Goal: Task Accomplishment & Management: Complete application form

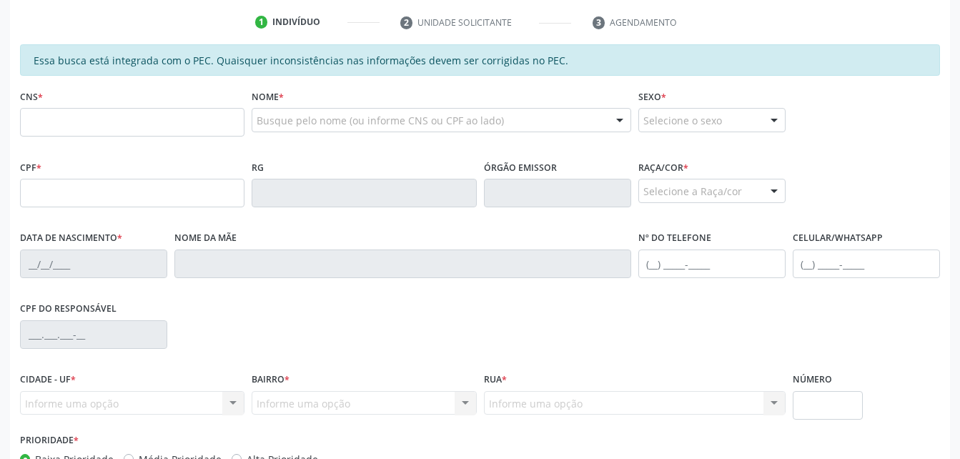
scroll to position [286, 0]
click at [192, 129] on input "text" at bounding box center [132, 122] width 224 height 29
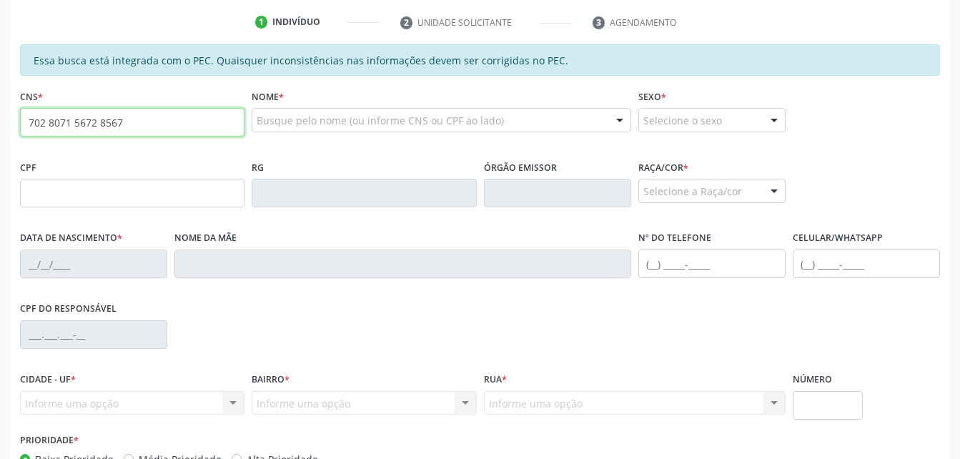
type input "702 8071 5672 8567"
type input "724.515.214-49"
type input "28/03/1970"
type input "Sebastiana de Omena Cavalcante"
type input "(82) 98825-1374"
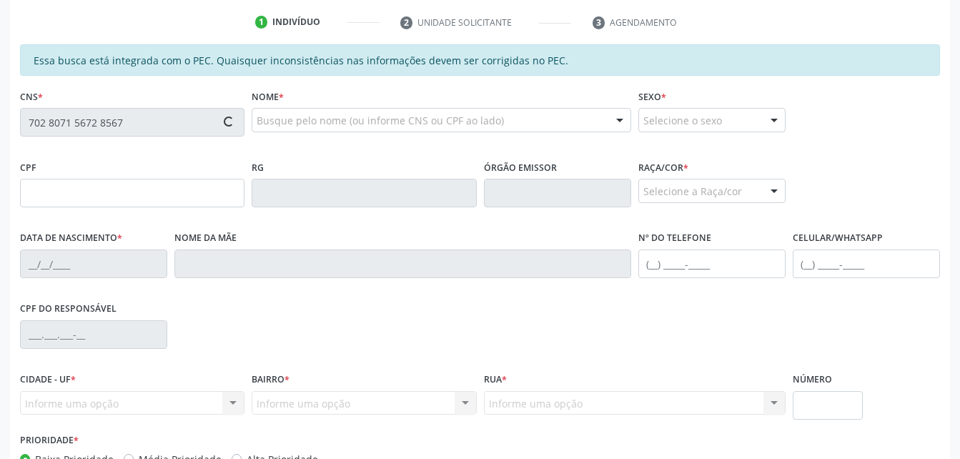
type input "S/N"
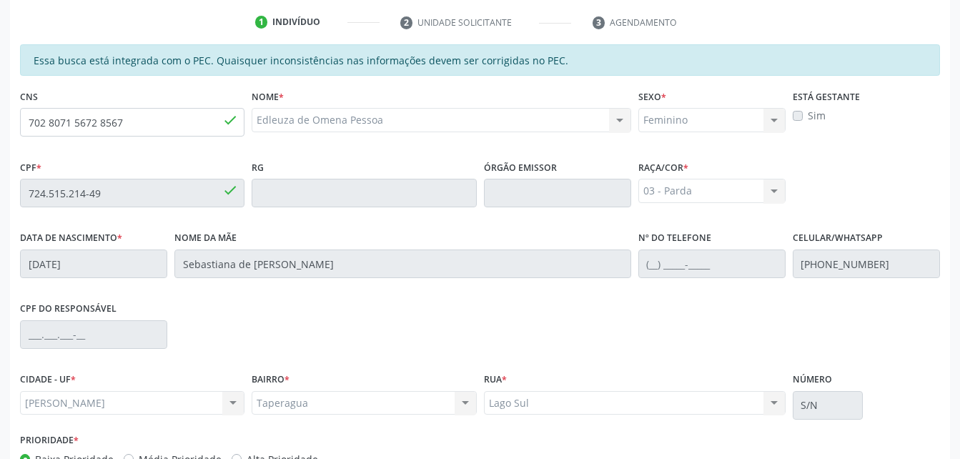
scroll to position [377, 0]
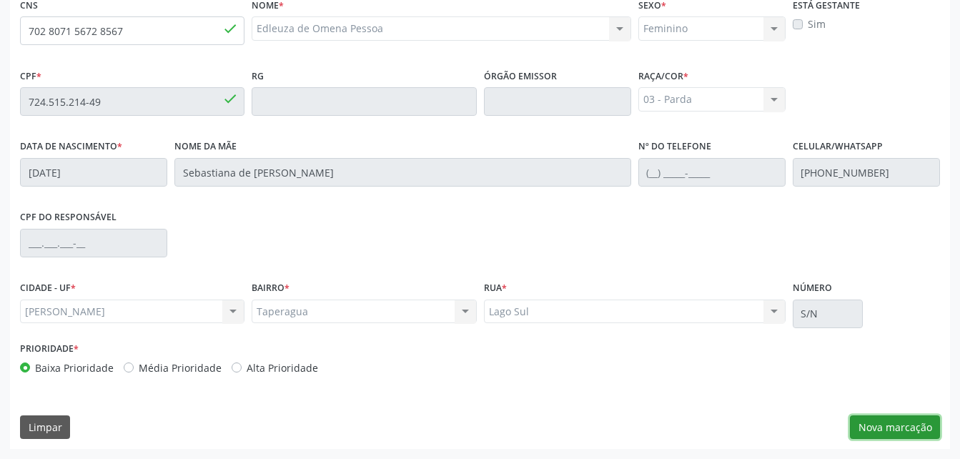
click at [930, 435] on button "Nova marcação" at bounding box center [895, 427] width 90 height 24
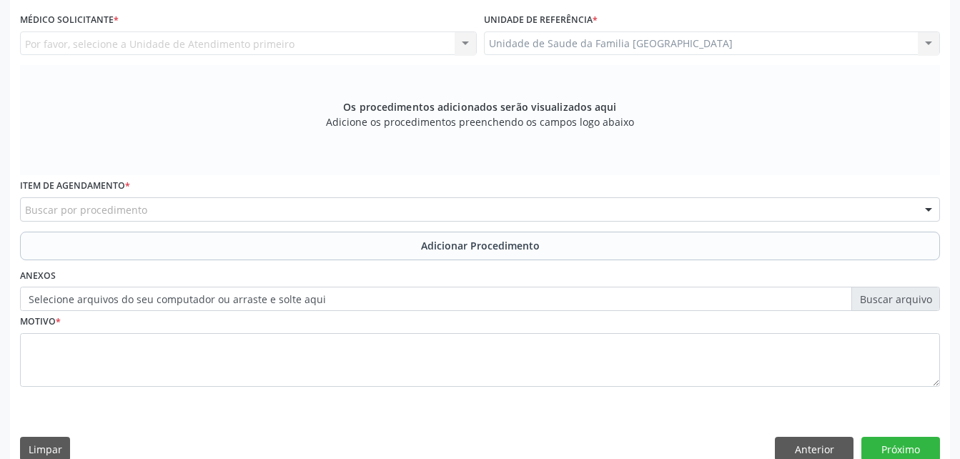
scroll to position [234, 0]
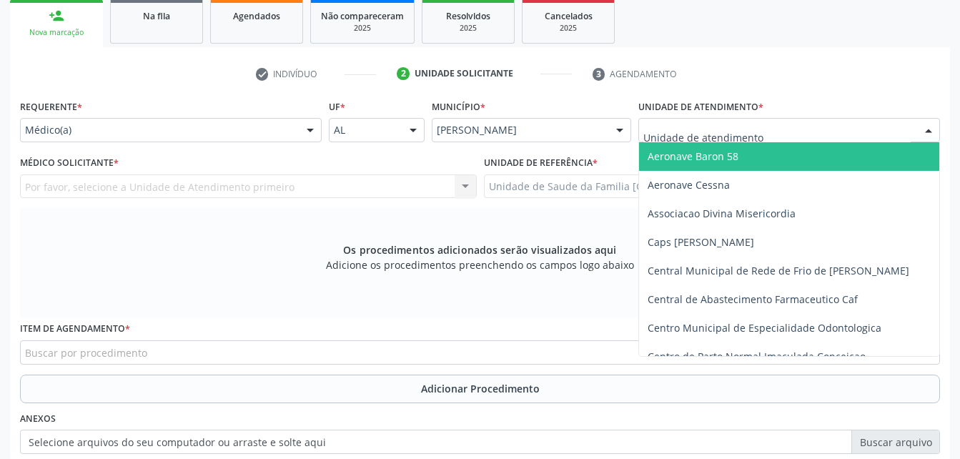
drag, startPoint x: 737, startPoint y: 127, endPoint x: 752, endPoint y: 108, distance: 24.4
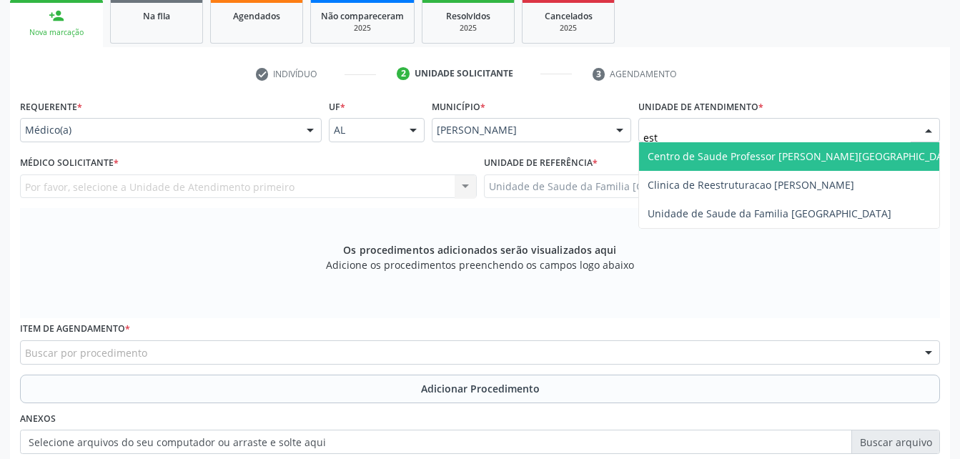
type input "esti"
click at [760, 167] on span "Unidade de Saude da Familia [GEOGRAPHIC_DATA]" at bounding box center [789, 156] width 300 height 29
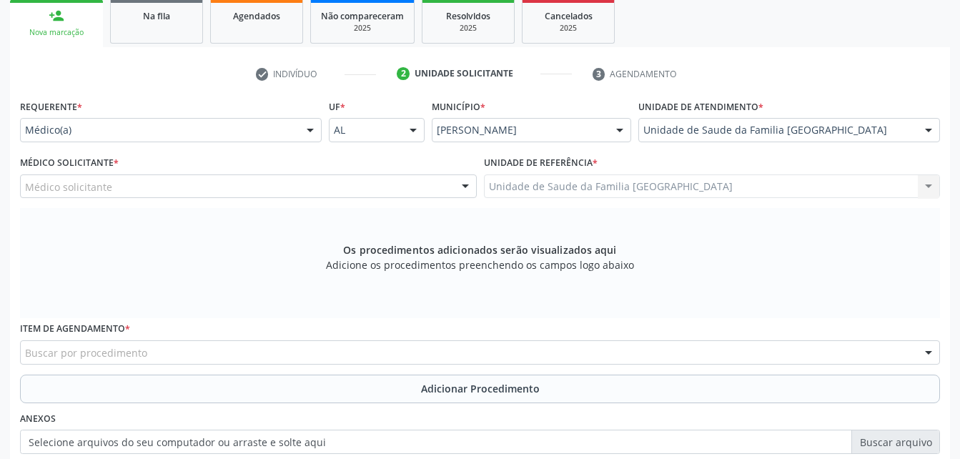
click at [378, 194] on div "Médico solicitante" at bounding box center [248, 186] width 457 height 24
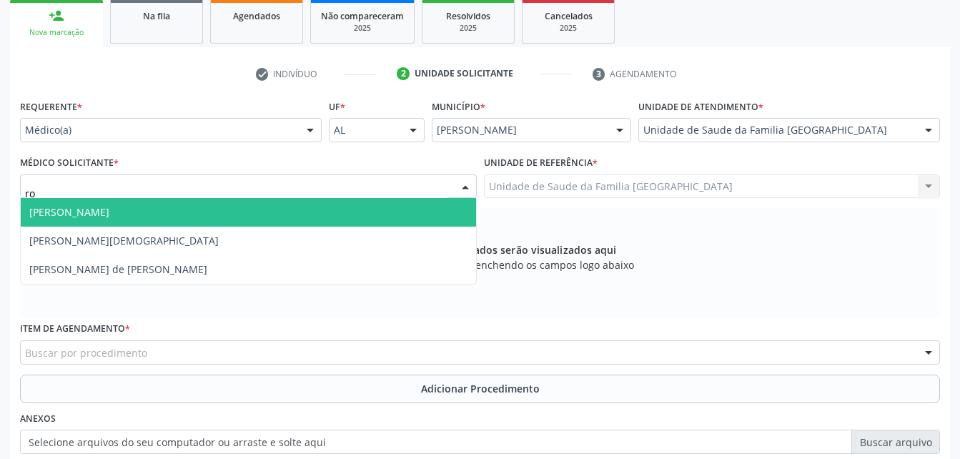
type input "rod"
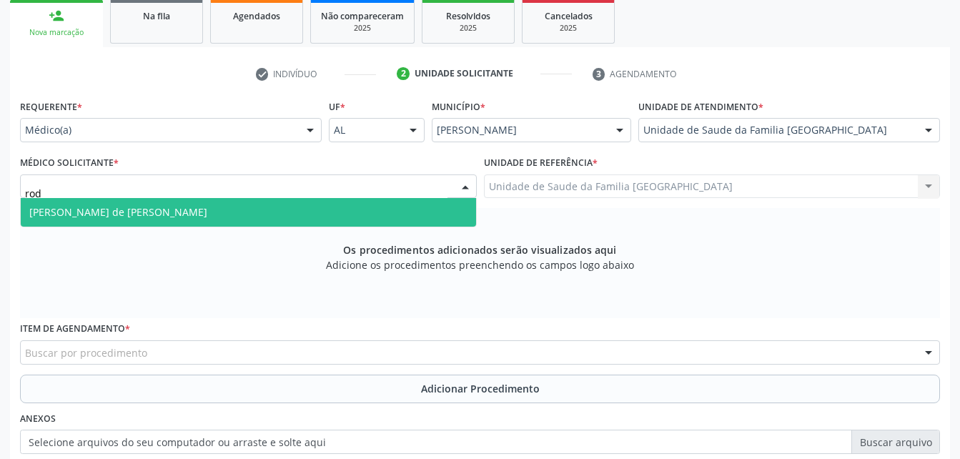
click at [383, 219] on span "[PERSON_NAME] de [PERSON_NAME]" at bounding box center [248, 212] width 455 height 29
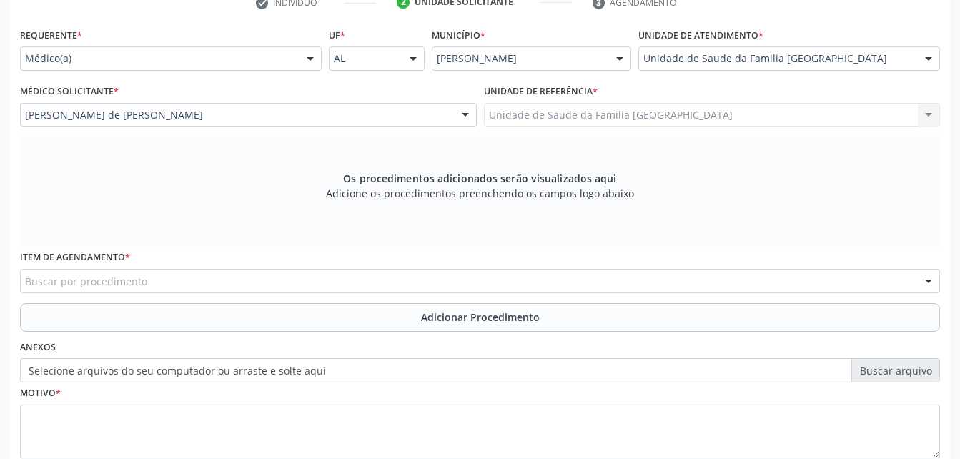
scroll to position [377, 0]
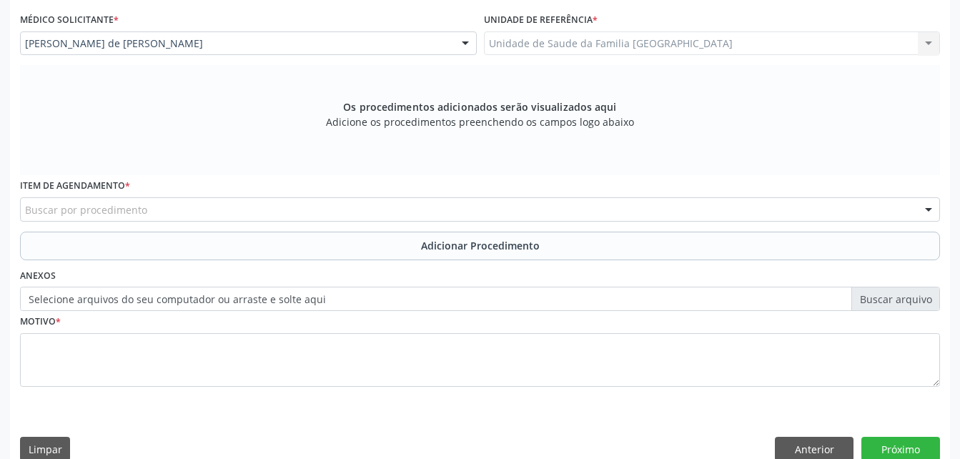
click at [352, 219] on div "Buscar por procedimento" at bounding box center [480, 209] width 920 height 24
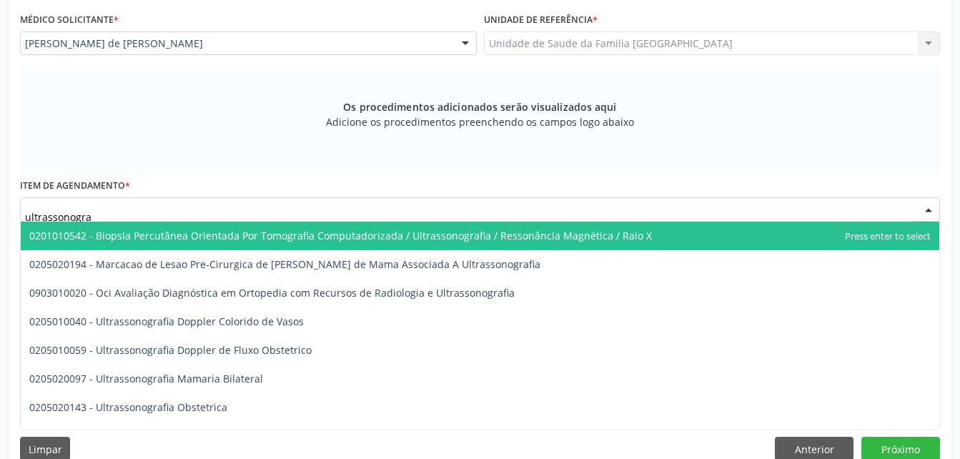
type input "ultrassonograf"
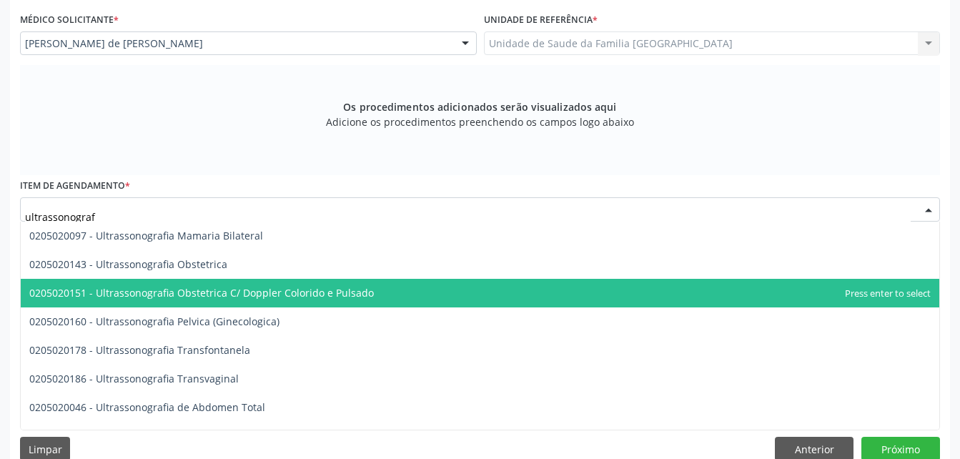
scroll to position [214, 0]
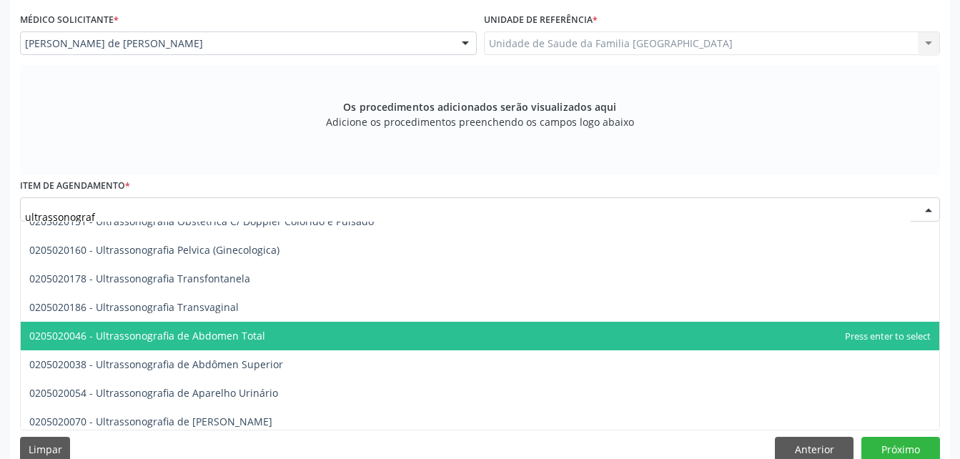
click at [332, 322] on span "0205020046 - Ultrassonografia de Abdomen Total" at bounding box center [480, 336] width 918 height 29
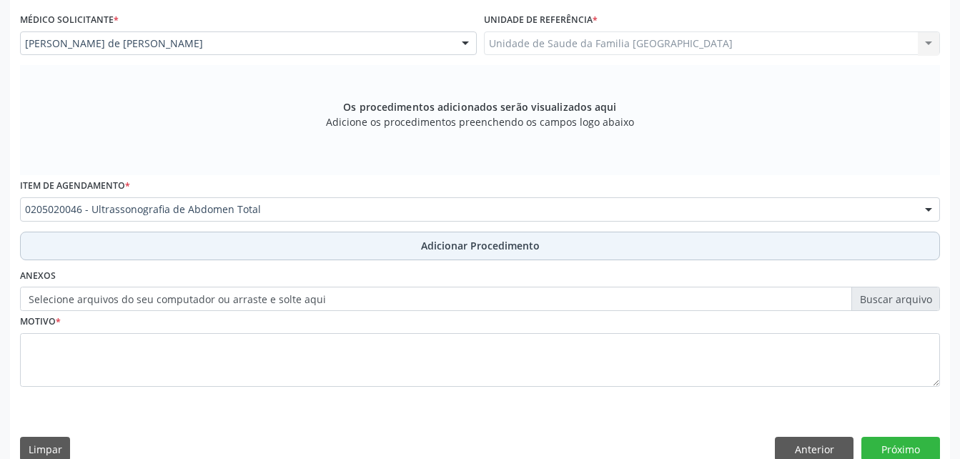
click at [437, 247] on span "Adicionar Procedimento" at bounding box center [480, 245] width 119 height 15
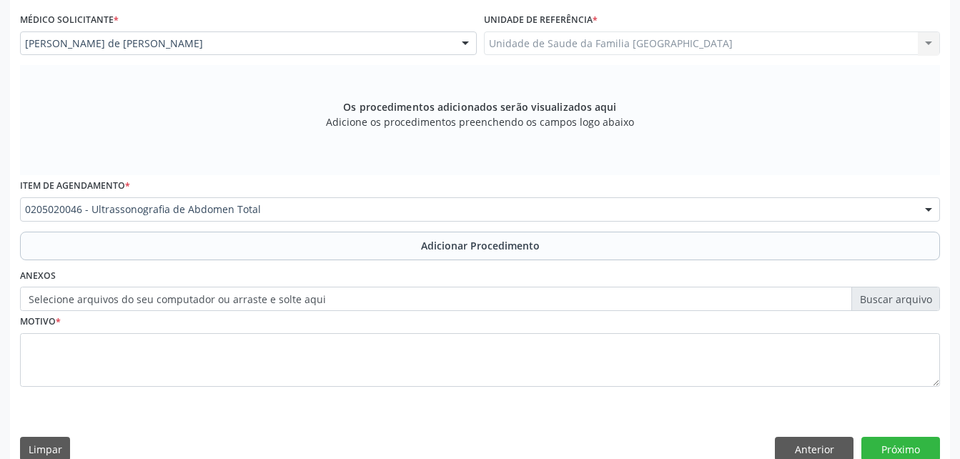
scroll to position [345, 0]
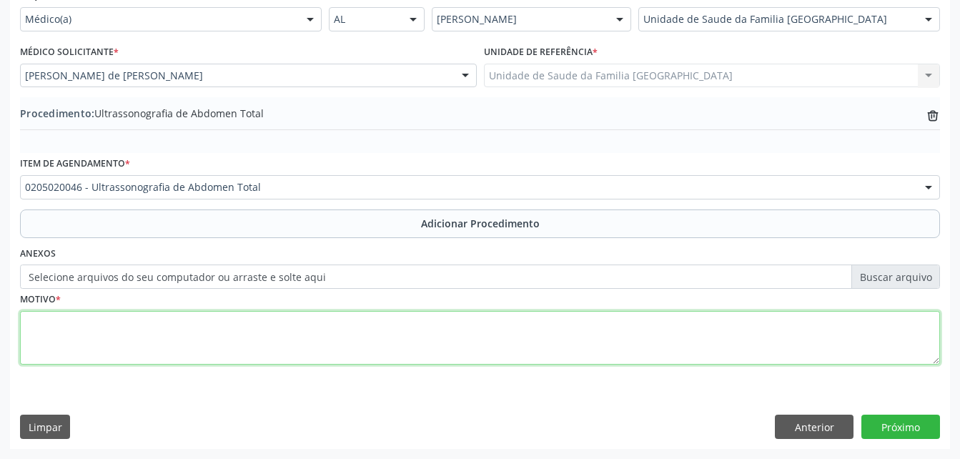
click at [454, 333] on textarea at bounding box center [480, 338] width 920 height 54
type textarea "DOR EM HIPOCONDRIO DIREITO"
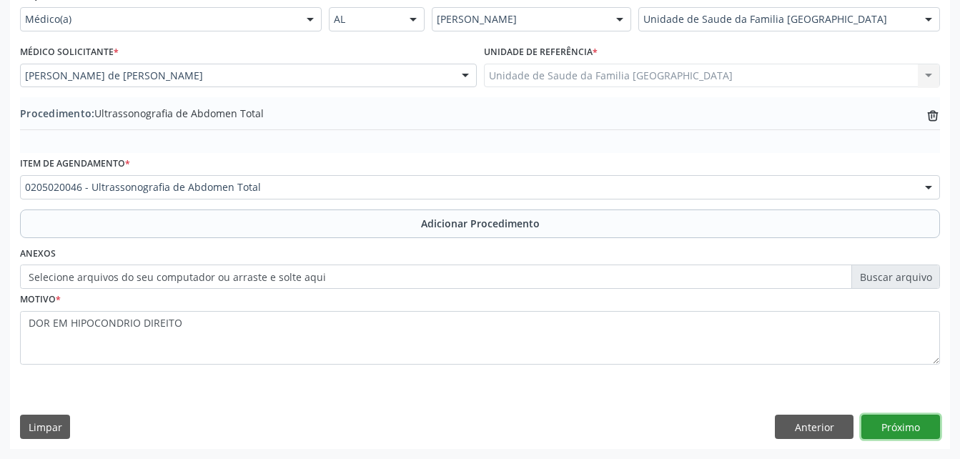
click at [873, 431] on button "Próximo" at bounding box center [900, 427] width 79 height 24
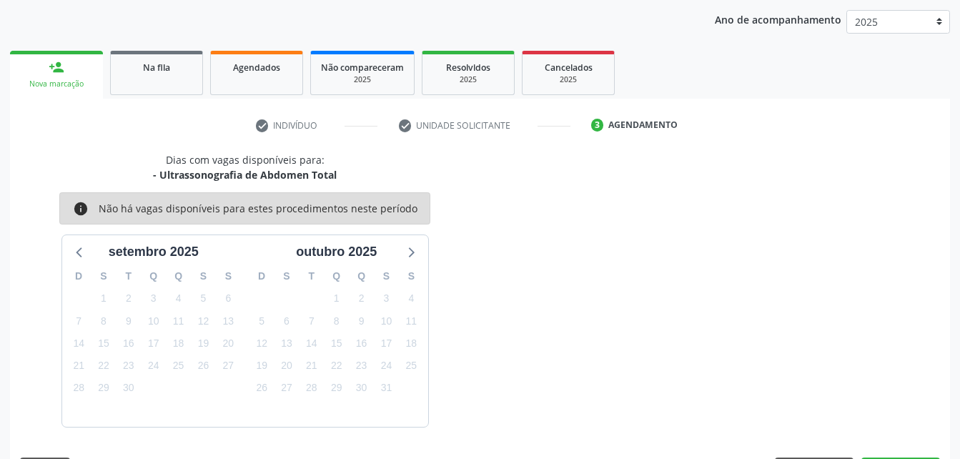
scroll to position [225, 0]
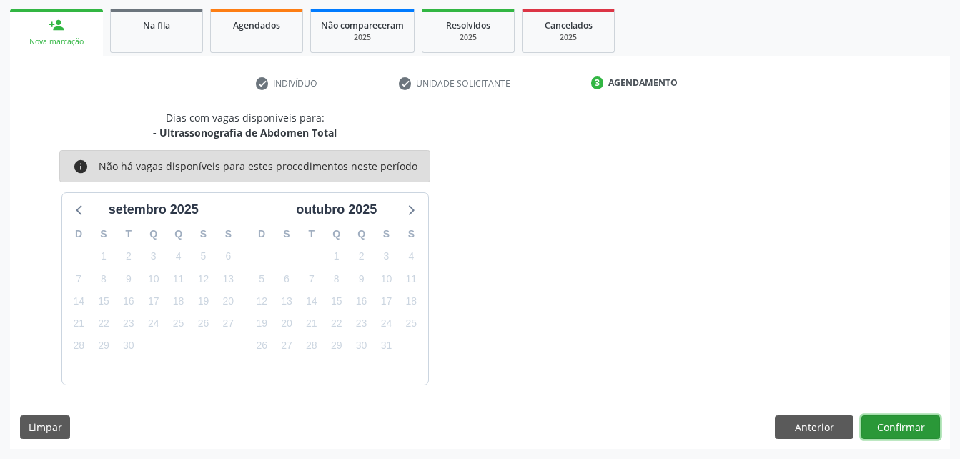
click at [876, 428] on button "Confirmar" at bounding box center [900, 427] width 79 height 24
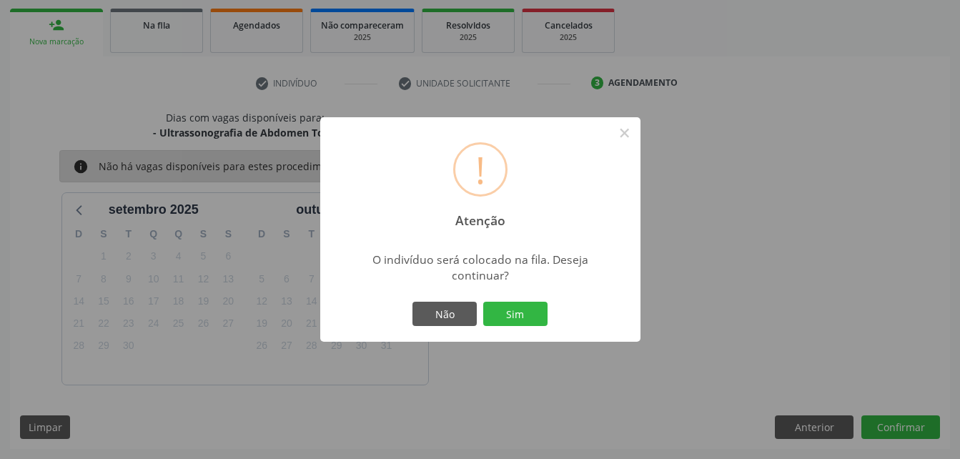
click at [515, 299] on div "Não Sim" at bounding box center [481, 314] width 142 height 30
click at [527, 312] on button "Sim" at bounding box center [515, 314] width 64 height 24
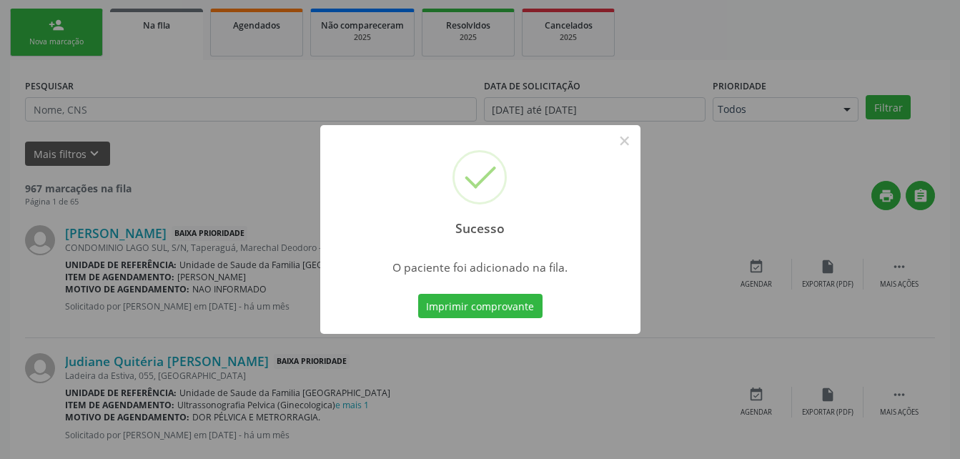
scroll to position [33, 0]
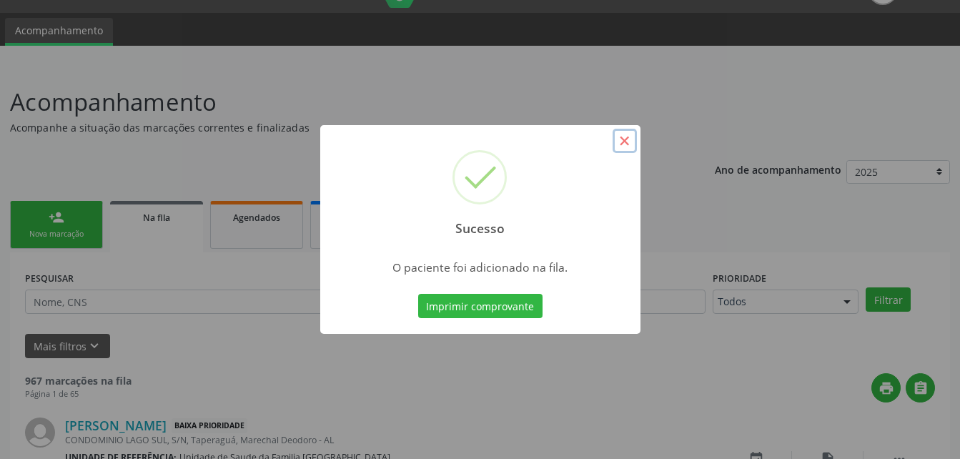
click at [618, 137] on button "×" at bounding box center [625, 141] width 24 height 24
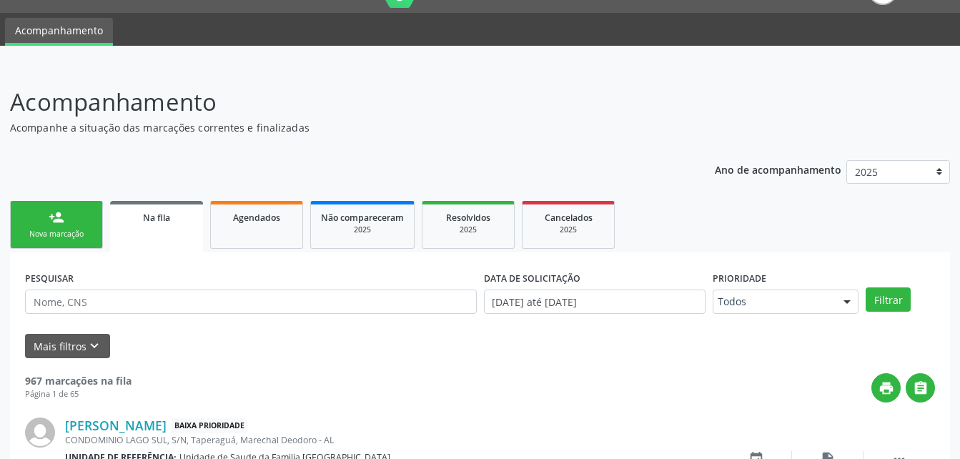
scroll to position [176, 0]
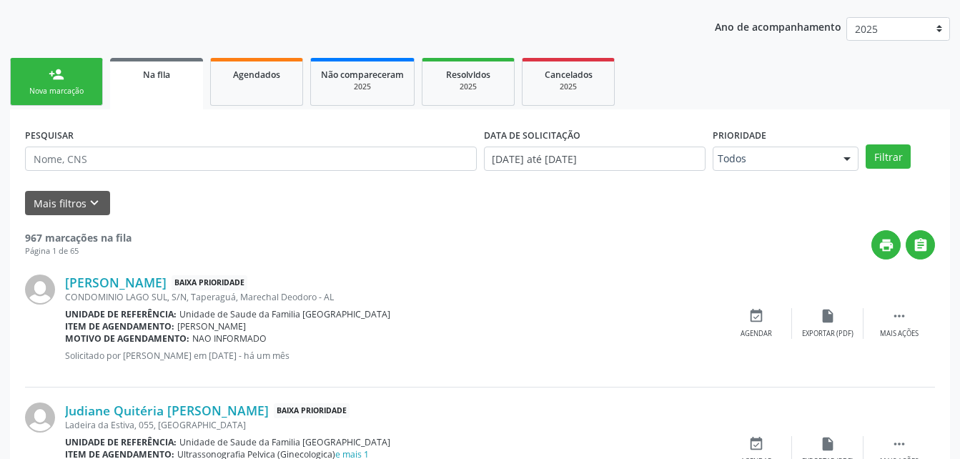
click at [64, 66] on link "person_add Nova marcação" at bounding box center [56, 82] width 93 height 48
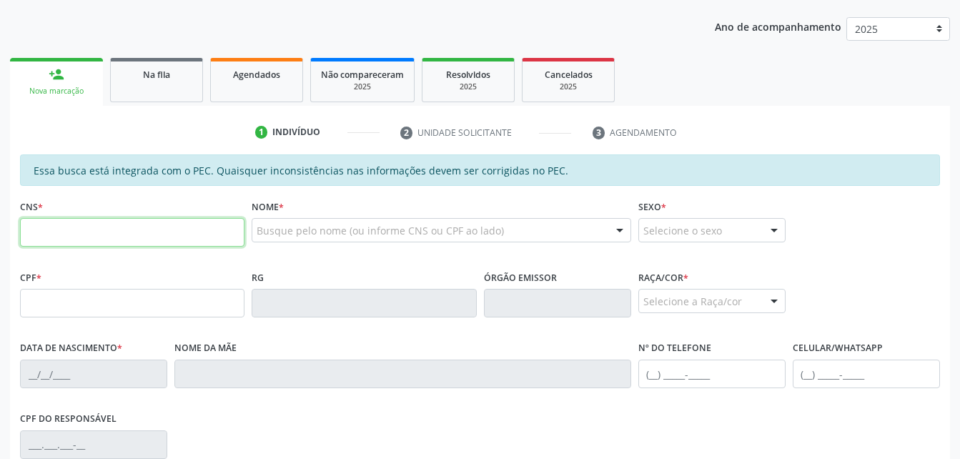
click at [169, 227] on input "text" at bounding box center [132, 232] width 224 height 29
type input "700 0046 1351 7103"
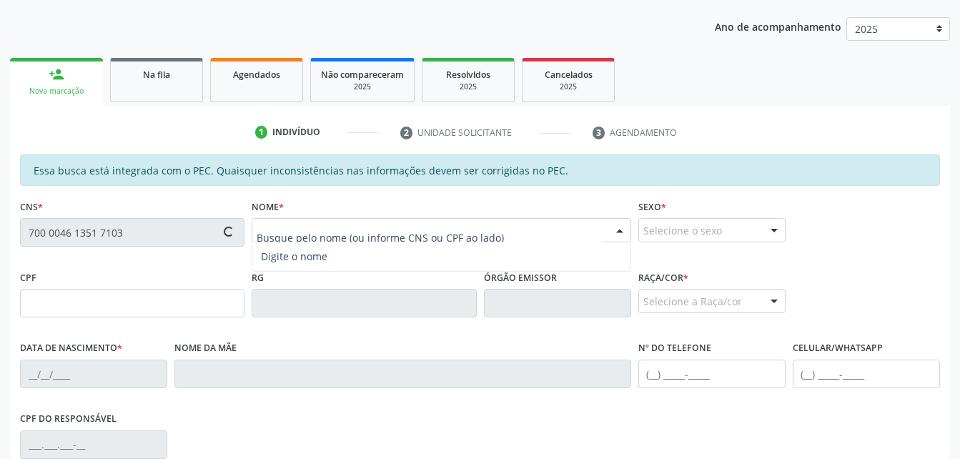
type input "815.083.794-91"
type input "17/08/1974"
type input "[PERSON_NAME]"
type input "(82) 99321-2197"
type input "131"
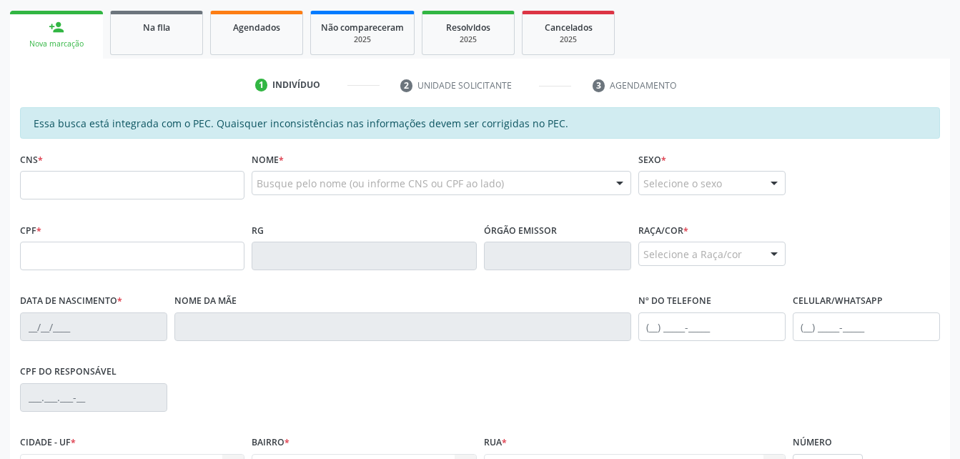
scroll to position [223, 0]
type input "724.515.214-49"
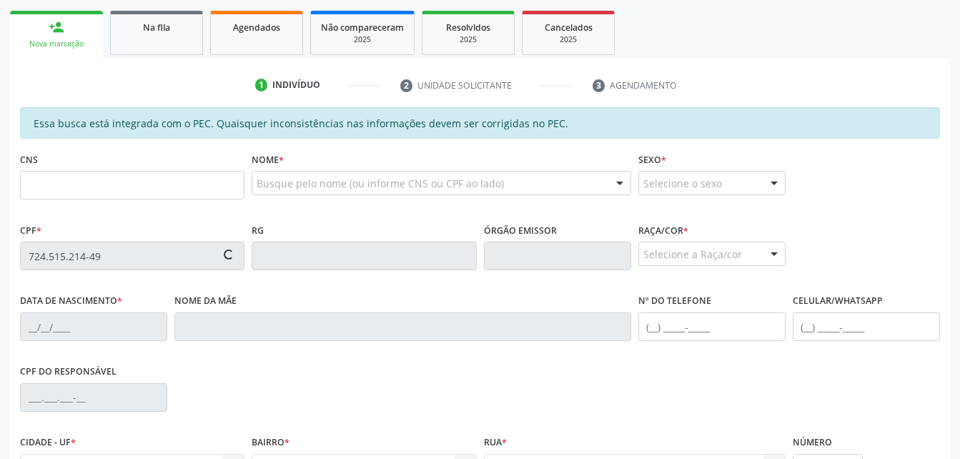
type input "702 8071 5672 8567"
type input "28/03/1970"
type input "Sebastiana de Omena Cavalcante"
type input "(82) 98825-1374"
type input "S/N"
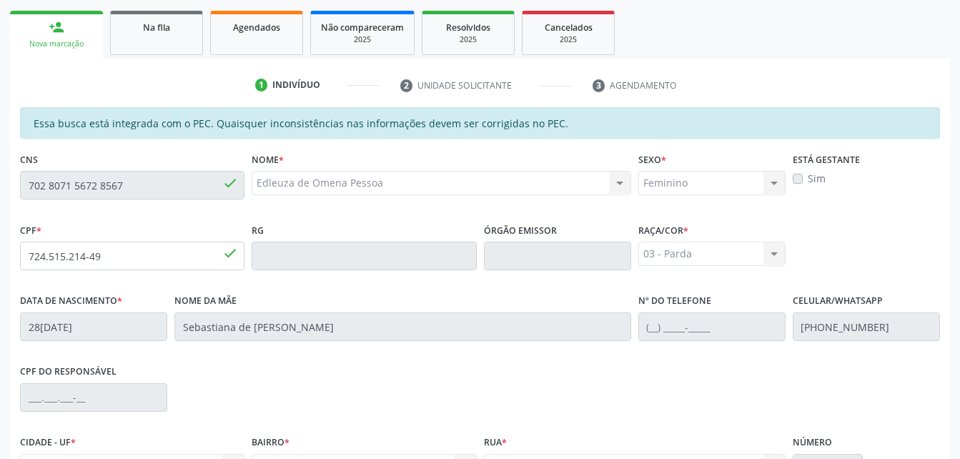
scroll to position [377, 0]
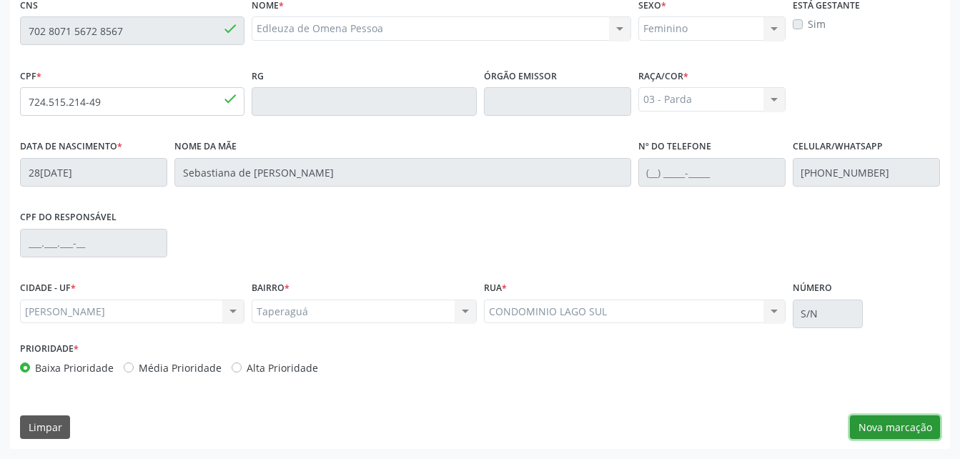
click at [888, 425] on button "Nova marcação" at bounding box center [895, 427] width 90 height 24
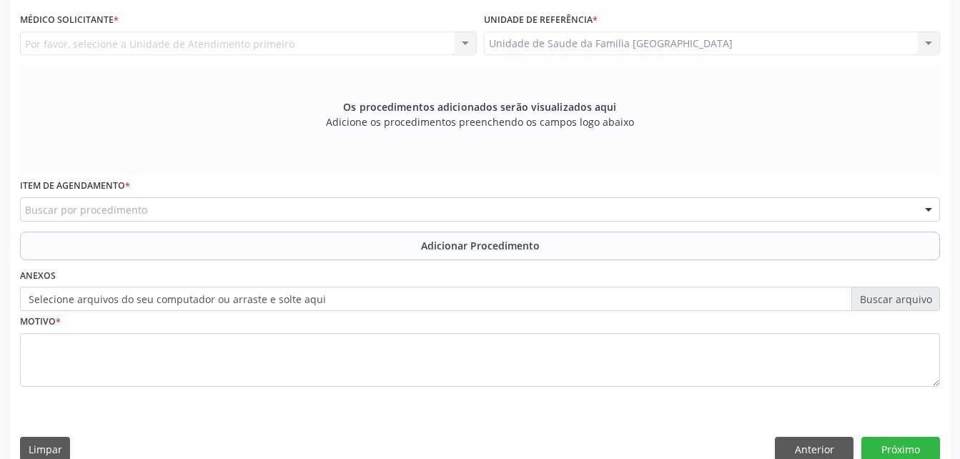
scroll to position [306, 0]
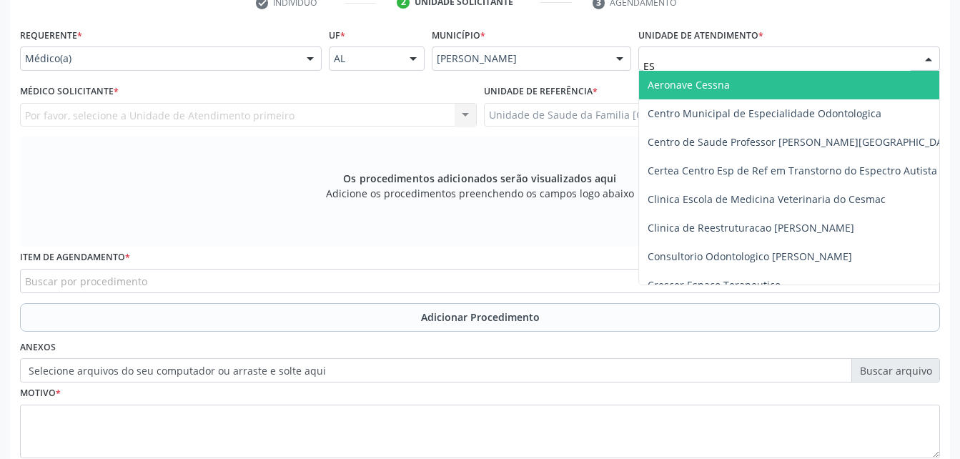
type input "EST"
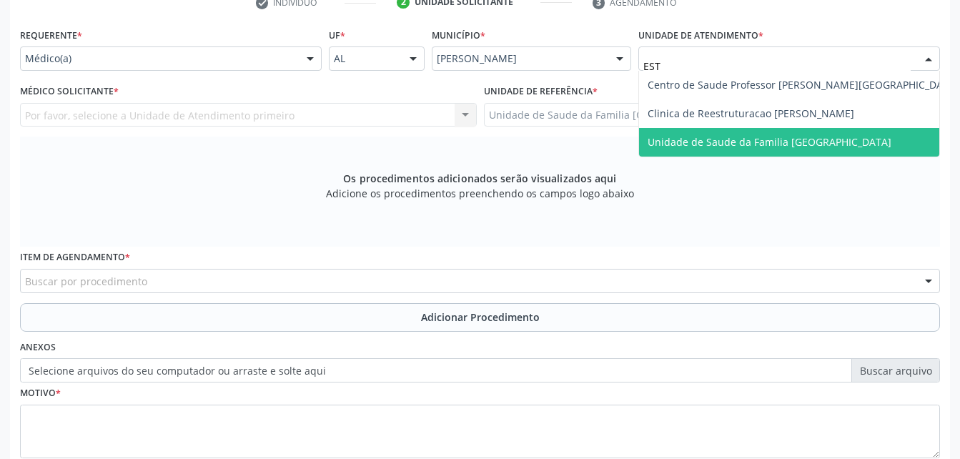
click at [723, 132] on span "Unidade de Saude da Familia [GEOGRAPHIC_DATA]" at bounding box center [803, 142] width 328 height 29
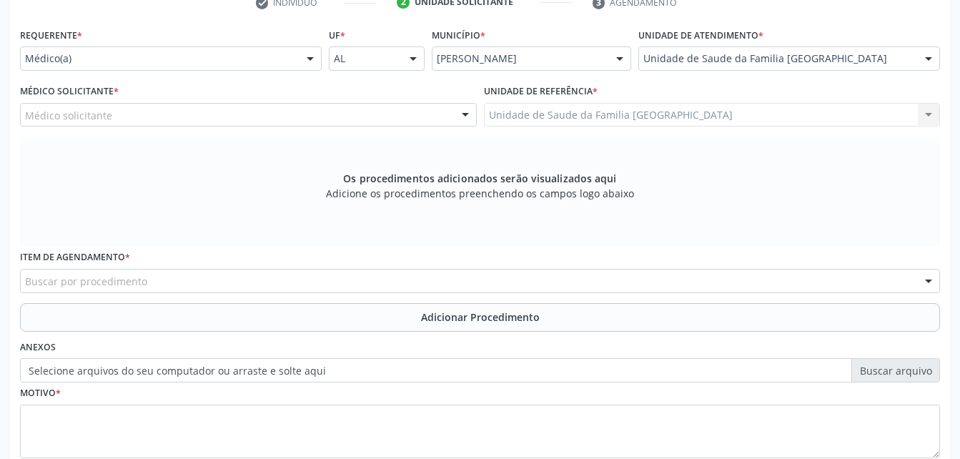
click at [314, 110] on div "Médico solicitante" at bounding box center [248, 115] width 457 height 24
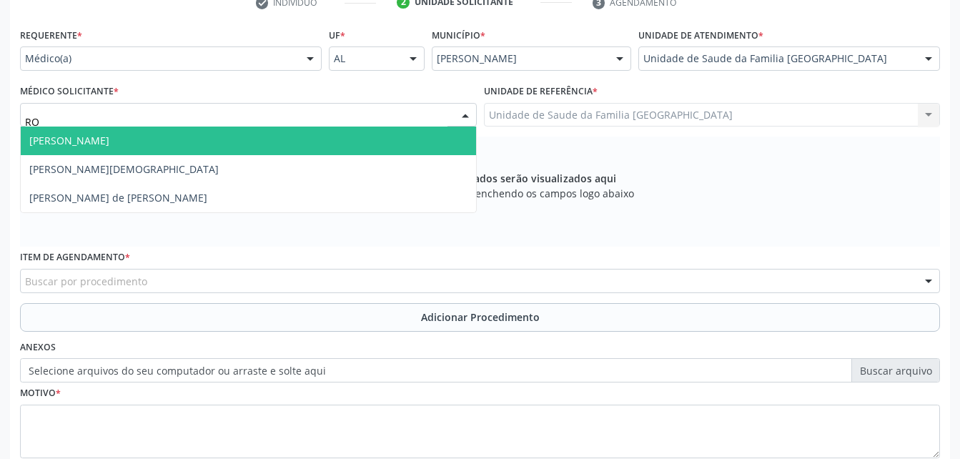
type input "ROD"
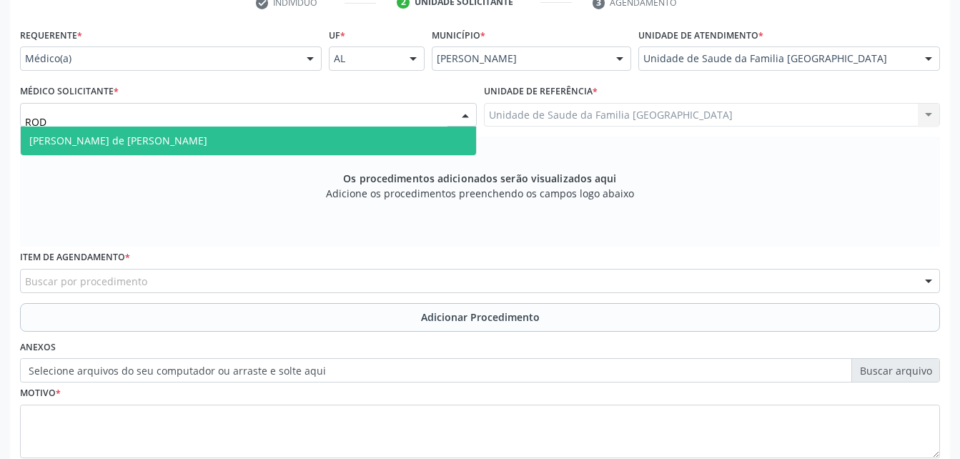
click at [327, 133] on span "[PERSON_NAME] de [PERSON_NAME]" at bounding box center [248, 141] width 455 height 29
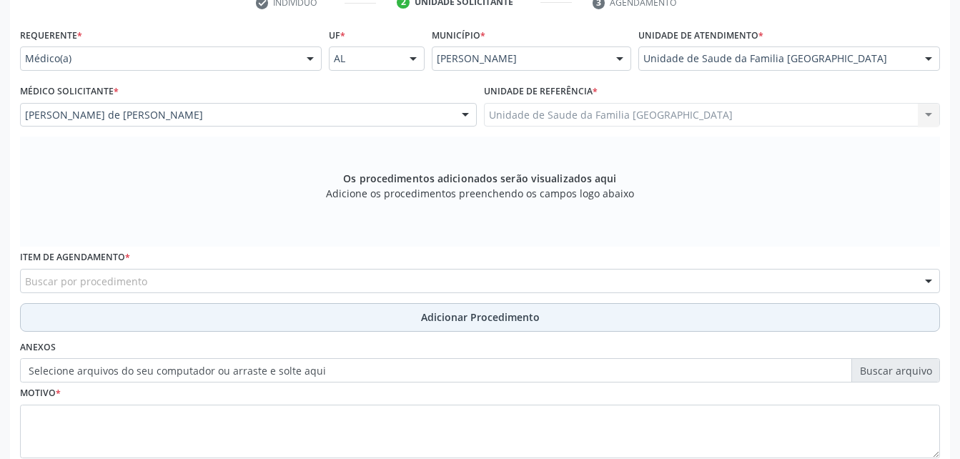
scroll to position [377, 0]
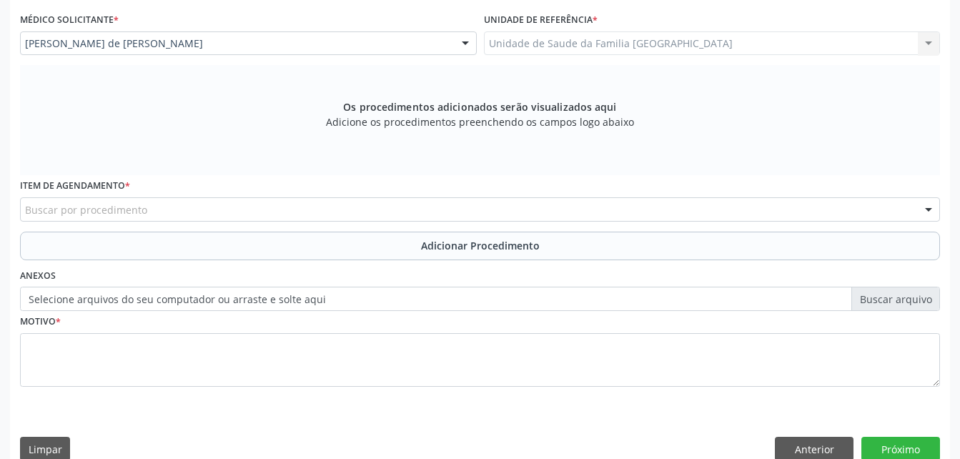
click at [342, 210] on div "Buscar por procedimento" at bounding box center [480, 209] width 920 height 24
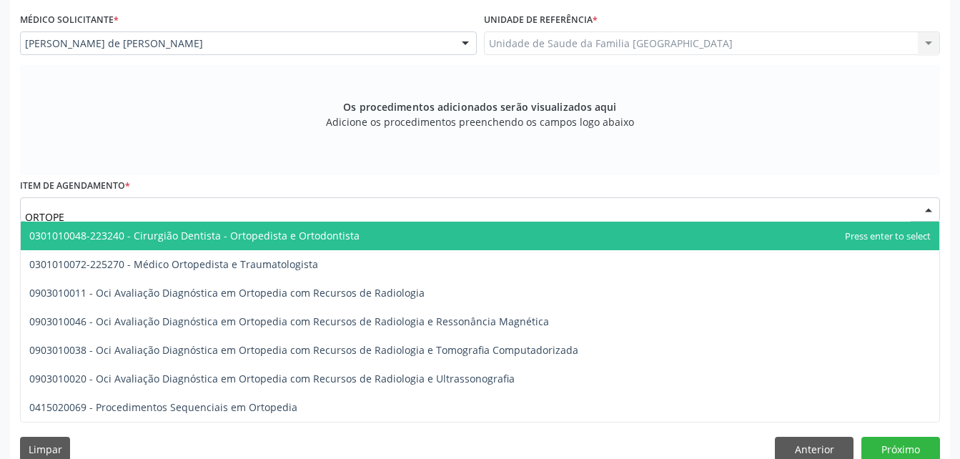
type input "ORTOPED"
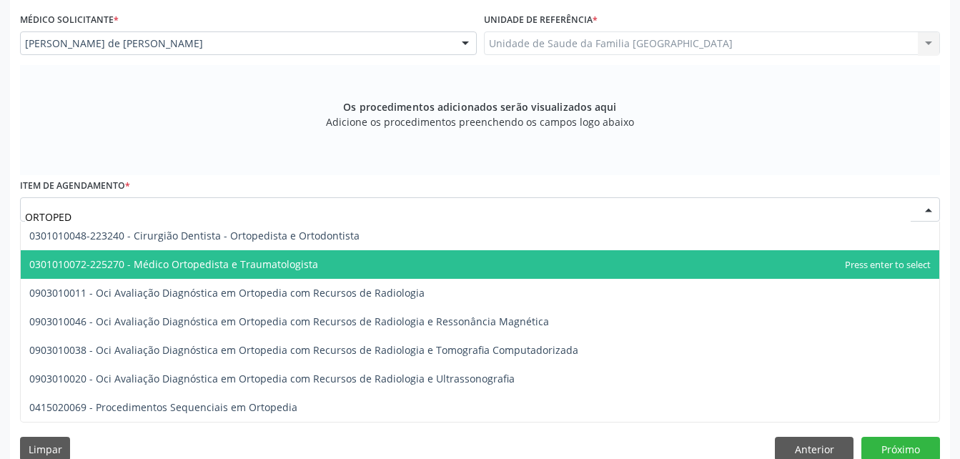
click at [338, 258] on span "0301010072-225270 - Médico Ortopedista e Traumatologista" at bounding box center [480, 264] width 918 height 29
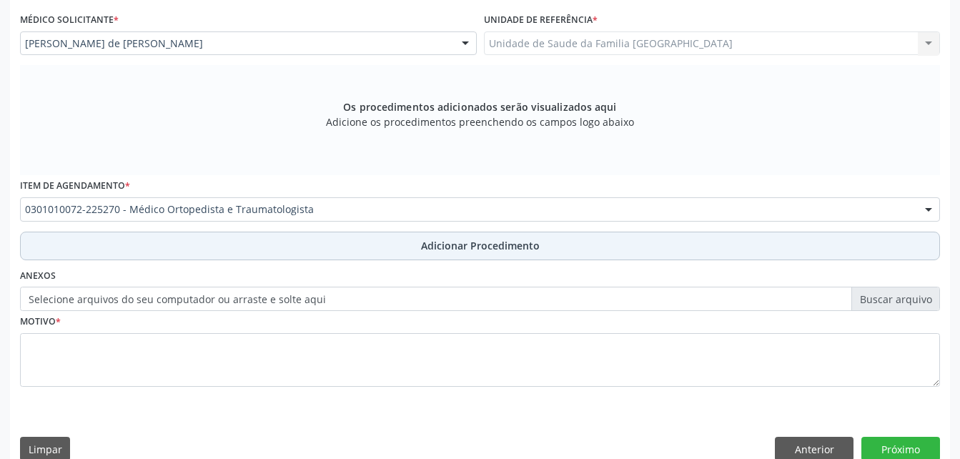
click at [550, 241] on button "Adicionar Procedimento" at bounding box center [480, 246] width 920 height 29
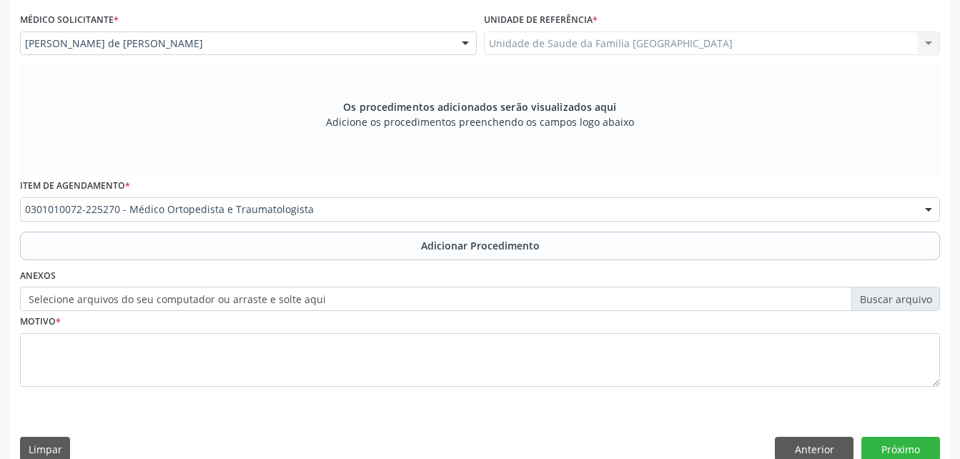
scroll to position [345, 0]
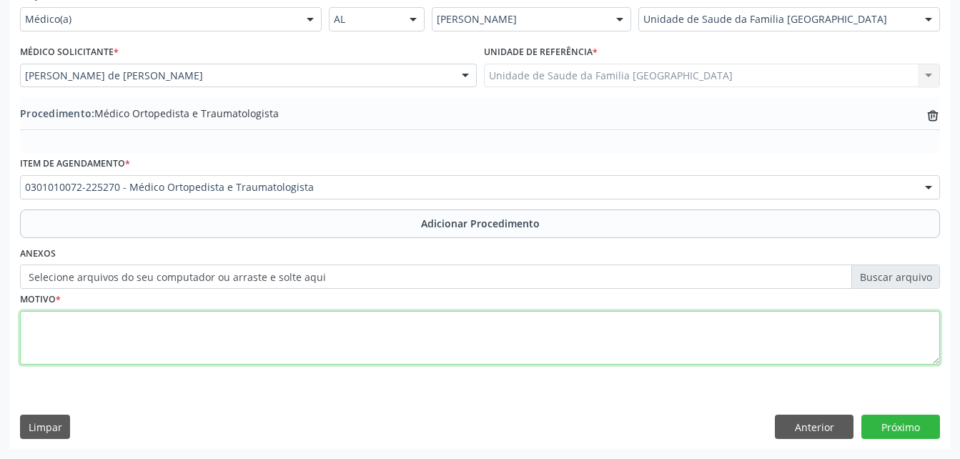
click at [405, 314] on textarea at bounding box center [480, 338] width 920 height 54
type textarea "LESÃO NÃO ESPECIFICADA DO OMBRO"
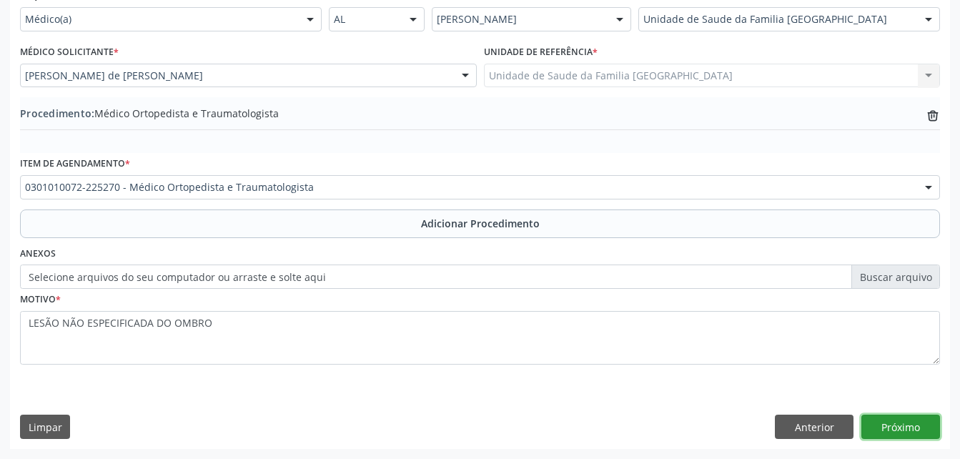
click at [916, 427] on button "Próximo" at bounding box center [900, 427] width 79 height 24
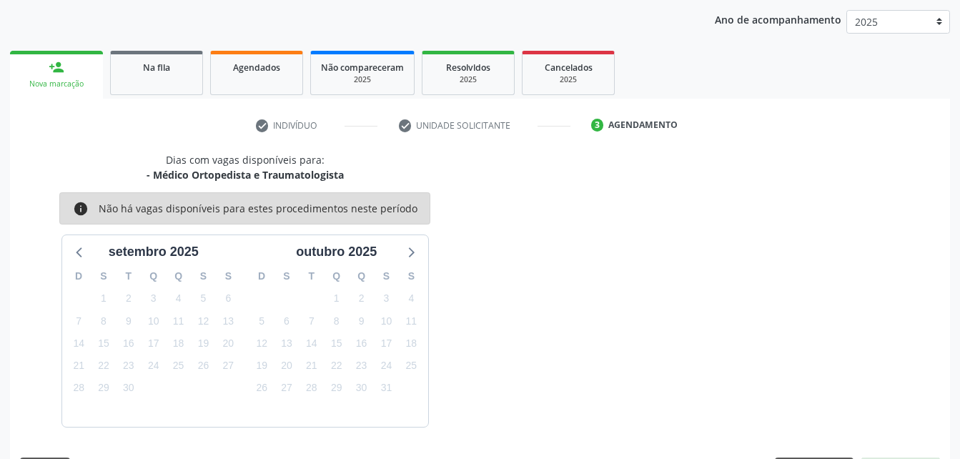
scroll to position [225, 0]
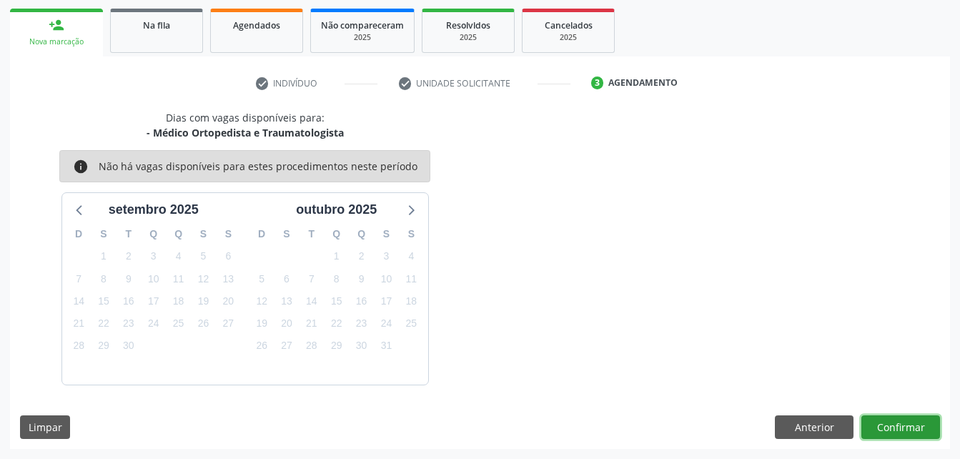
click at [898, 430] on button "Confirmar" at bounding box center [900, 427] width 79 height 24
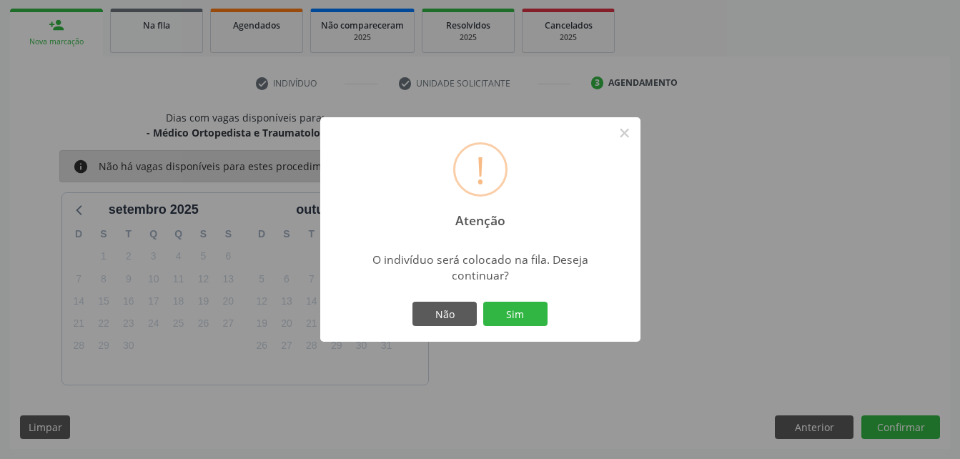
click at [537, 319] on button "Sim" at bounding box center [515, 314] width 64 height 24
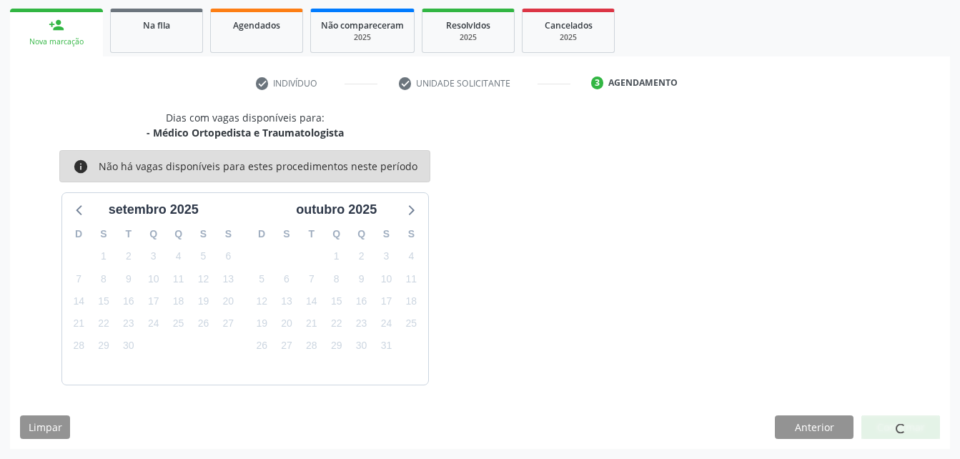
scroll to position [33, 0]
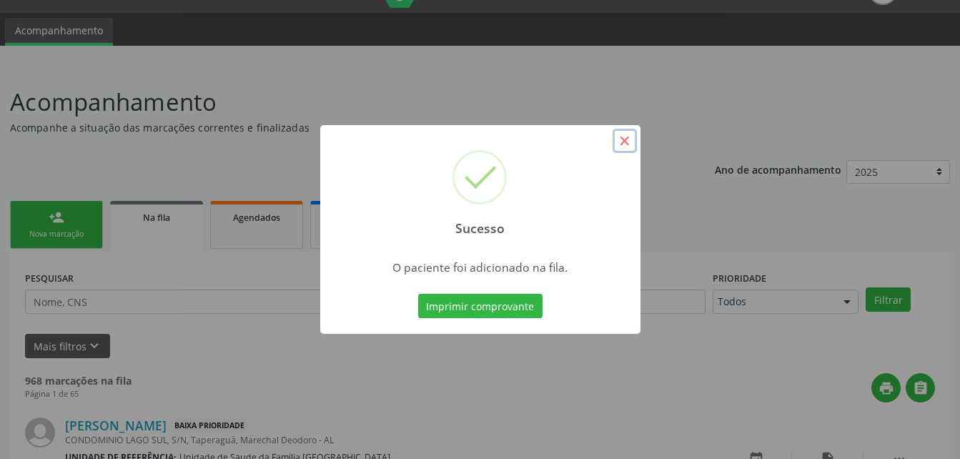
click at [629, 147] on button "×" at bounding box center [625, 141] width 24 height 24
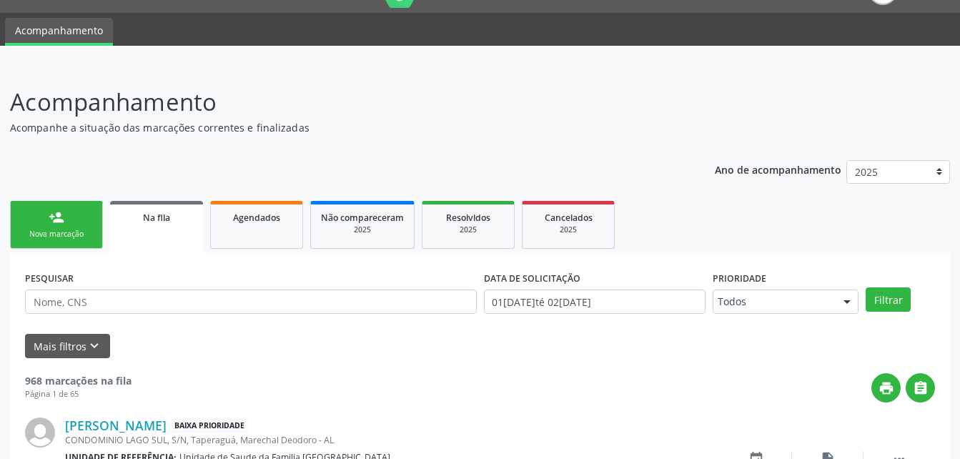
drag, startPoint x: 50, startPoint y: 226, endPoint x: 145, endPoint y: 238, distance: 95.8
click at [50, 226] on link "person_add Nova marcação" at bounding box center [56, 225] width 93 height 48
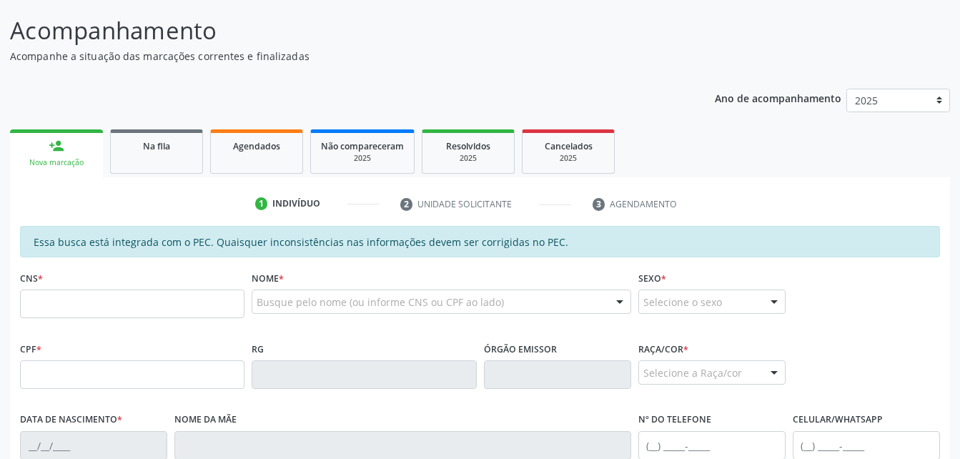
scroll to position [247, 0]
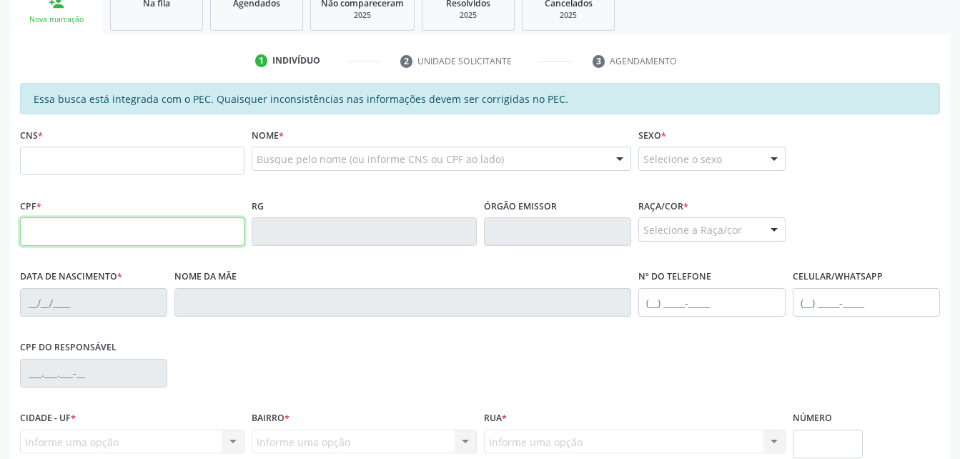
click at [106, 219] on input "text" at bounding box center [132, 231] width 224 height 29
type input "724.515.214-49"
type input "702 8071 5672 8567"
type input "28/03/1970"
type input "Sebastiana de Omena Cavalcante"
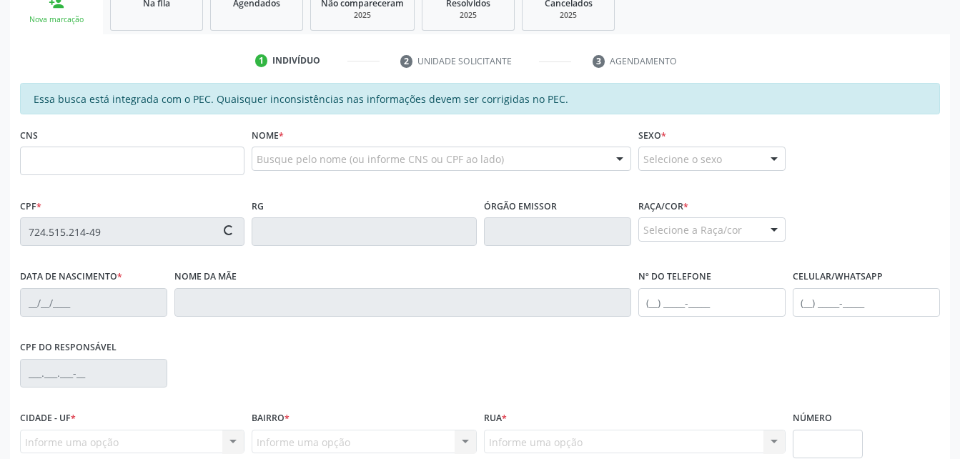
type input "(82) 98825-1374"
type input "S/N"
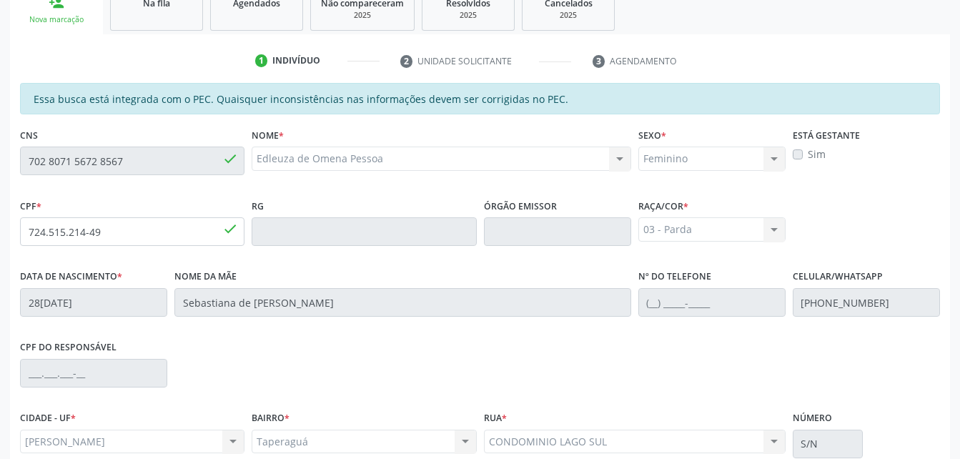
scroll to position [377, 0]
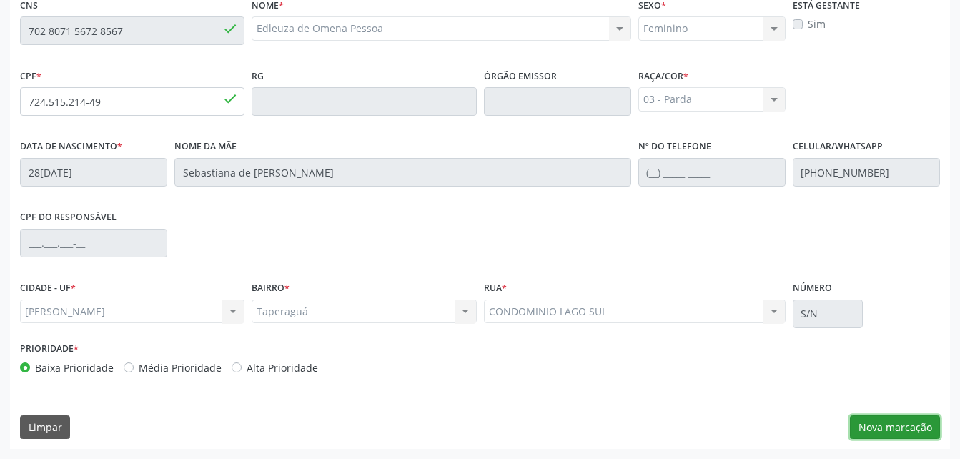
click at [871, 433] on button "Nova marcação" at bounding box center [895, 427] width 90 height 24
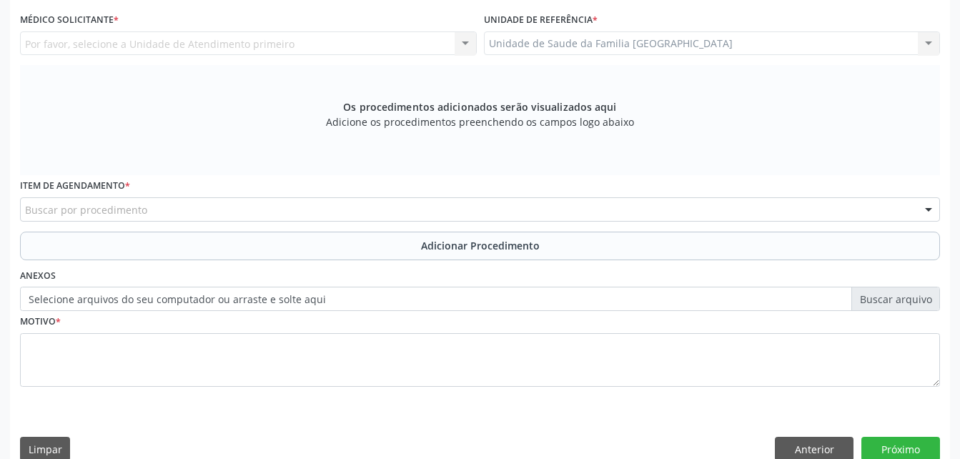
scroll to position [234, 0]
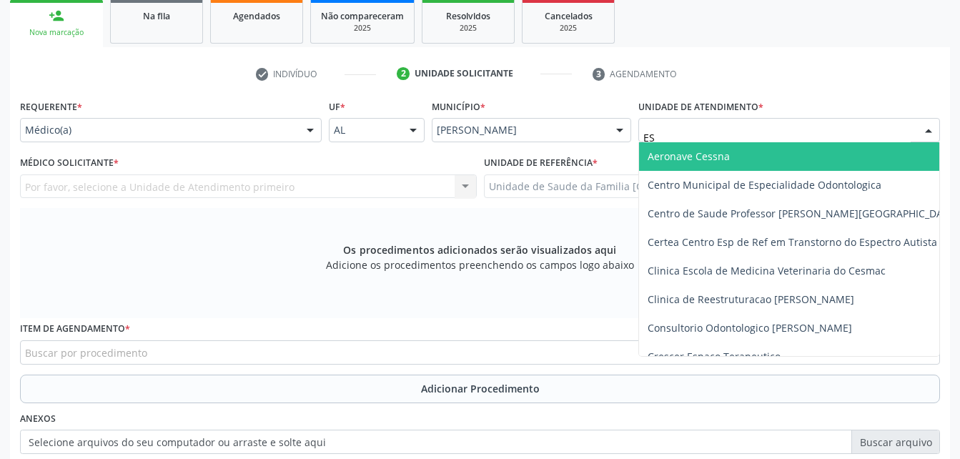
type input "EST"
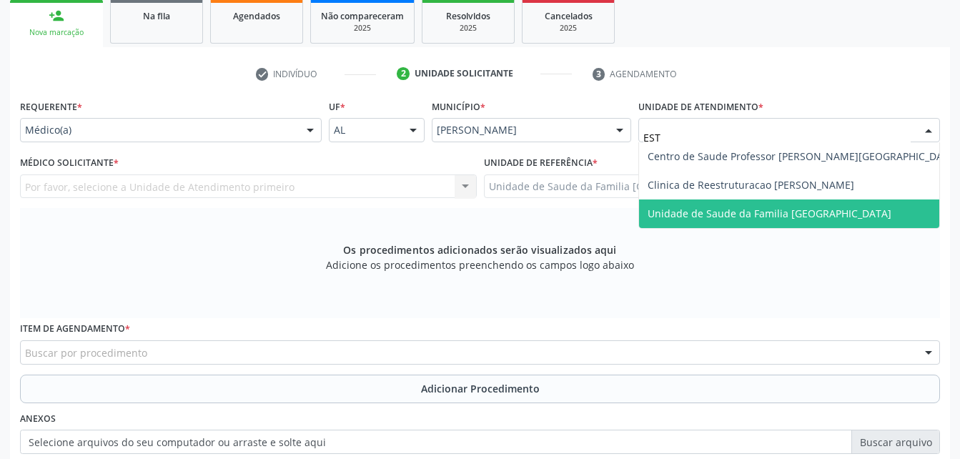
drag, startPoint x: 700, startPoint y: 209, endPoint x: 465, endPoint y: 186, distance: 236.3
click at [700, 209] on span "Unidade de Saude da Familia [GEOGRAPHIC_DATA]" at bounding box center [770, 214] width 244 height 14
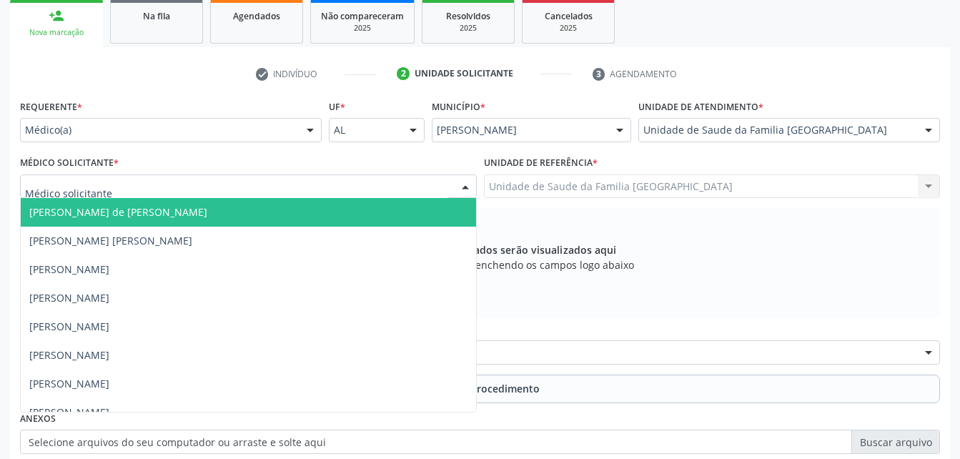
click at [254, 189] on div at bounding box center [248, 186] width 457 height 24
type input "ROD"
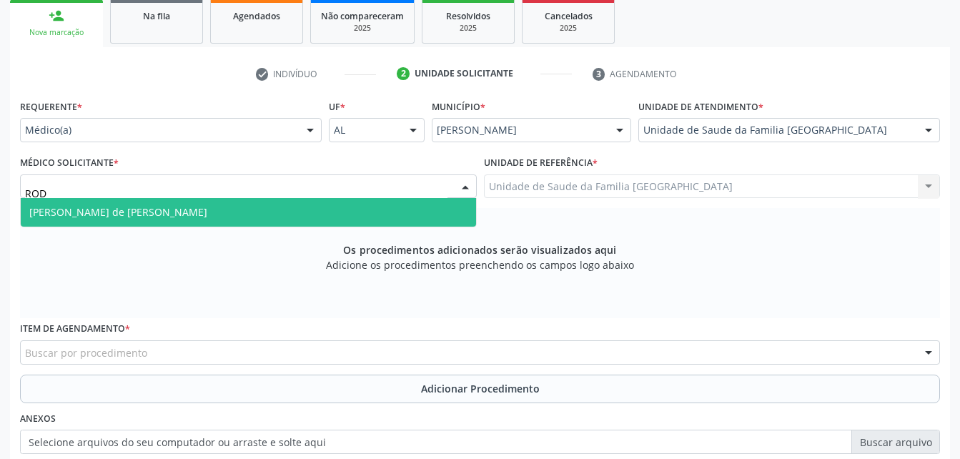
click at [263, 209] on span "[PERSON_NAME] de [PERSON_NAME]" at bounding box center [248, 212] width 455 height 29
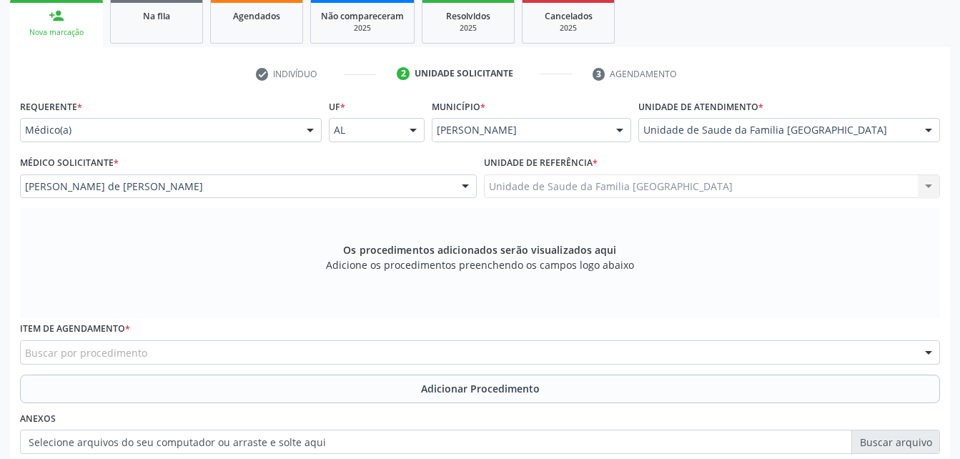
scroll to position [306, 0]
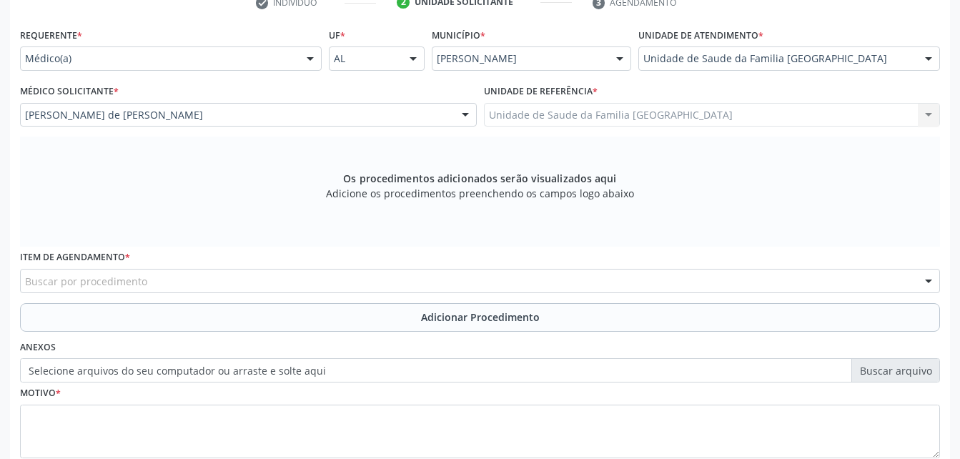
click at [279, 280] on div "Buscar por procedimento" at bounding box center [480, 281] width 920 height 24
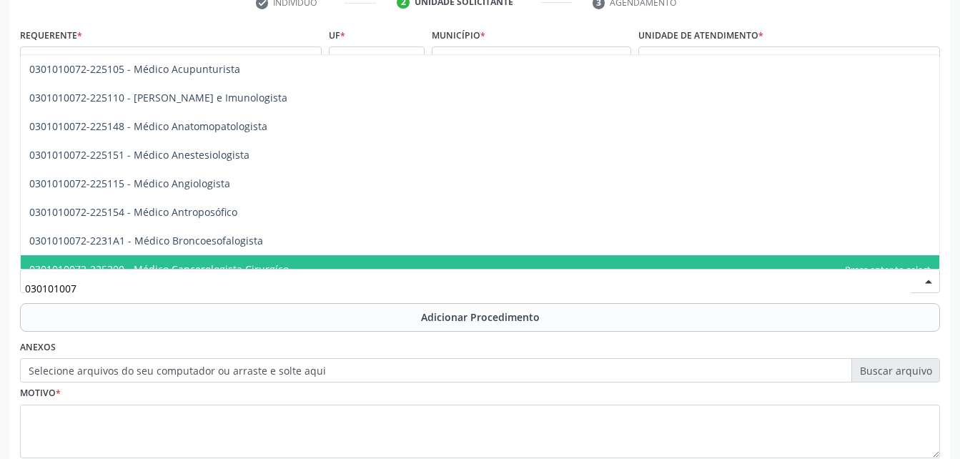
type input "0301010072"
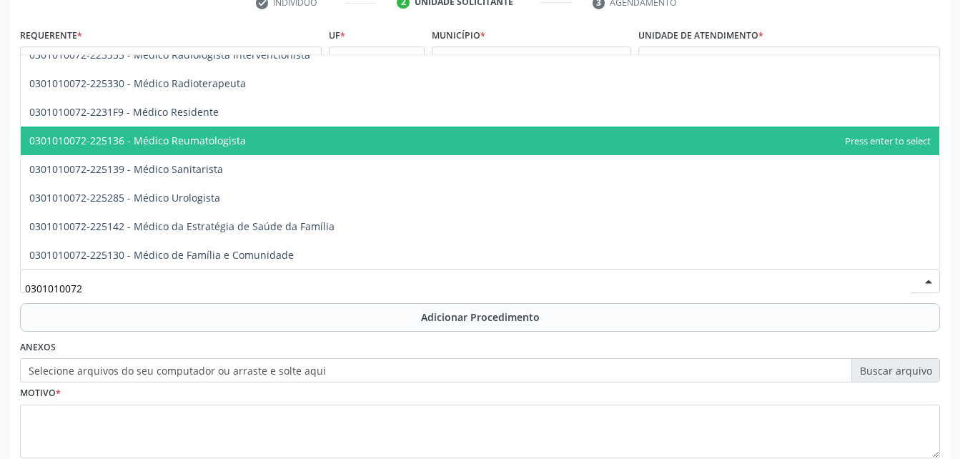
scroll to position [1572, 0]
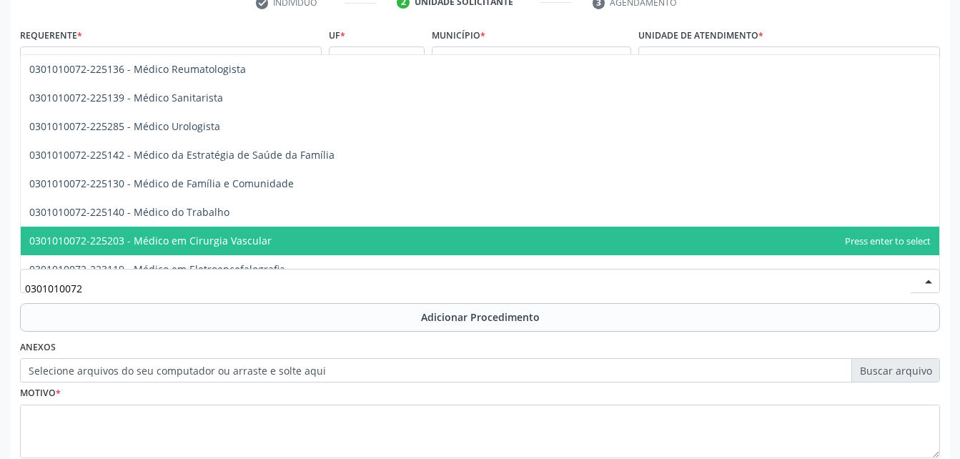
click at [355, 236] on span "0301010072-225203 - Médico em Cirurgia Vascular" at bounding box center [480, 241] width 918 height 29
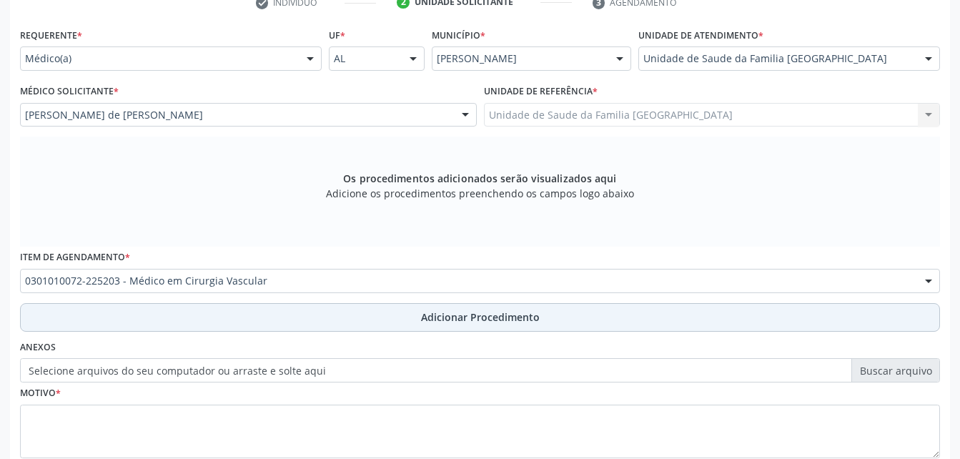
click at [386, 309] on button "Adicionar Procedimento" at bounding box center [480, 317] width 920 height 29
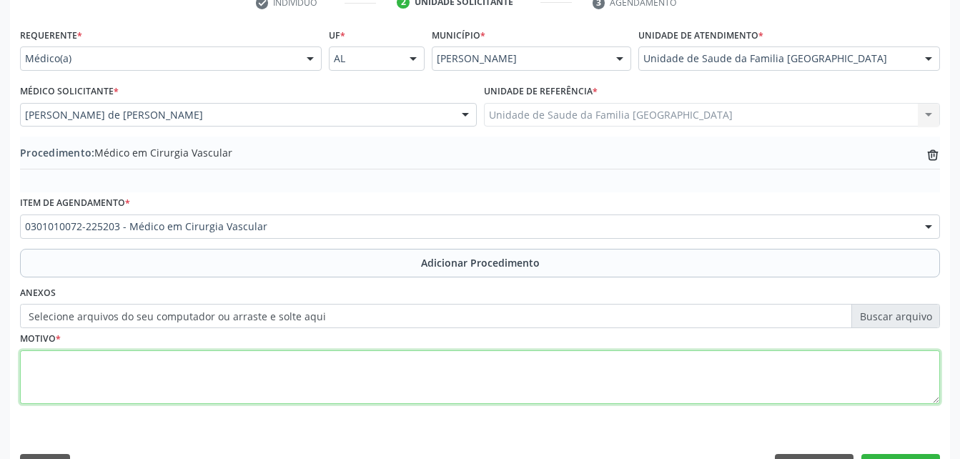
click at [366, 393] on textarea at bounding box center [480, 377] width 920 height 54
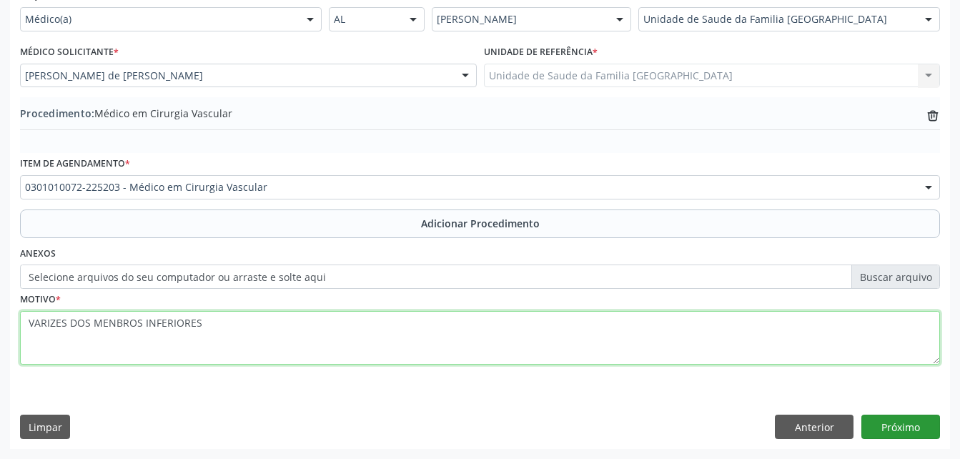
type textarea "VARIZES DOS MENBROS INFERIORES"
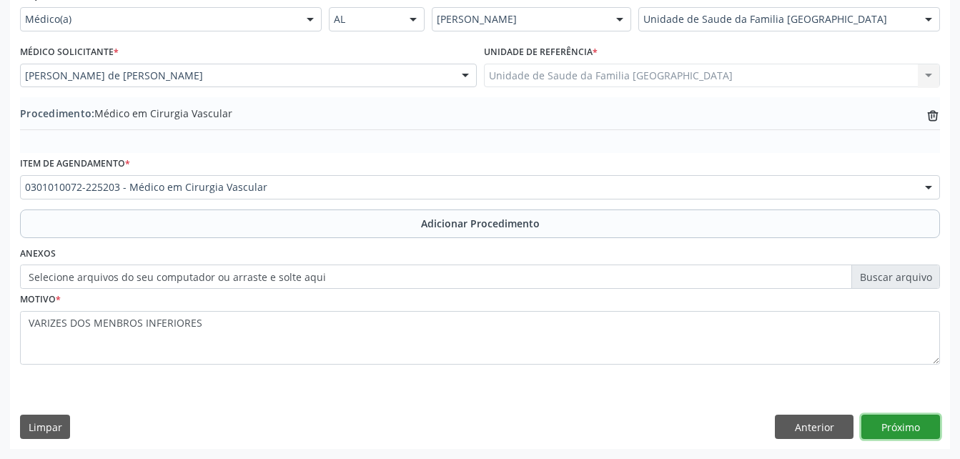
click at [916, 429] on button "Próximo" at bounding box center [900, 427] width 79 height 24
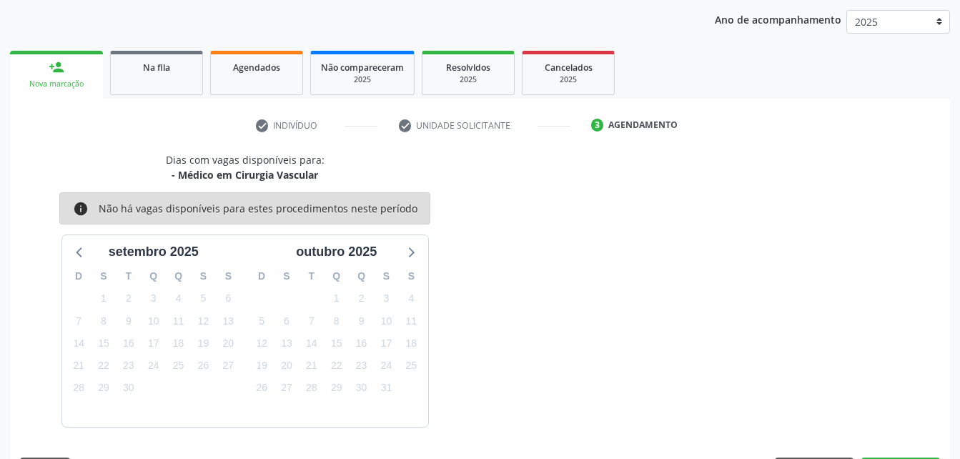
scroll to position [225, 0]
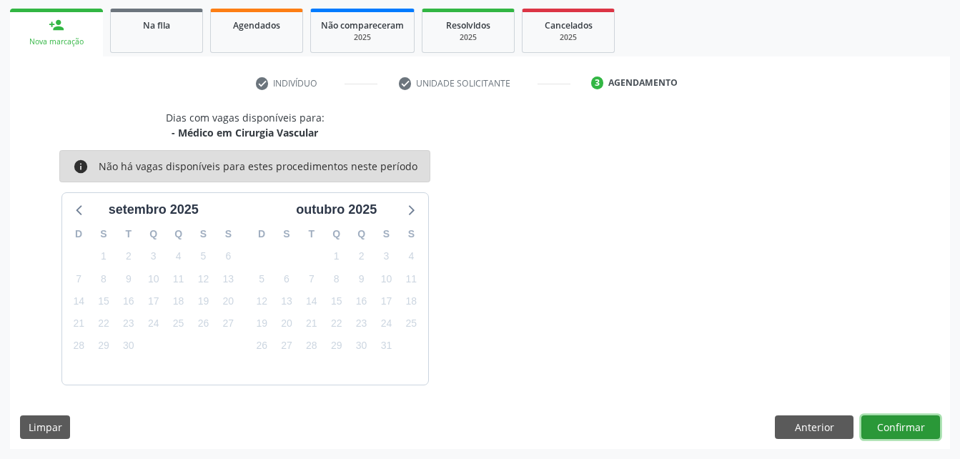
click at [901, 427] on button "Confirmar" at bounding box center [900, 427] width 79 height 24
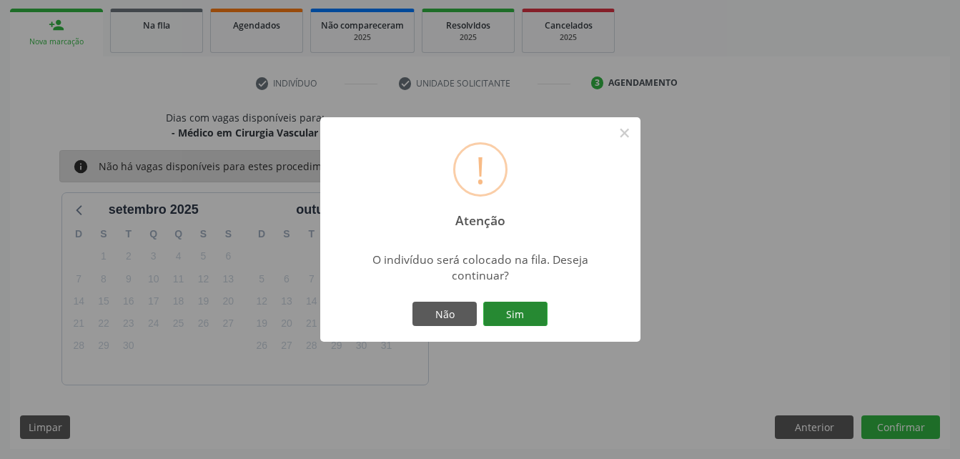
click at [519, 307] on button "Sim" at bounding box center [515, 314] width 64 height 24
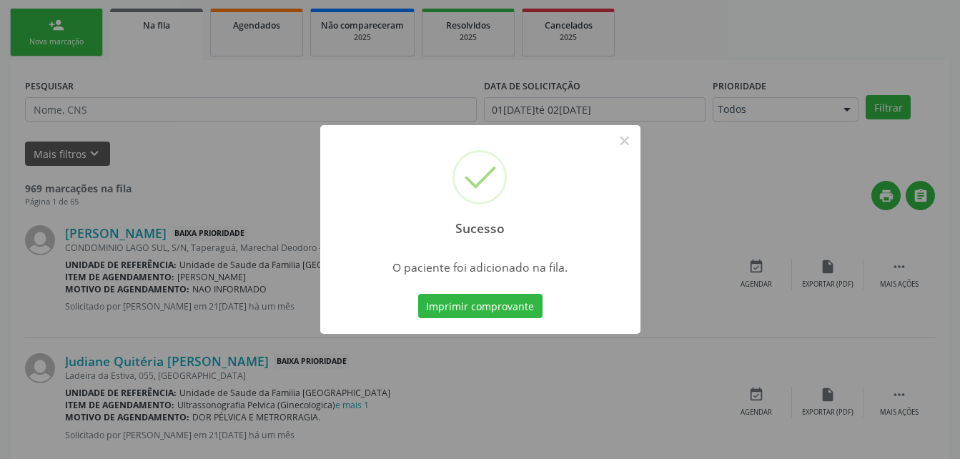
scroll to position [33, 0]
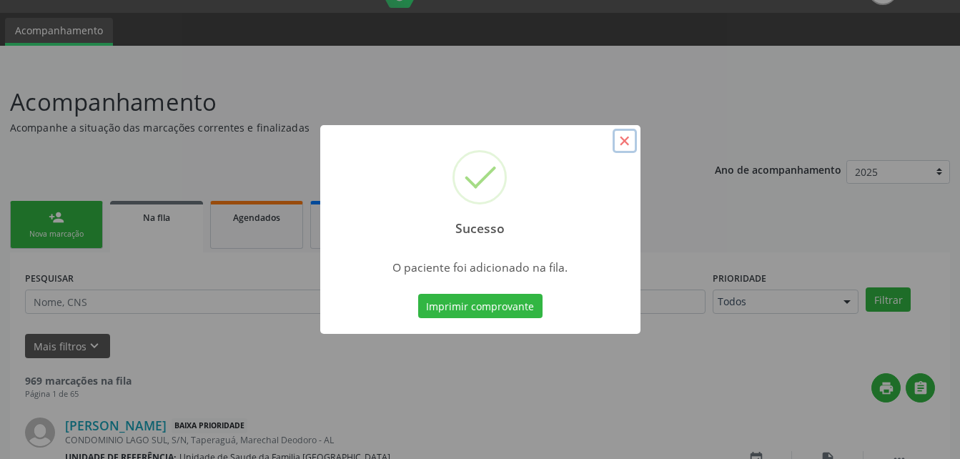
click at [625, 145] on button "×" at bounding box center [625, 141] width 24 height 24
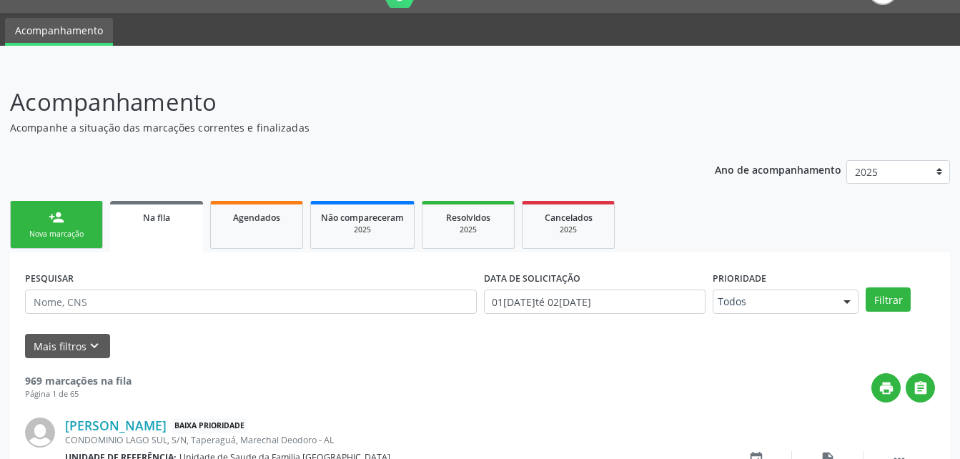
click at [76, 213] on link "person_add Nova marcação" at bounding box center [56, 225] width 93 height 48
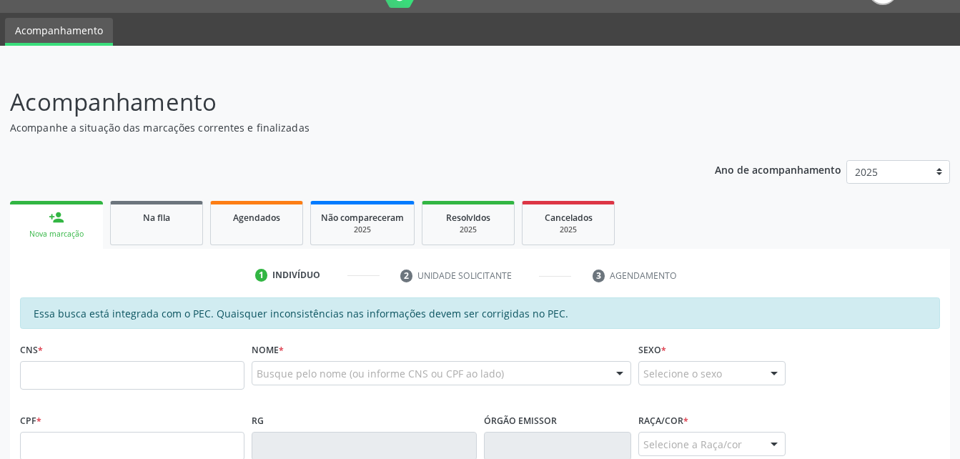
scroll to position [104, 0]
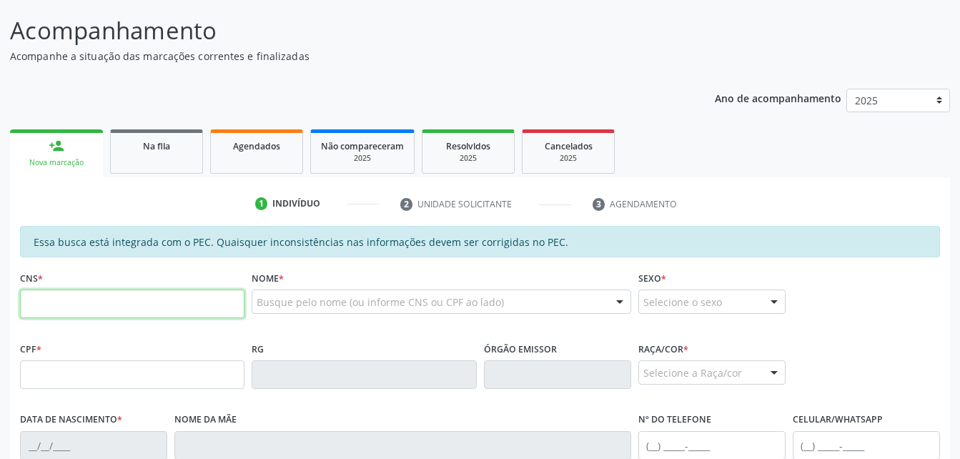
click at [101, 296] on input "text" at bounding box center [132, 303] width 224 height 29
type input "700 0046 7416 0205"
type input "088.652.814-30"
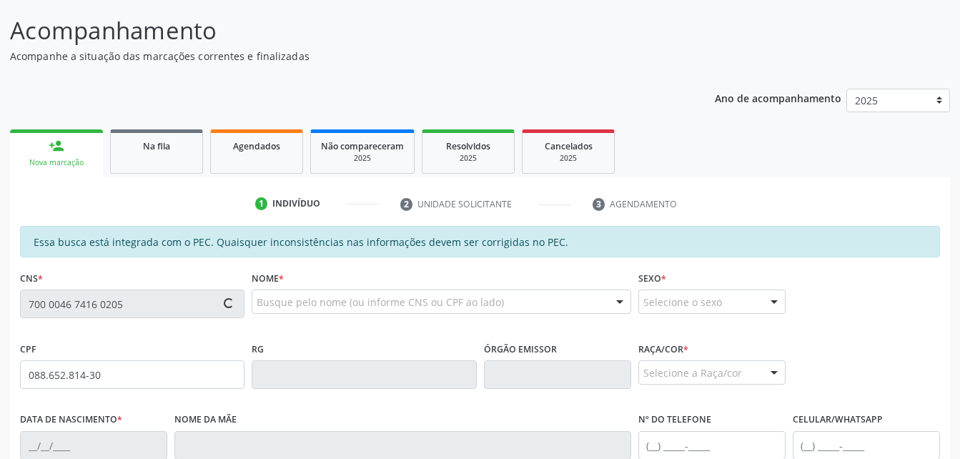
type input "30/11/1981"
type input "Maria Pastora Menezes da Silva"
type input "(82) 99367-7972"
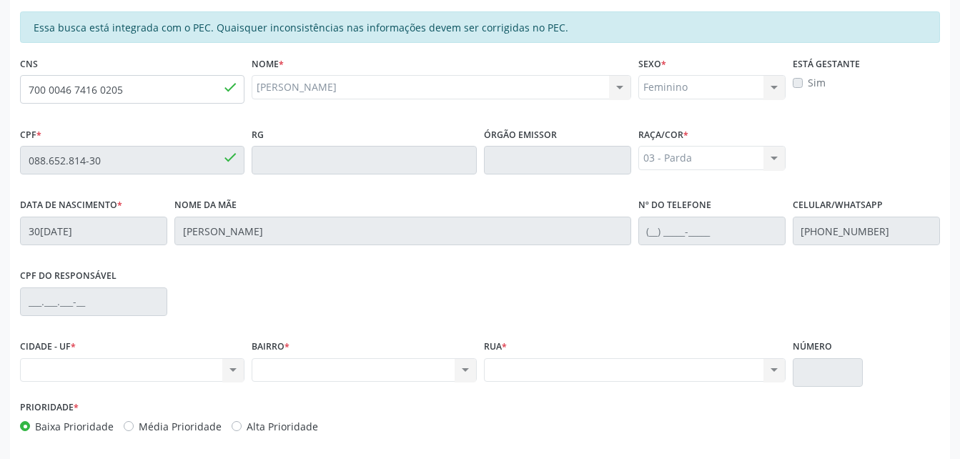
scroll to position [377, 0]
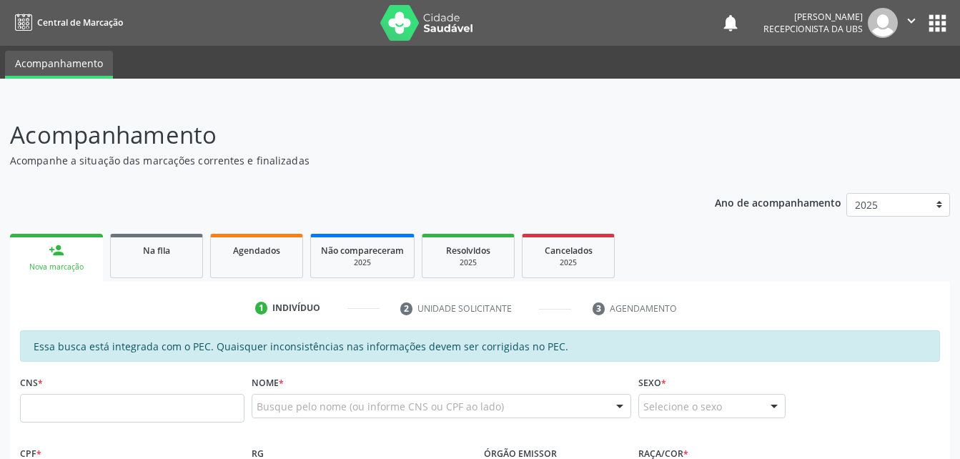
scroll to position [377, 0]
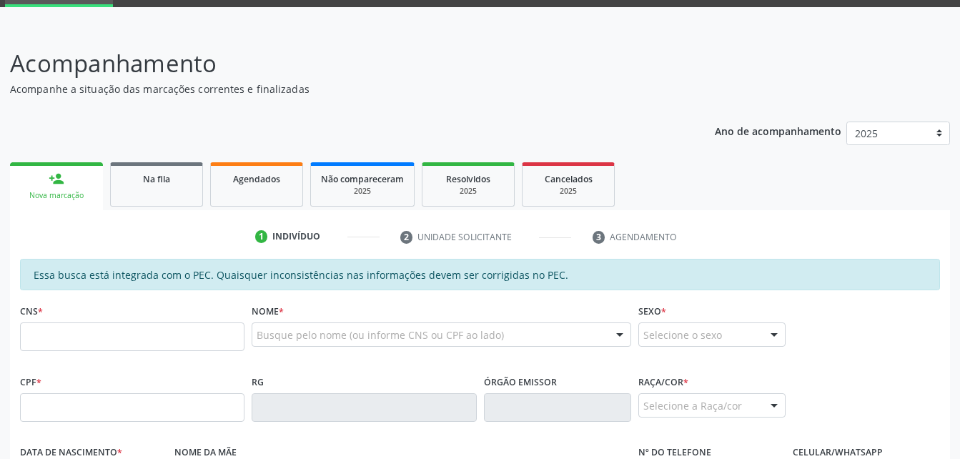
scroll to position [143, 0]
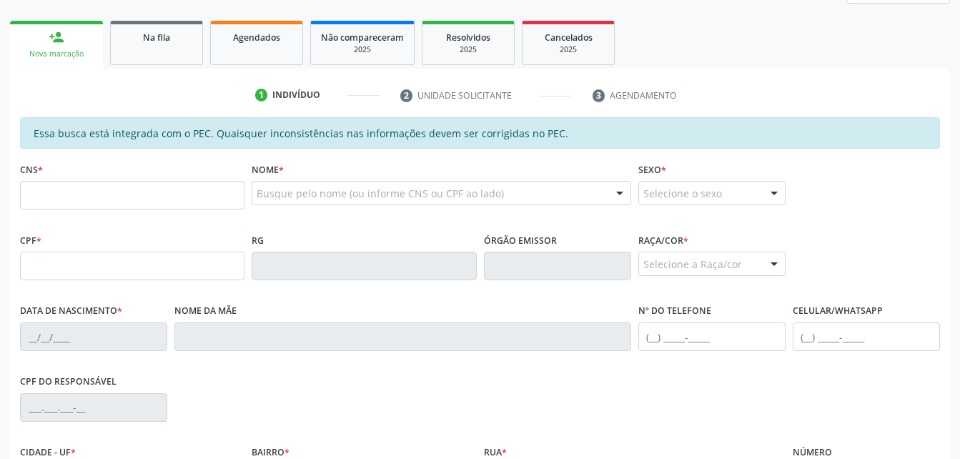
scroll to position [213, 0]
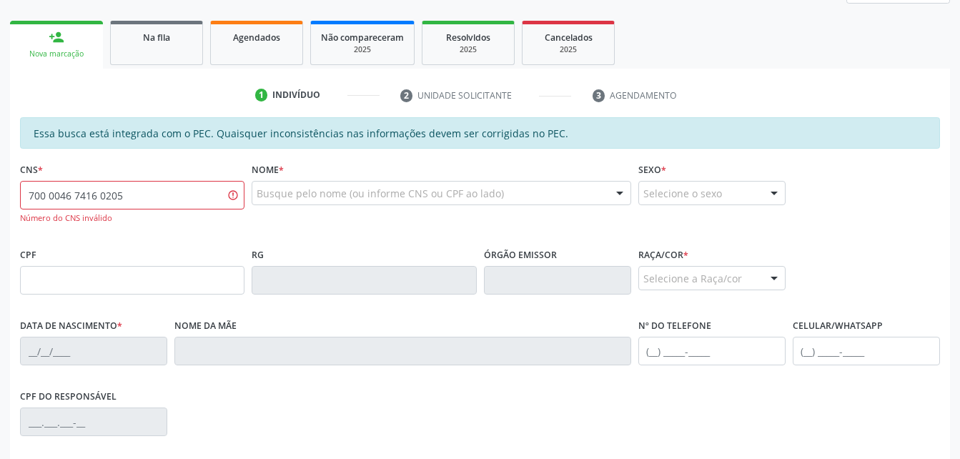
type input "700 0046 7416 0205"
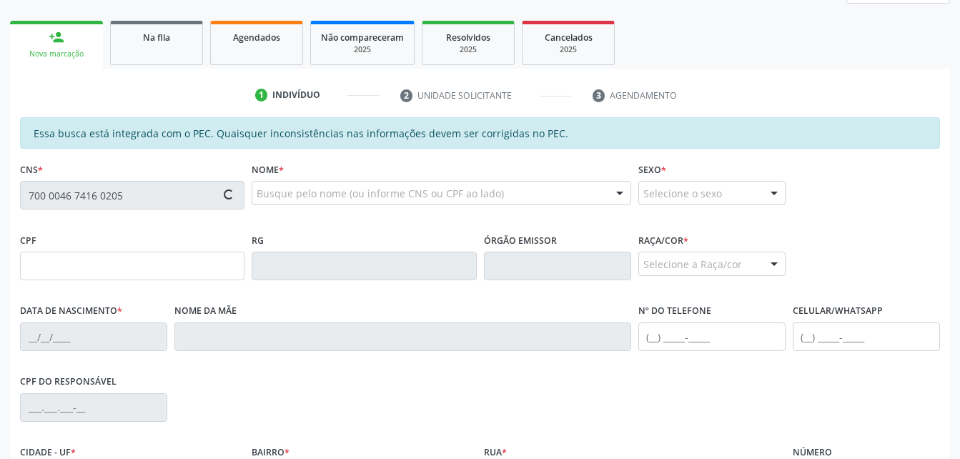
type input "088.652.814-30"
type input "[DATE]"
type input "[PERSON_NAME]"
type input "(82) 99367-7972"
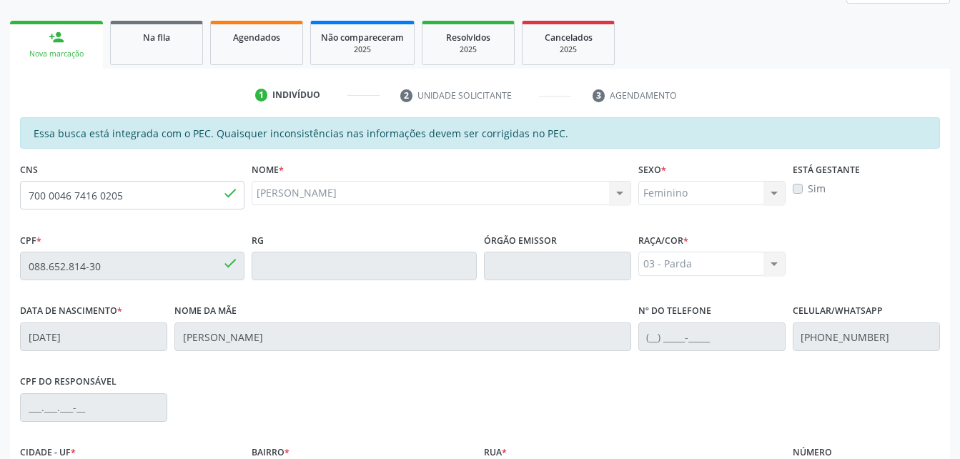
scroll to position [377, 0]
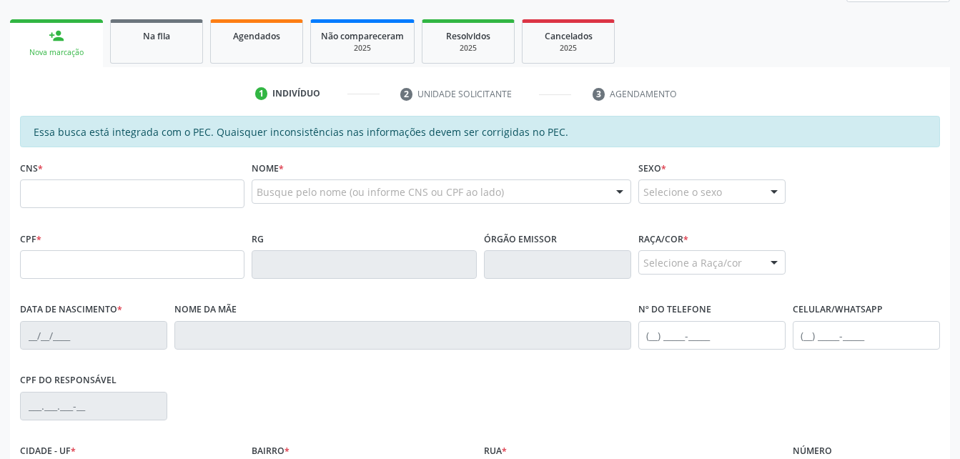
scroll to position [214, 0]
click at [156, 189] on input "text" at bounding box center [132, 193] width 224 height 29
type input "700 0046 7416 0205"
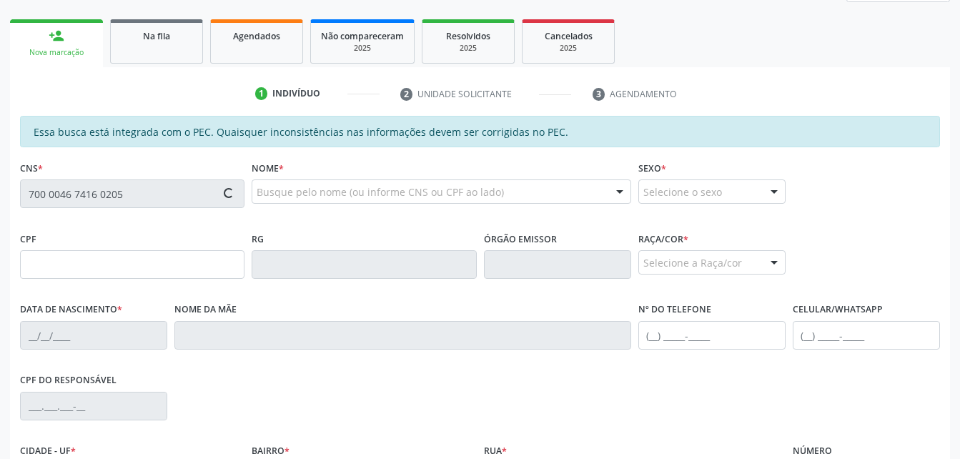
type input "088.652.814-30"
type input "3[DATE]"
type input "[PERSON_NAME]"
type input "[PHONE_NUMBER]"
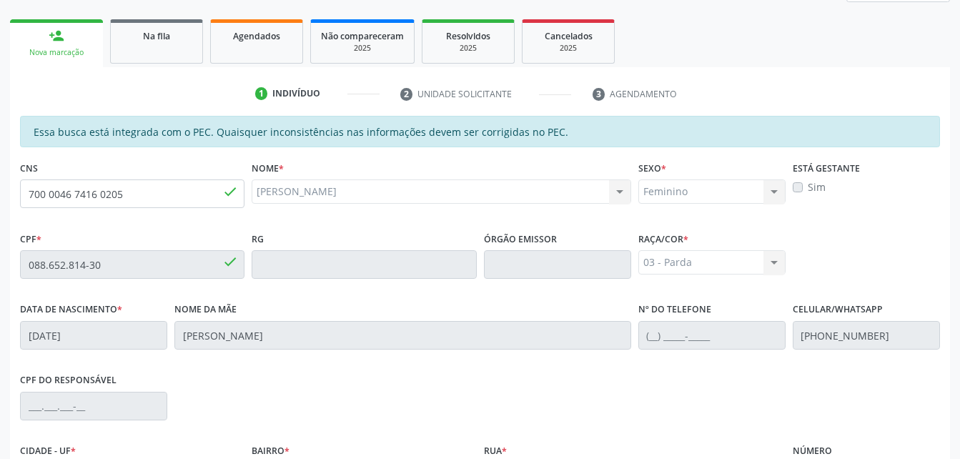
scroll to position [377, 0]
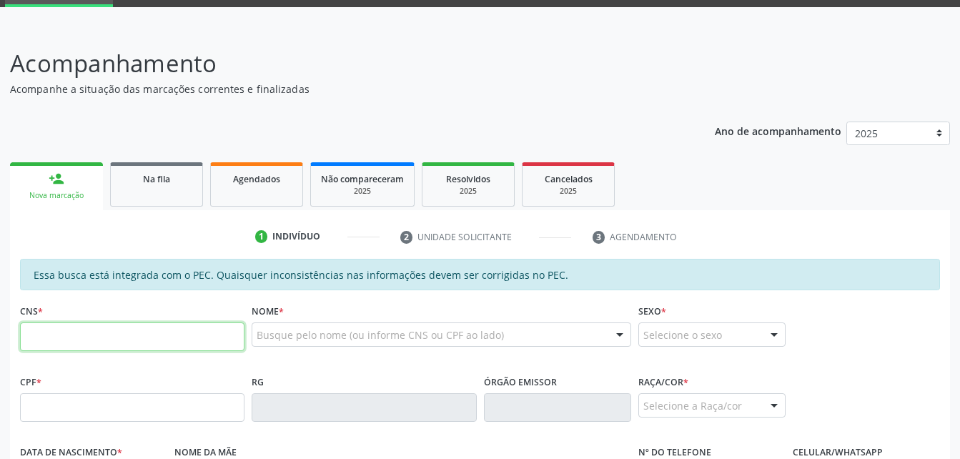
scroll to position [214, 0]
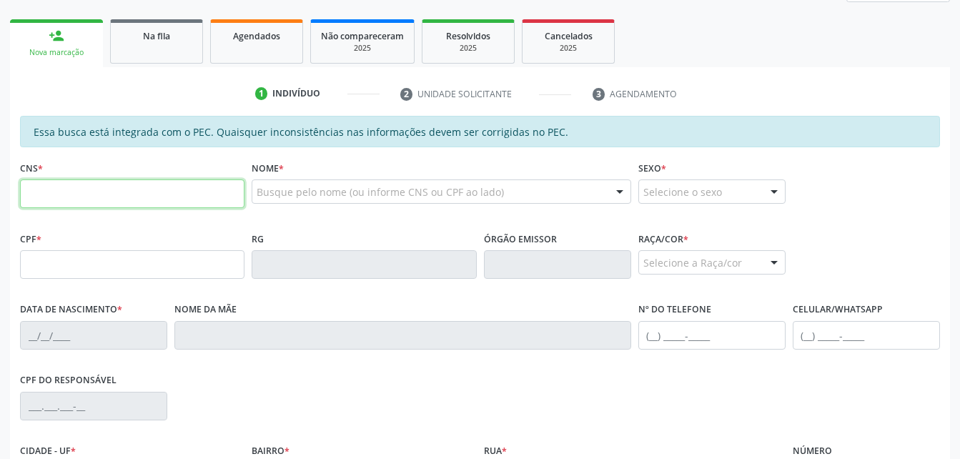
click at [167, 186] on input "text" at bounding box center [132, 193] width 224 height 29
type input "700 0046 7416 0205"
type input "088.652.814-30"
type input "3[DATE]"
type input "[PERSON_NAME]"
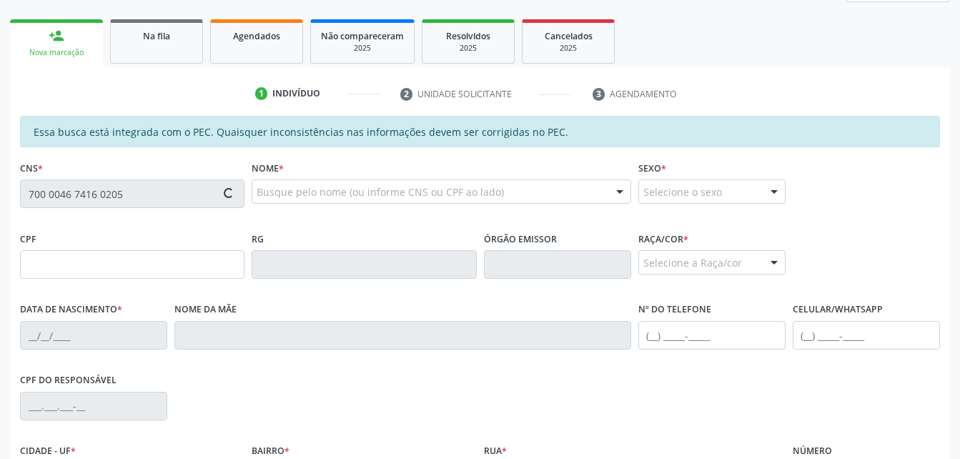
type input "[PHONE_NUMBER]"
type input "S/N"
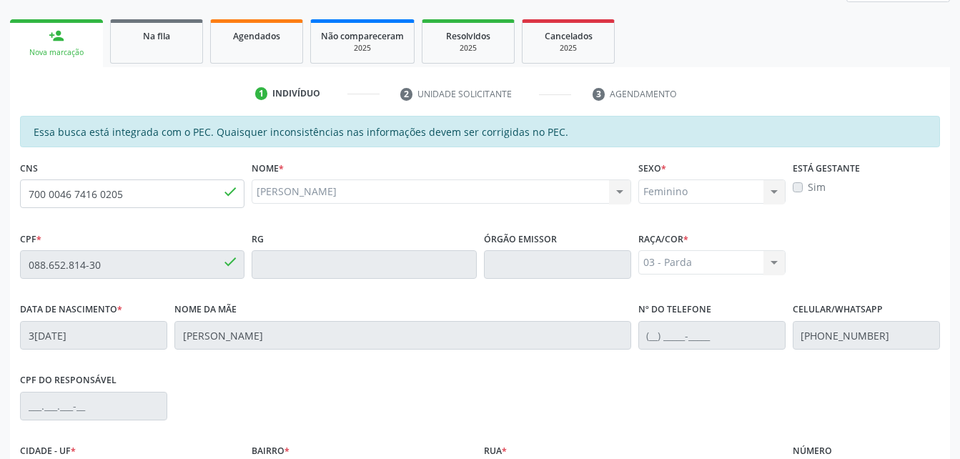
scroll to position [377, 0]
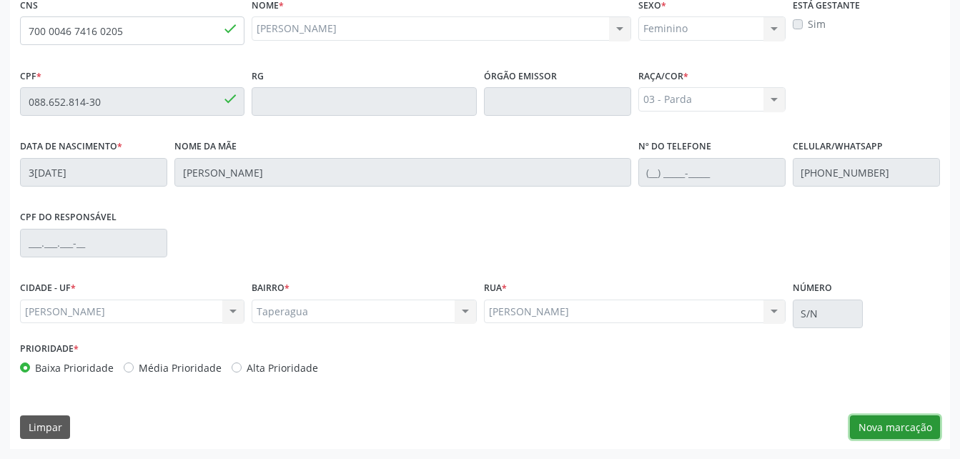
click at [898, 418] on button "Nova marcação" at bounding box center [895, 427] width 90 height 24
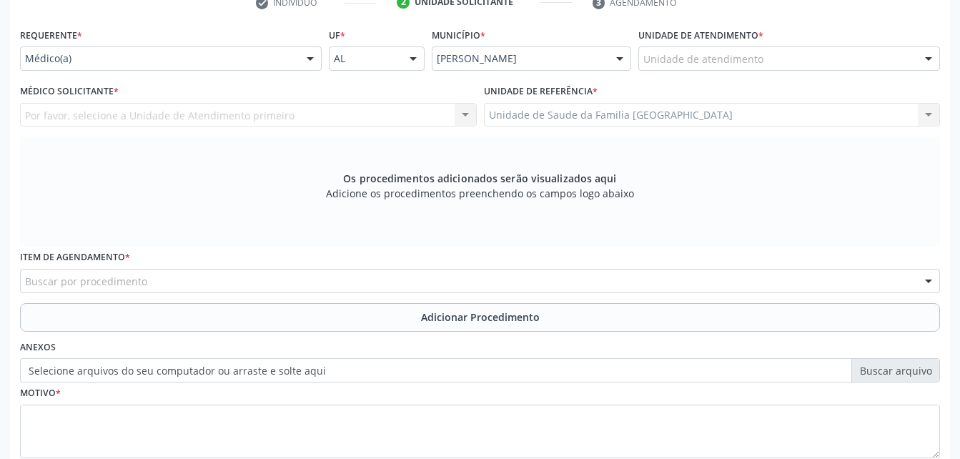
scroll to position [234, 0]
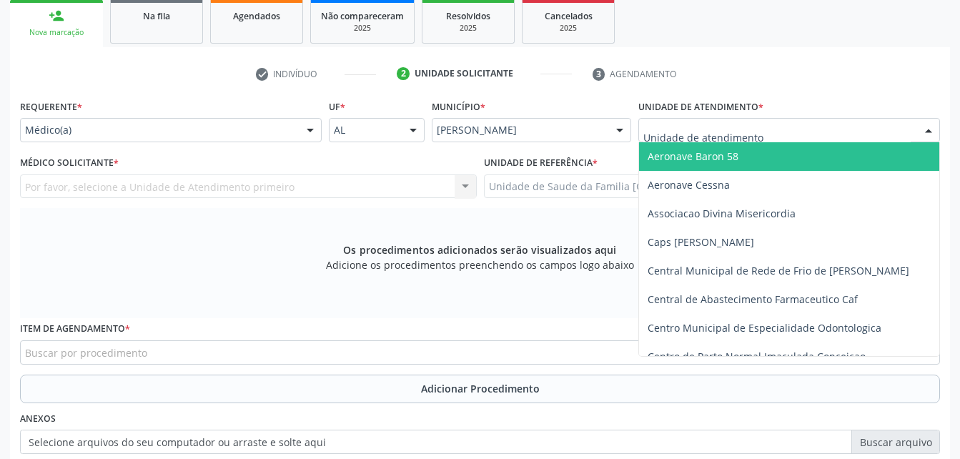
type input "R"
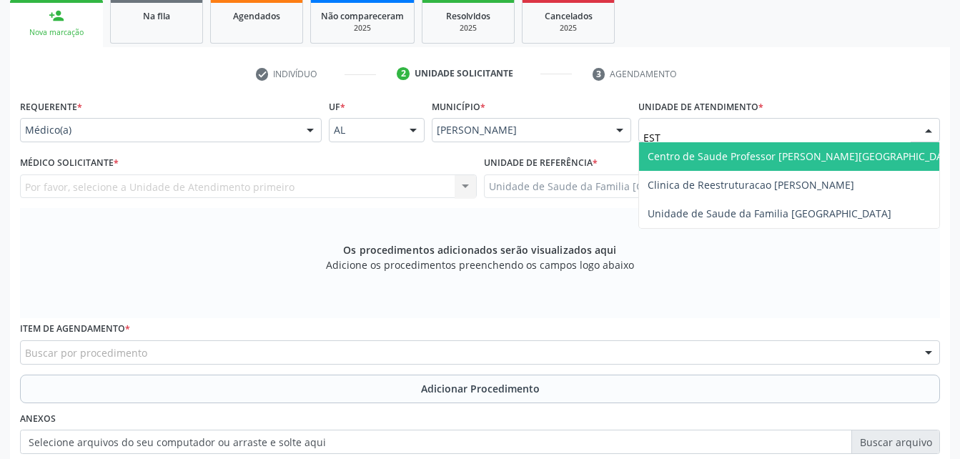
type input "ESTI"
drag, startPoint x: 769, startPoint y: 160, endPoint x: 590, endPoint y: 182, distance: 180.8
click at [769, 161] on span "Unidade de Saude da Familia [GEOGRAPHIC_DATA]" at bounding box center [770, 156] width 244 height 14
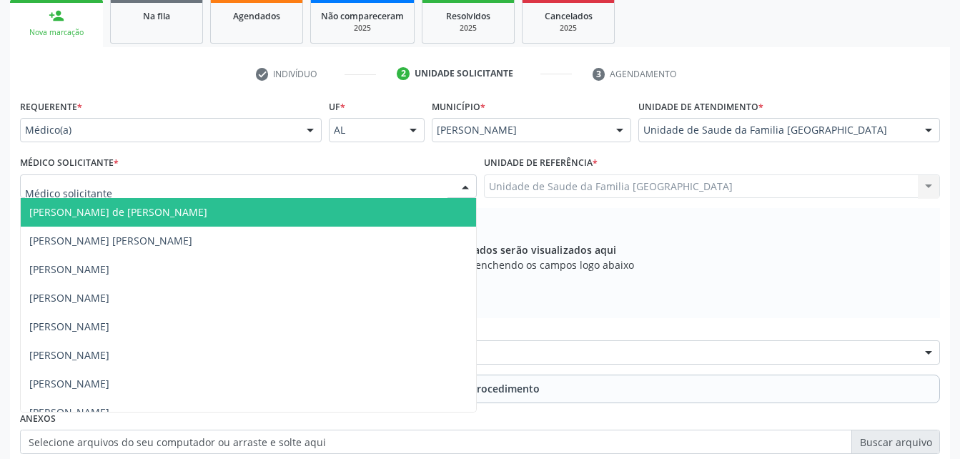
click at [176, 183] on div at bounding box center [248, 186] width 457 height 24
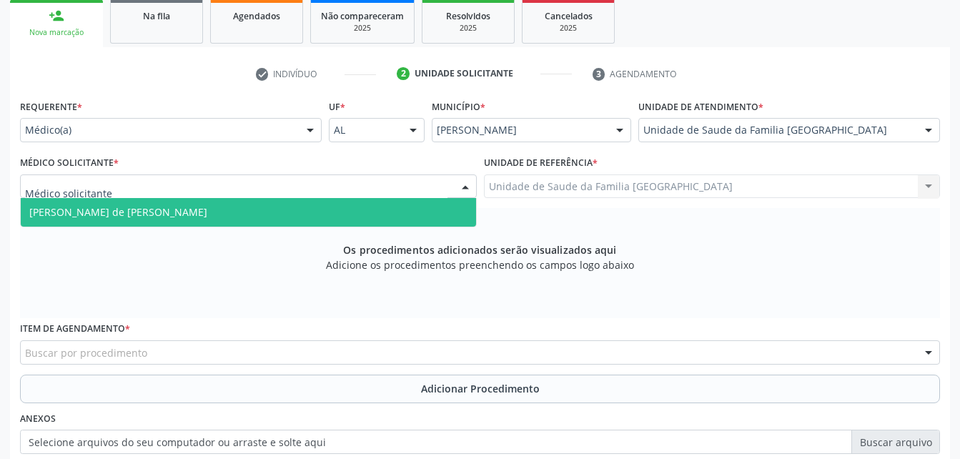
click at [166, 224] on div "Requerente * Médico(a) Médico(a) Enfermeiro(a) Paciente Nenhum resultado encont…" at bounding box center [480, 323] width 920 height 454
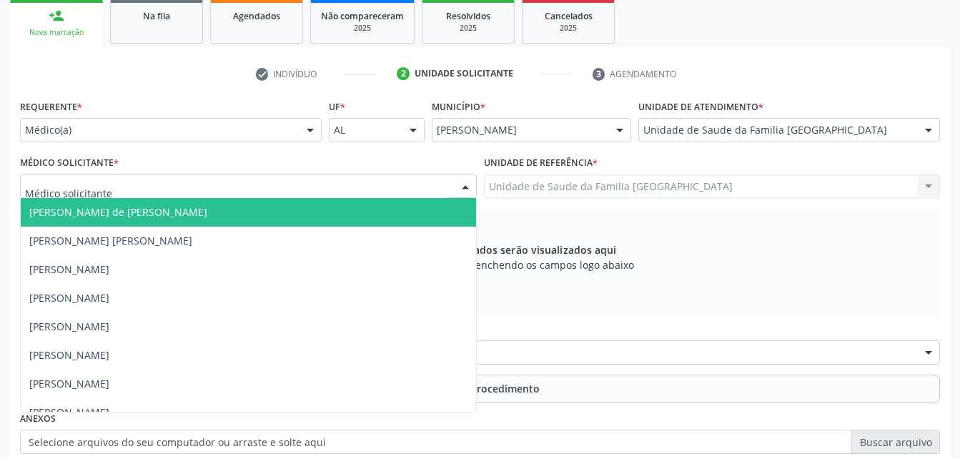
drag, startPoint x: 166, startPoint y: 223, endPoint x: 161, endPoint y: 187, distance: 36.1
click at [161, 187] on div at bounding box center [248, 186] width 457 height 24
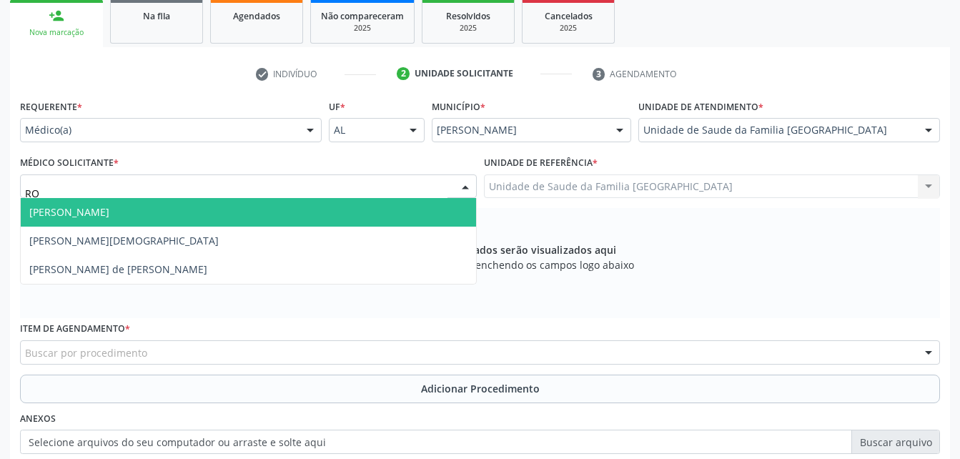
type input "ROD"
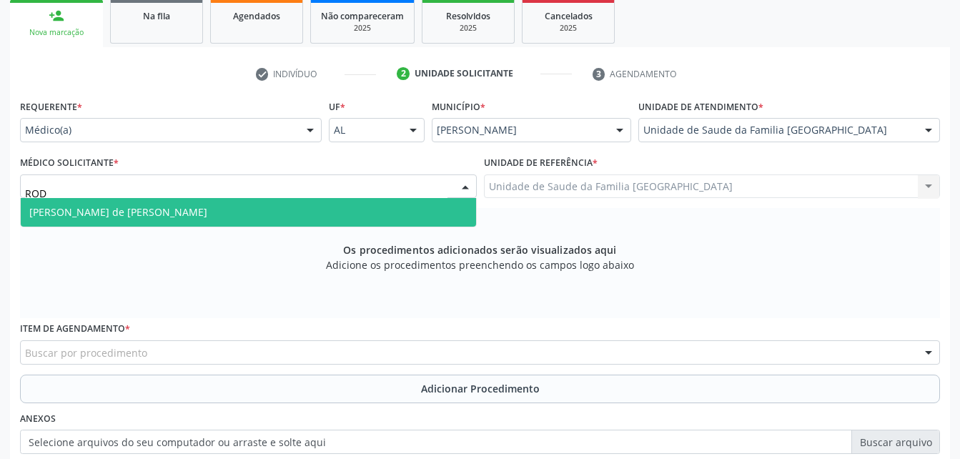
click at [395, 200] on span "[PERSON_NAME] de [PERSON_NAME]" at bounding box center [248, 212] width 455 height 29
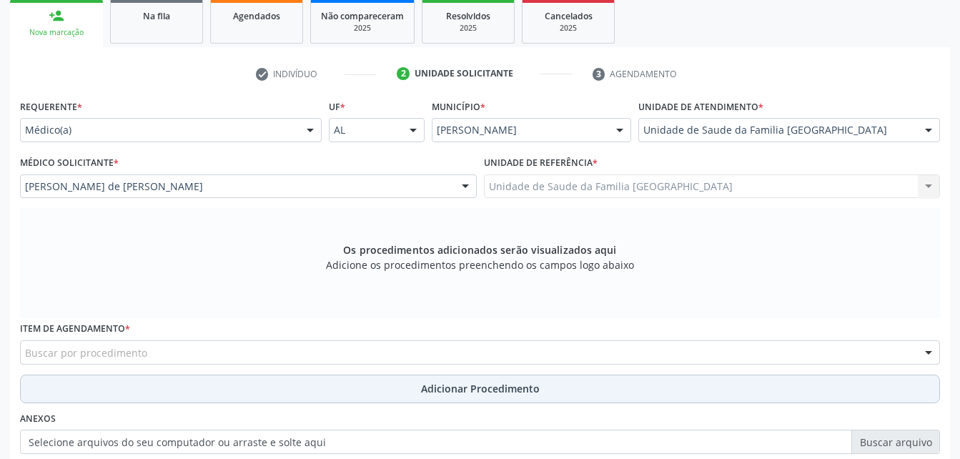
scroll to position [306, 0]
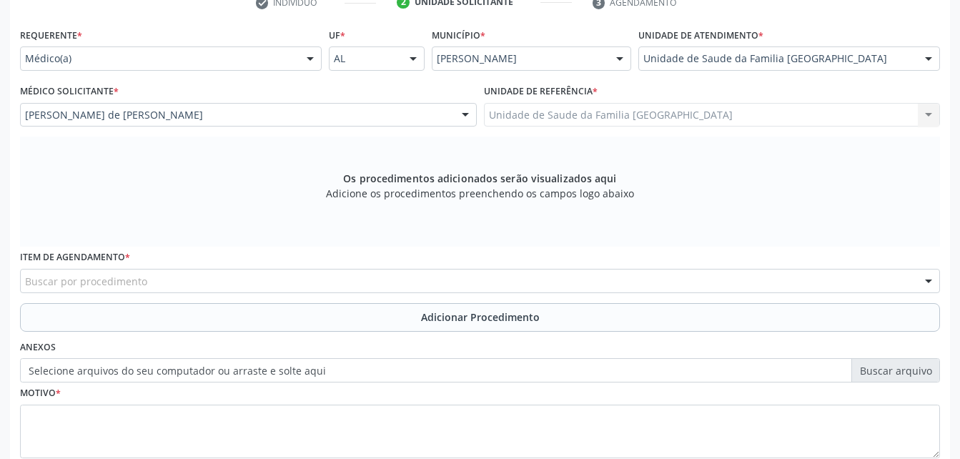
click at [274, 292] on div "Buscar por procedimento" at bounding box center [480, 281] width 920 height 24
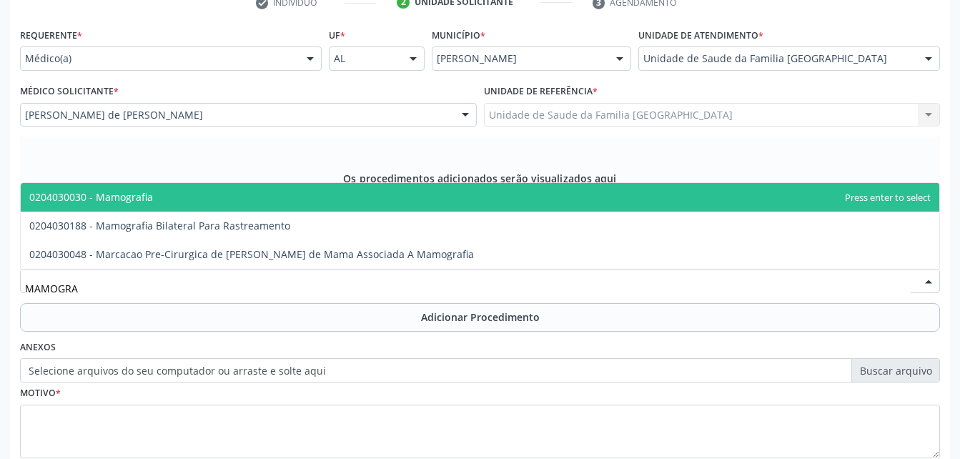
type input "MAMOGRAF"
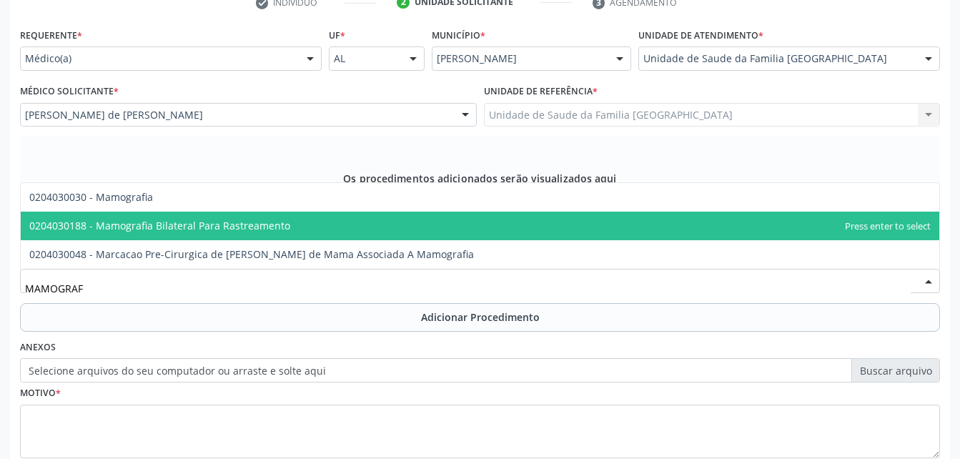
drag, startPoint x: 415, startPoint y: 226, endPoint x: 437, endPoint y: 297, distance: 74.8
click at [415, 227] on span "0204030188 - Mamografia Bilateral Para Rastreamento" at bounding box center [480, 226] width 918 height 29
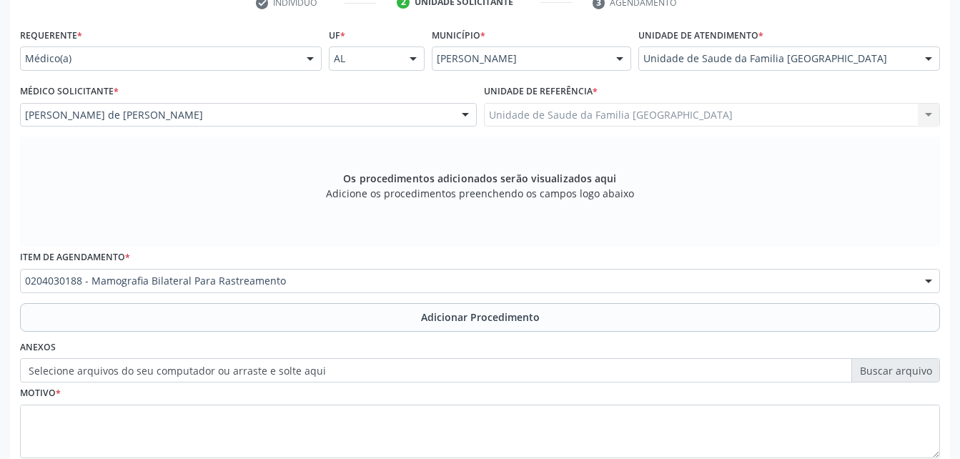
drag, startPoint x: 441, startPoint y: 321, endPoint x: 430, endPoint y: 324, distance: 11.1
click at [440, 322] on span "Adicionar Procedimento" at bounding box center [480, 316] width 119 height 15
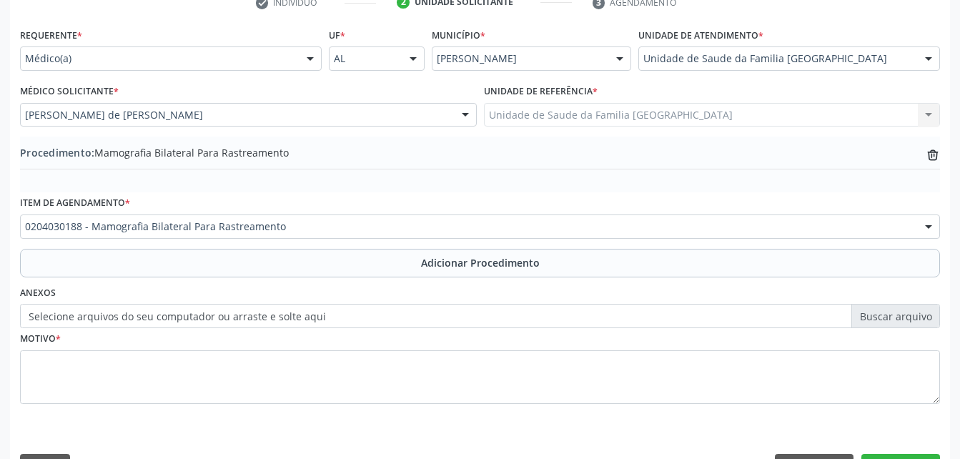
scroll to position [345, 0]
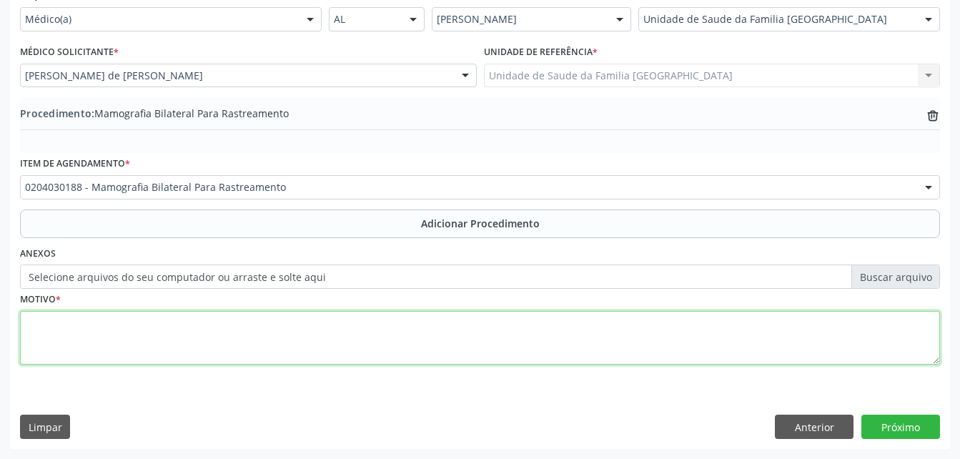
click at [397, 335] on textarea at bounding box center [480, 338] width 920 height 54
type textarea "AVALIAÇAO CLINICA"
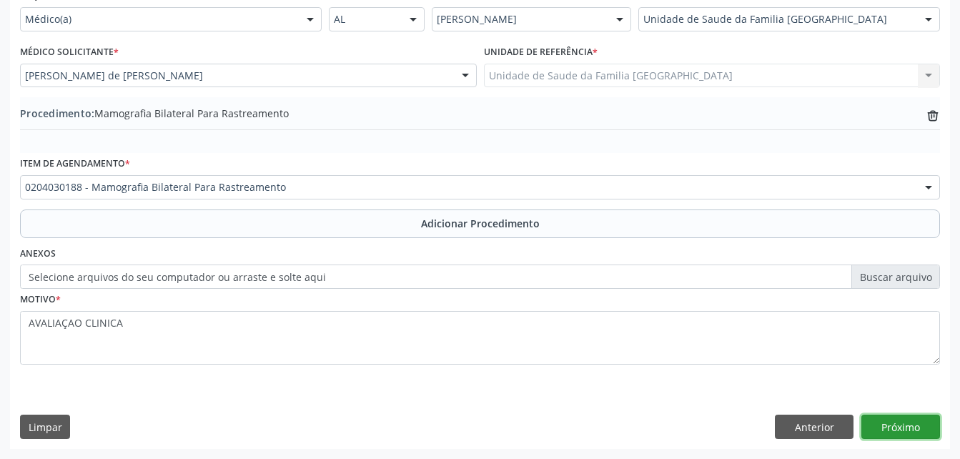
click at [932, 419] on button "Próximo" at bounding box center [900, 427] width 79 height 24
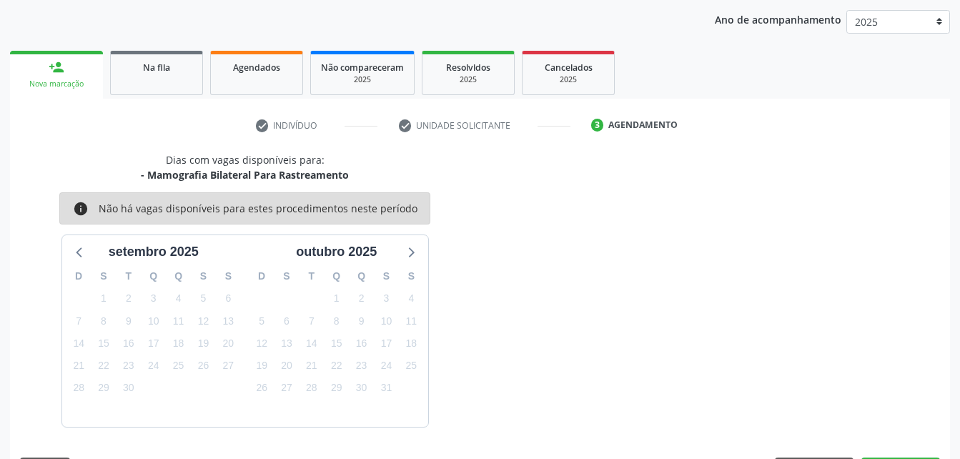
scroll to position [225, 0]
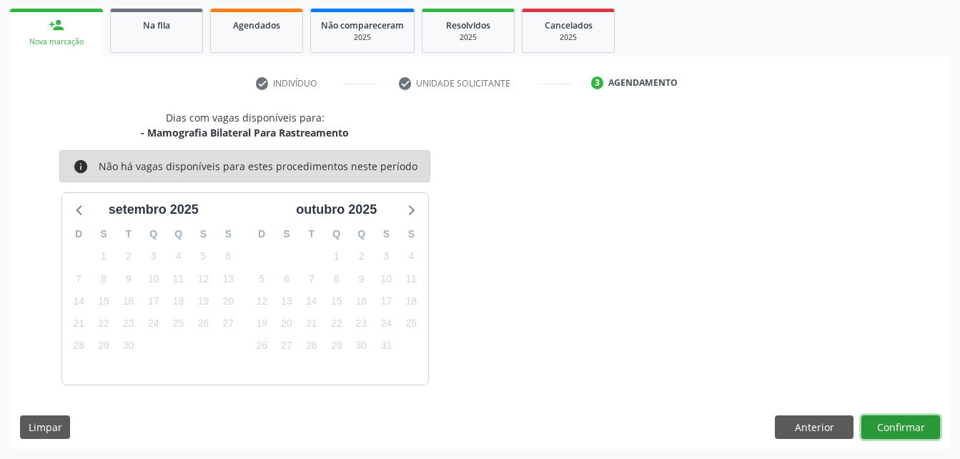
click at [932, 419] on button "Confirmar" at bounding box center [900, 427] width 79 height 24
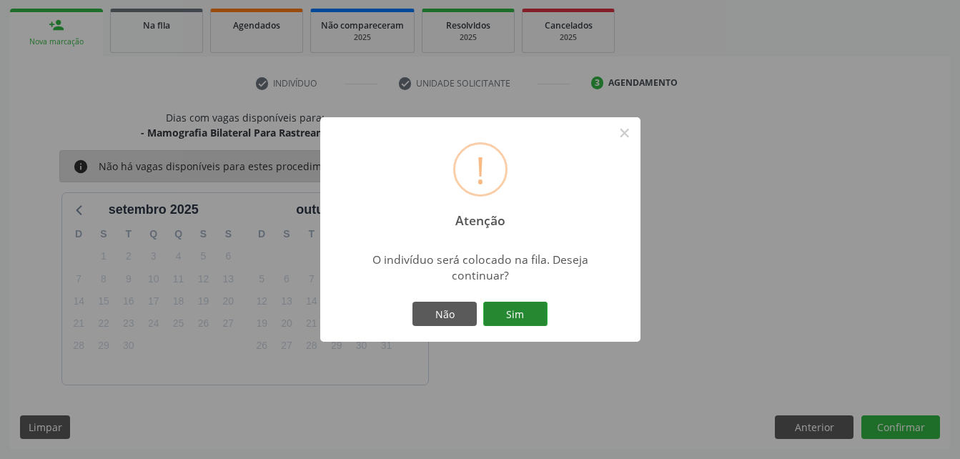
click at [497, 318] on button "Sim" at bounding box center [515, 314] width 64 height 24
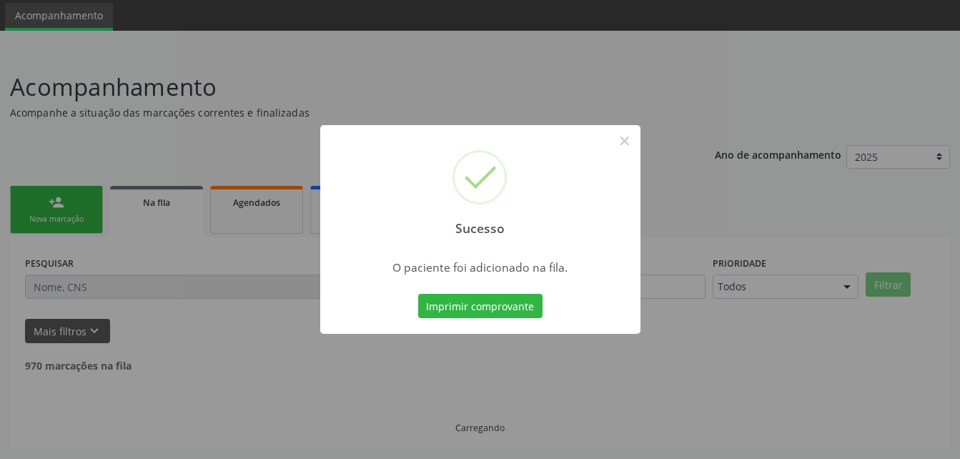
scroll to position [33, 0]
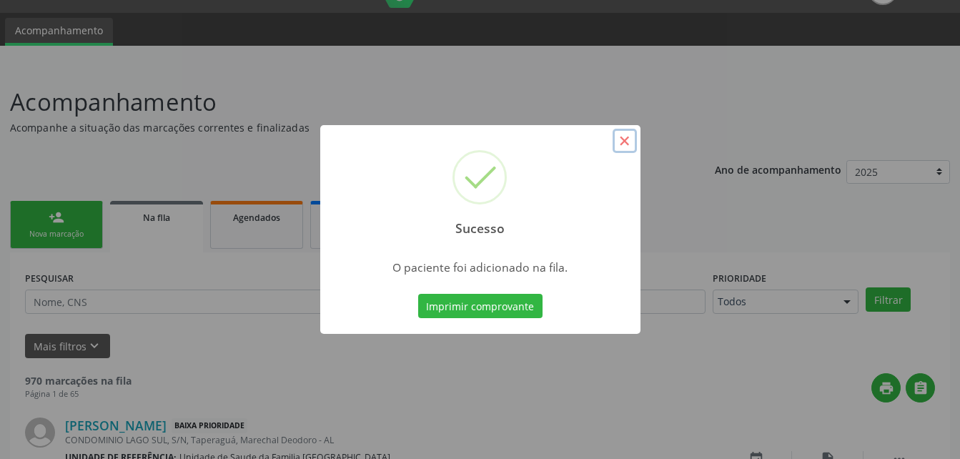
click at [621, 148] on button "×" at bounding box center [625, 141] width 24 height 24
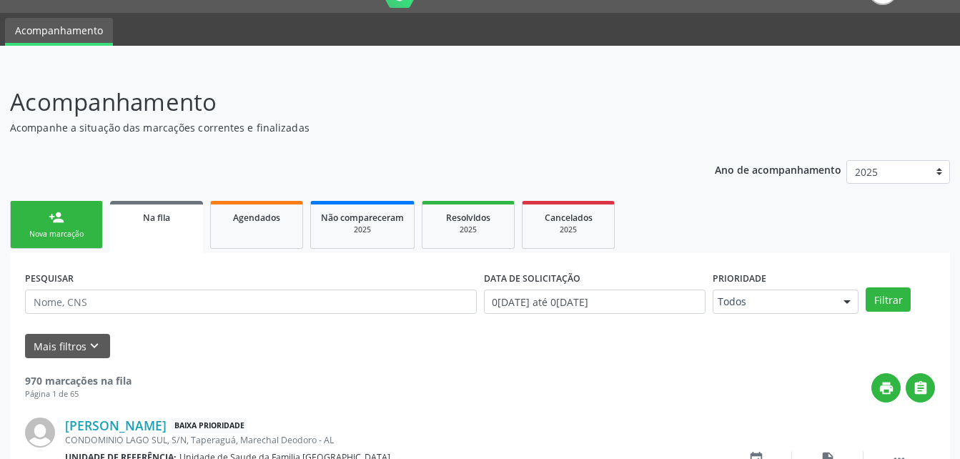
click at [65, 225] on link "person_add Nova marcação" at bounding box center [56, 225] width 93 height 48
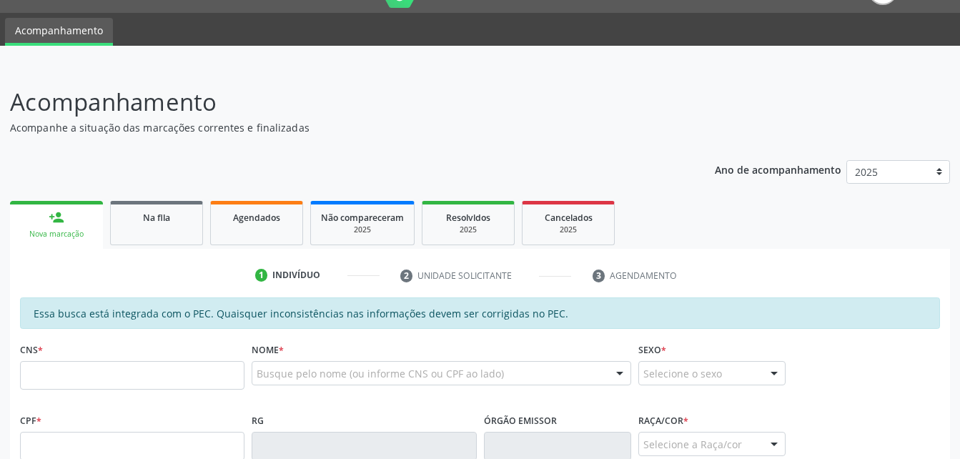
scroll to position [176, 0]
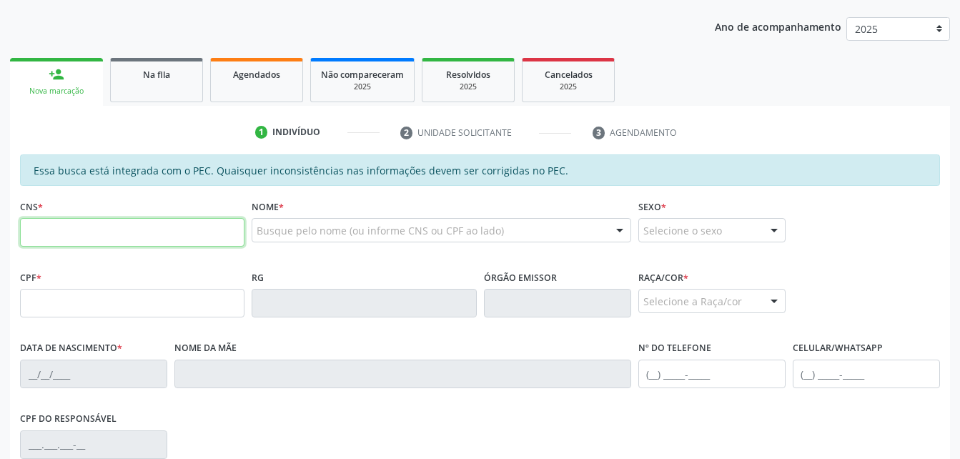
click at [78, 231] on input "text" at bounding box center [132, 232] width 224 height 29
type input "700 0046 7416 0205"
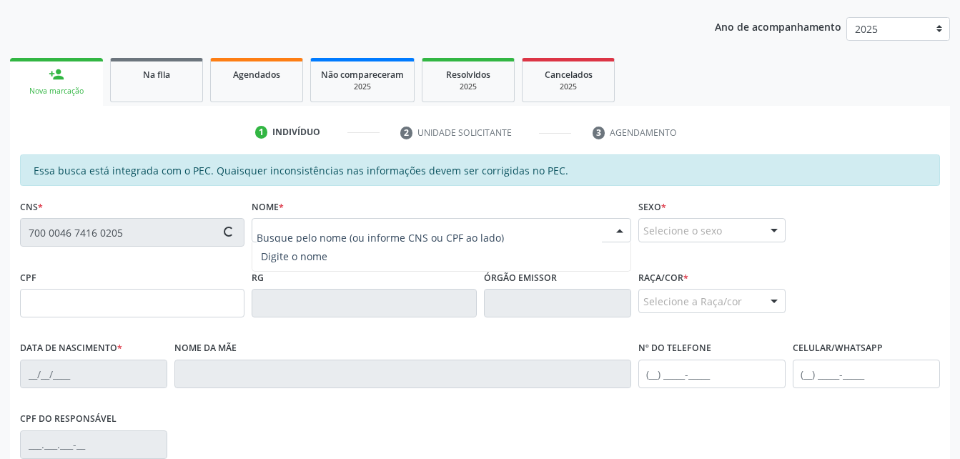
type input "088.652.814-30"
type input "30/11/1981"
type input "Maria Pastora Menezes da Silva"
type input "(82) 99367-7972"
type input "S/N"
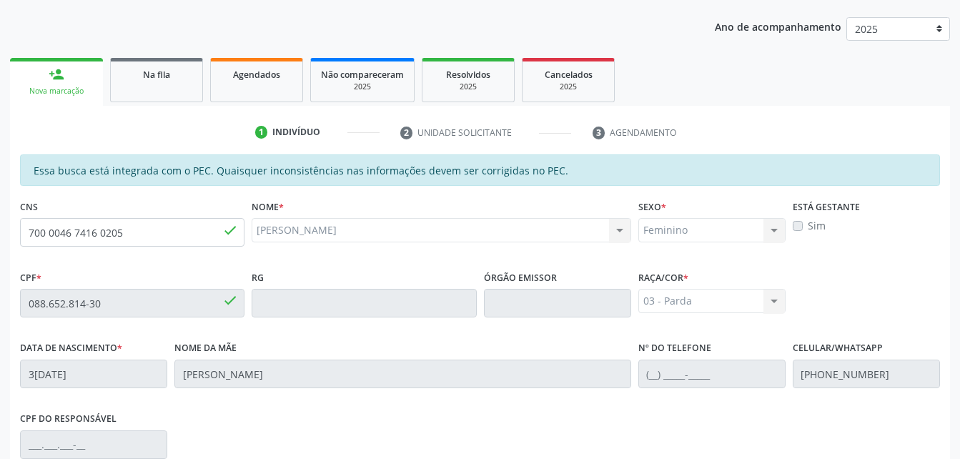
scroll to position [377, 0]
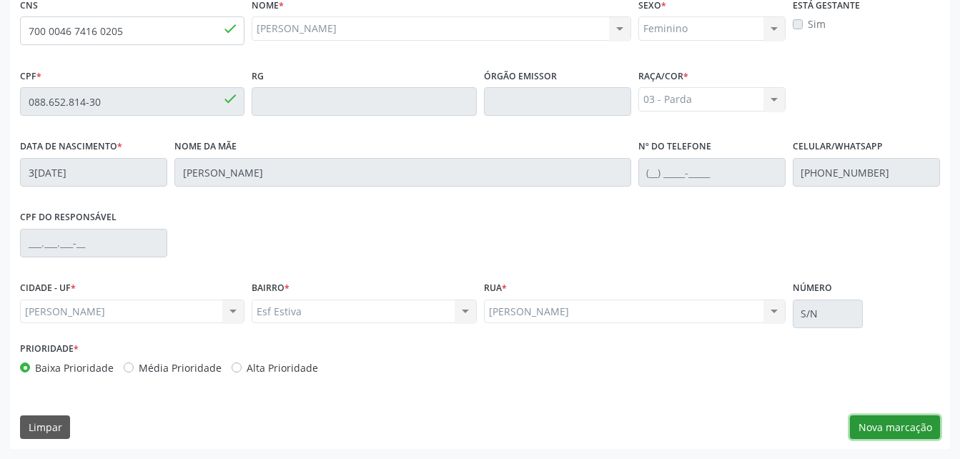
click at [866, 420] on button "Nova marcação" at bounding box center [895, 427] width 90 height 24
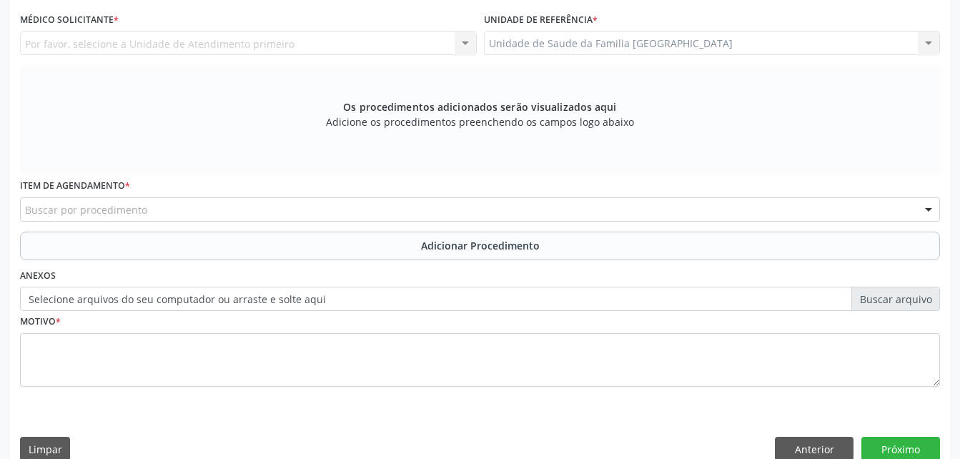
scroll to position [306, 0]
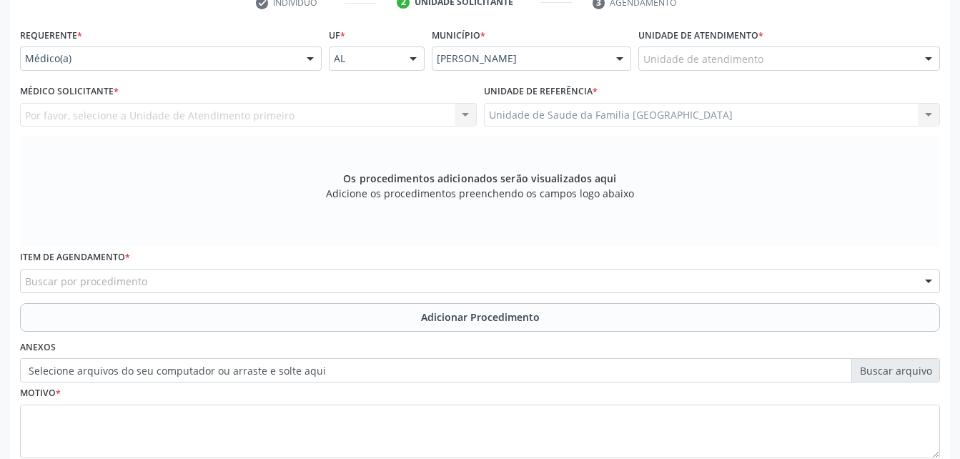
click at [796, 74] on div "Unidade de atendimento * Unidade de atendimento Aeronave Baron 58 Aeronave Cess…" at bounding box center [789, 52] width 309 height 56
click at [791, 64] on div "Unidade de atendimento" at bounding box center [789, 58] width 302 height 24
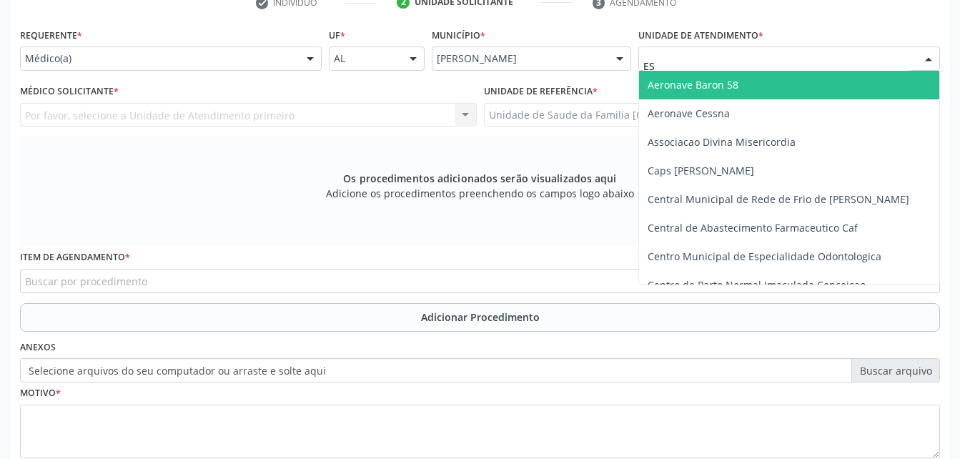
type input "EST"
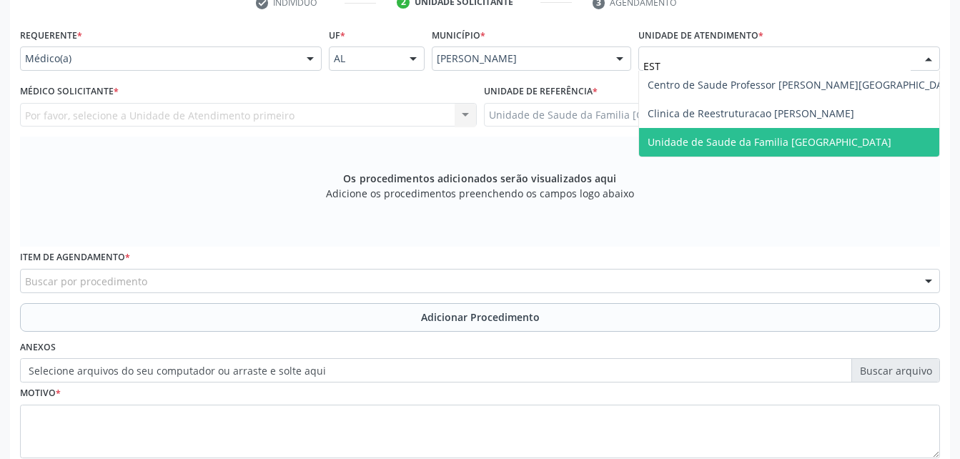
click at [791, 154] on span "Unidade de Saude da Familia [GEOGRAPHIC_DATA]" at bounding box center [803, 142] width 328 height 29
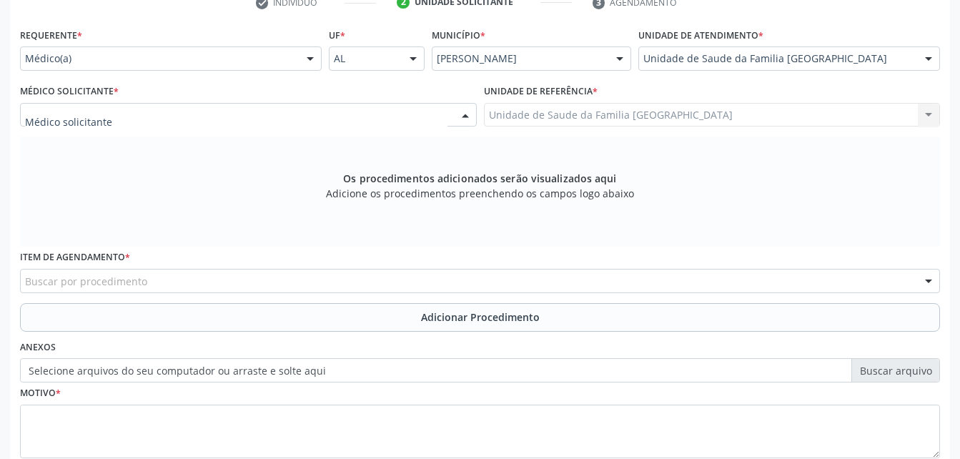
click at [332, 111] on div at bounding box center [248, 115] width 457 height 24
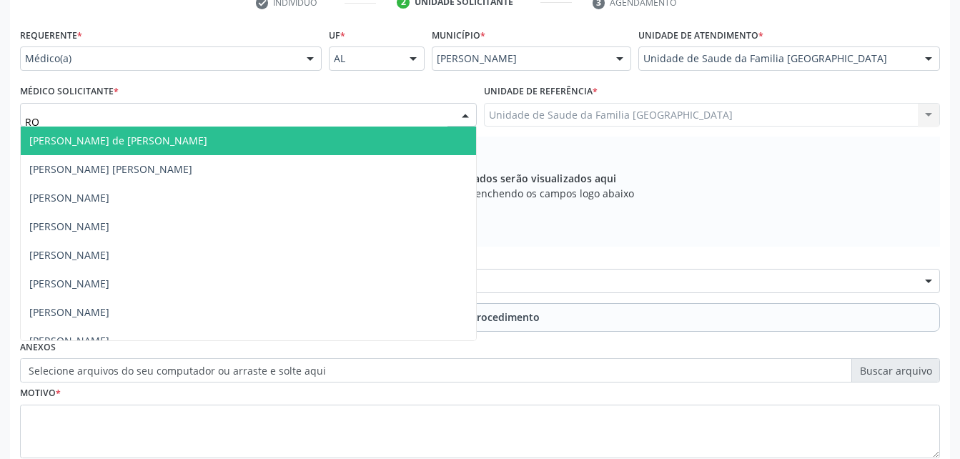
type input "ROD"
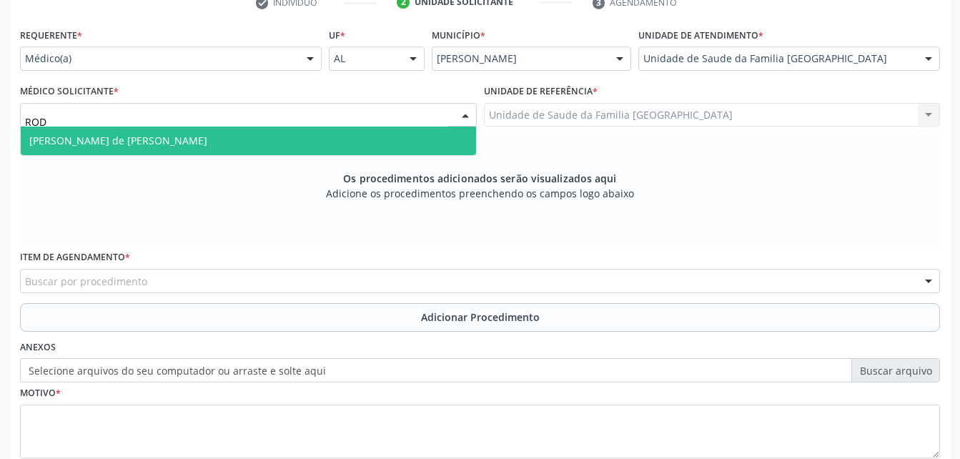
click at [372, 137] on span "[PERSON_NAME] de [PERSON_NAME]" at bounding box center [248, 141] width 455 height 29
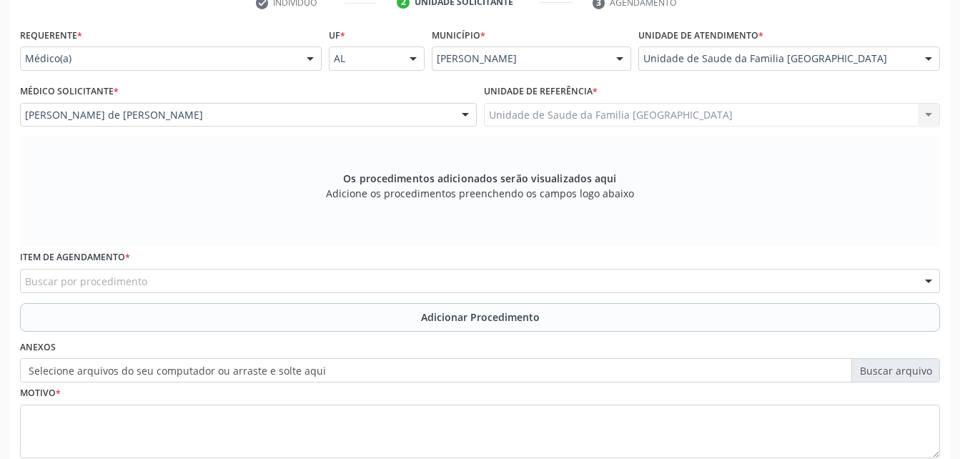
click at [319, 281] on div "Buscar por procedimento" at bounding box center [480, 281] width 920 height 24
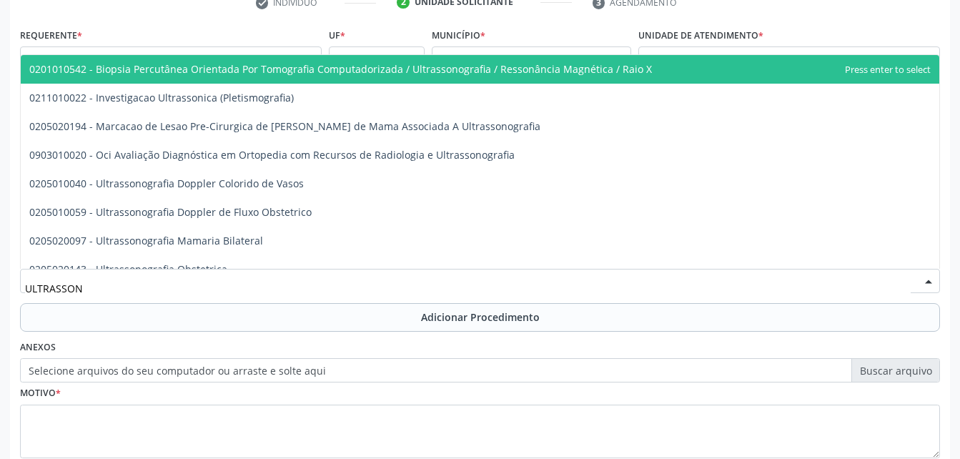
type input "ULTRASSONO"
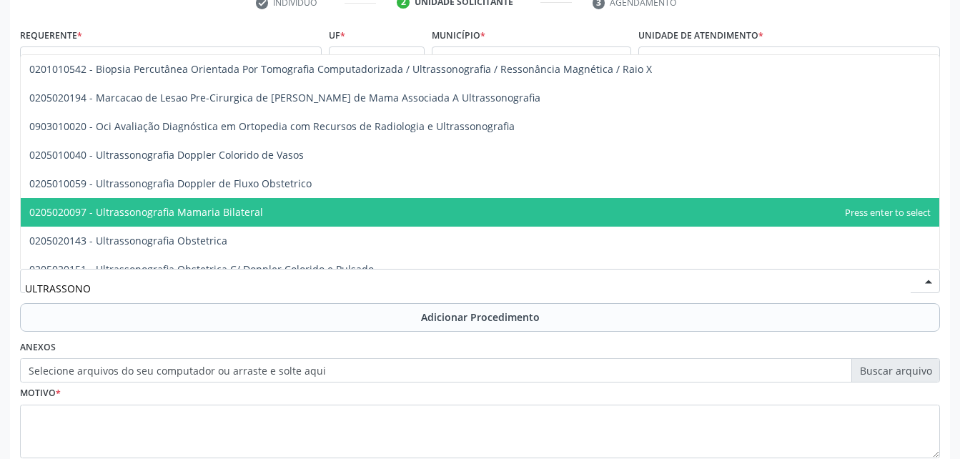
scroll to position [214, 0]
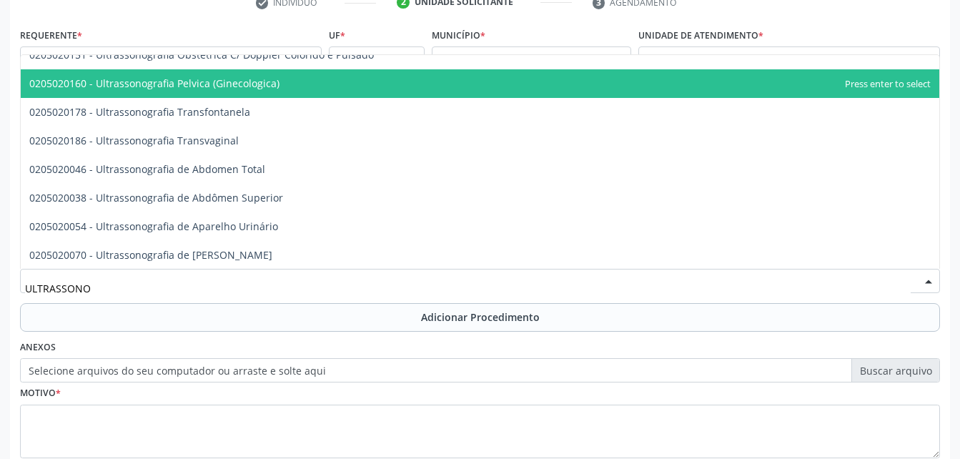
click at [262, 73] on span "0205020160 - Ultrassonografia Pelvica (Ginecologica)" at bounding box center [480, 83] width 918 height 29
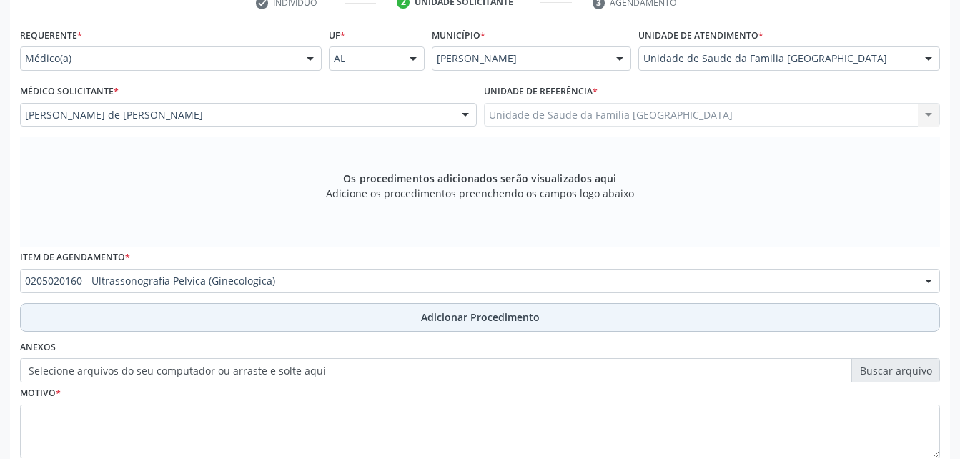
click at [407, 309] on button "Adicionar Procedimento" at bounding box center [480, 317] width 920 height 29
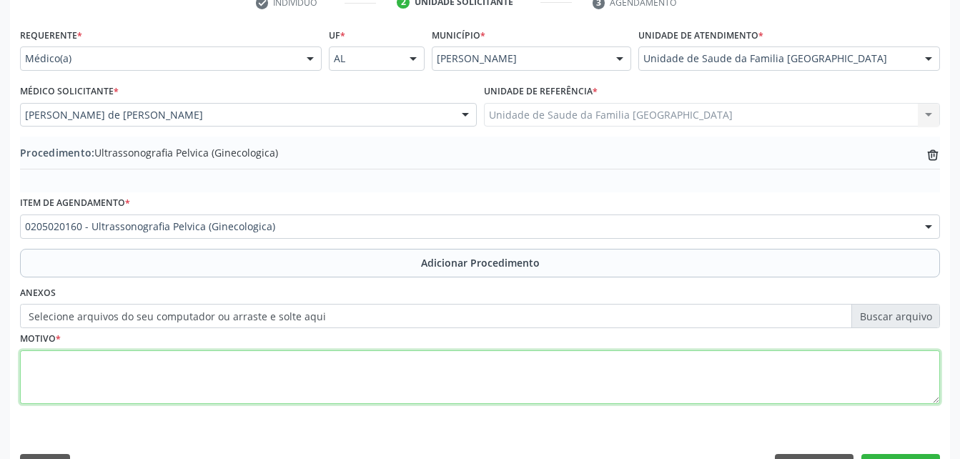
click at [402, 378] on textarea at bounding box center [480, 377] width 920 height 54
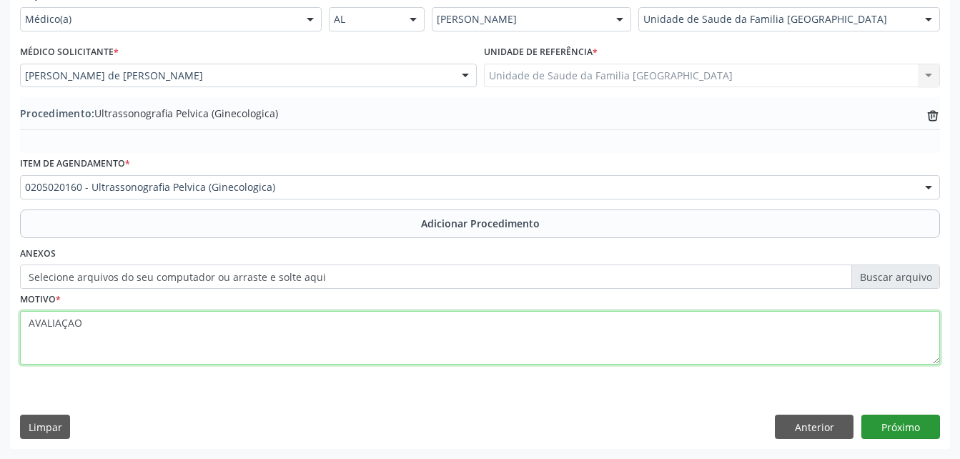
type textarea "AVALIAÇAO"
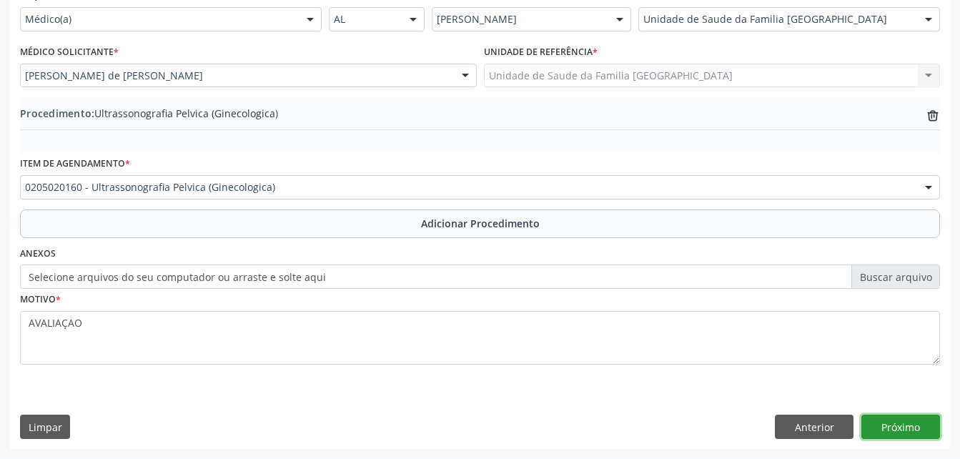
click at [905, 425] on button "Próximo" at bounding box center [900, 427] width 79 height 24
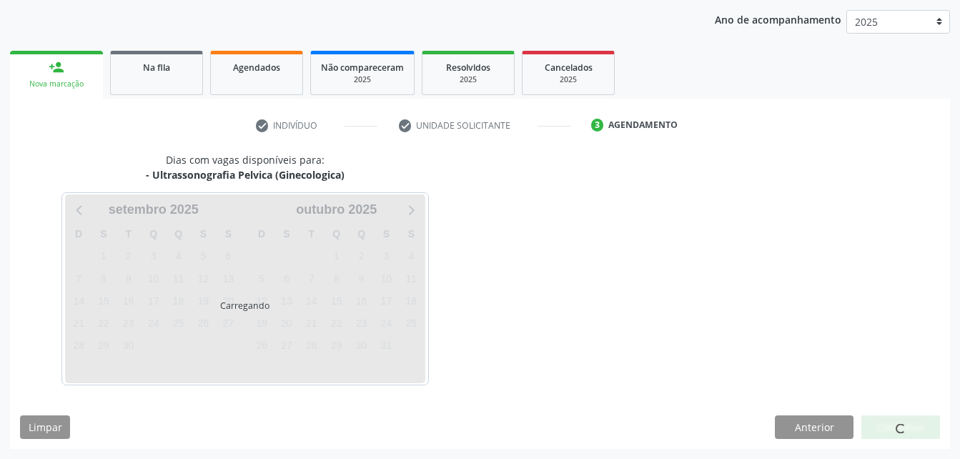
scroll to position [225, 0]
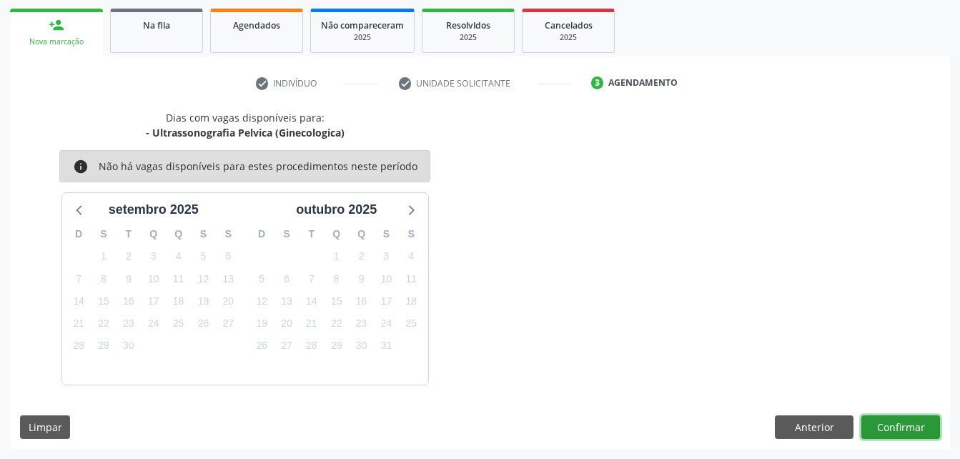
click at [906, 420] on button "Confirmar" at bounding box center [900, 427] width 79 height 24
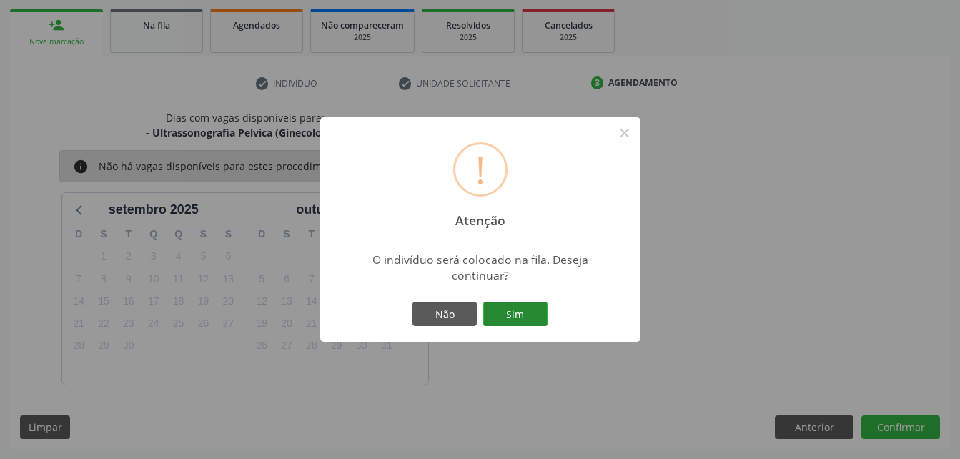
click at [518, 308] on button "Sim" at bounding box center [515, 314] width 64 height 24
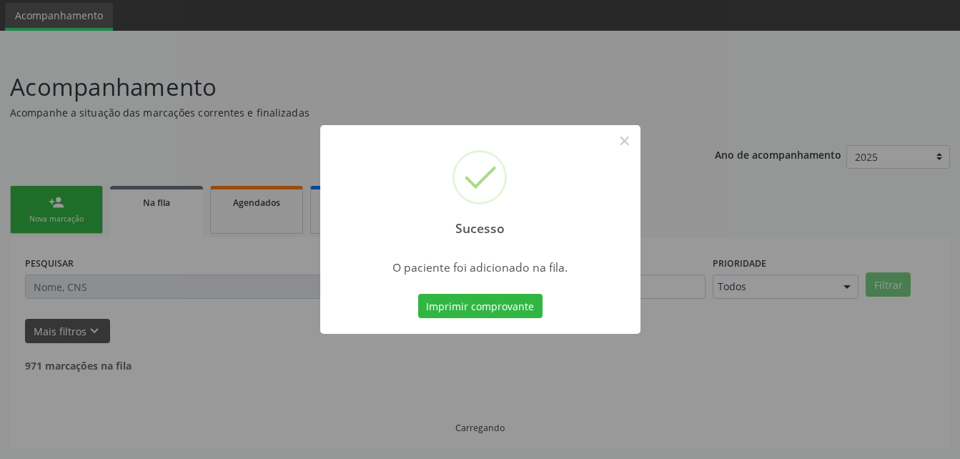
scroll to position [33, 0]
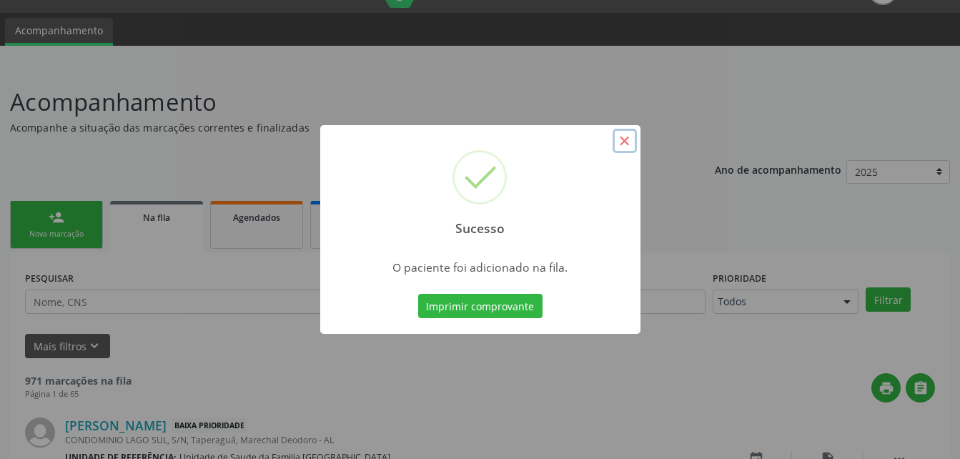
click at [633, 140] on button "×" at bounding box center [625, 141] width 24 height 24
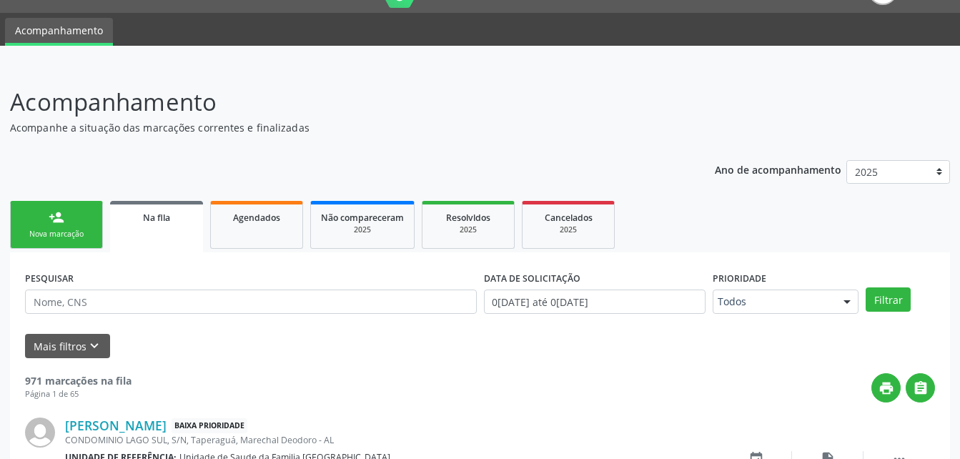
click at [104, 215] on ul "person_add Nova marcação Na fila Agendados Não compareceram 2025 Resolvidos 202…" at bounding box center [480, 224] width 940 height 55
click at [90, 225] on link "person_add Nova marcação" at bounding box center [56, 225] width 93 height 48
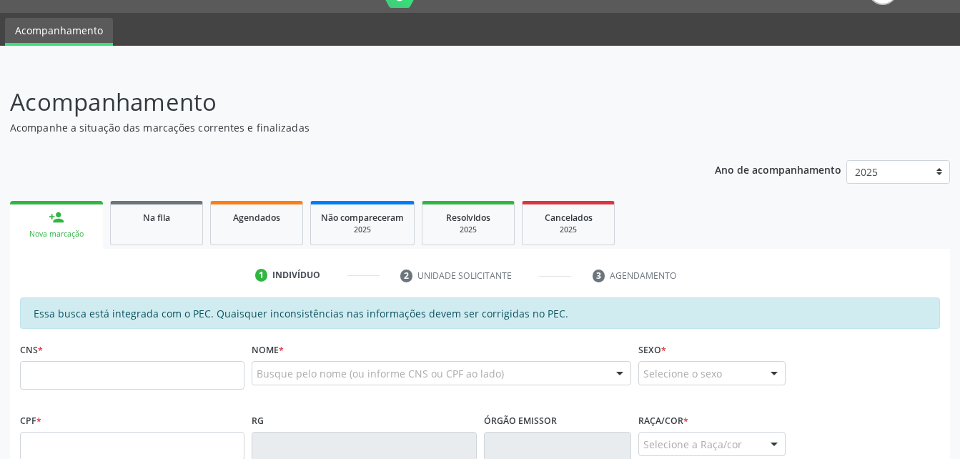
scroll to position [104, 0]
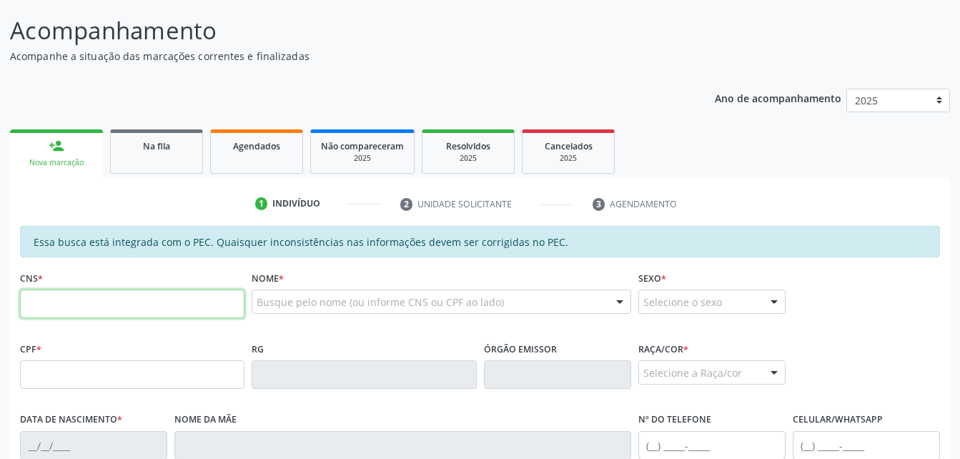
click at [164, 308] on input "text" at bounding box center [132, 303] width 224 height 29
type input "706 0058 6930 3749"
type input "150.396.514-73"
type input "[DATE]"
type input "[PERSON_NAME]"
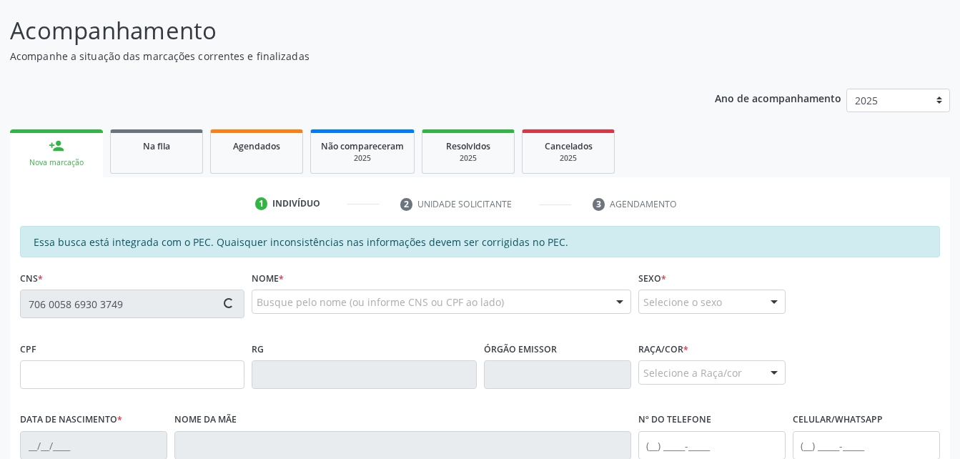
type input "[PHONE_NUMBER]"
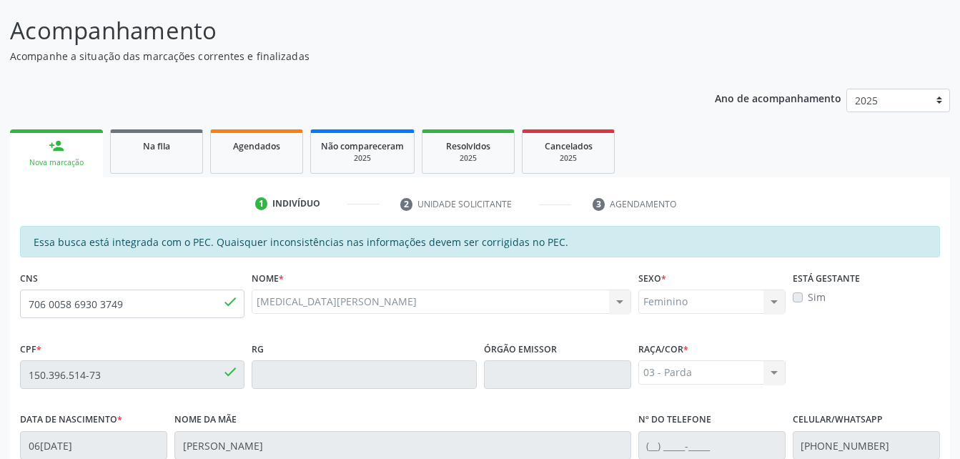
scroll to position [377, 0]
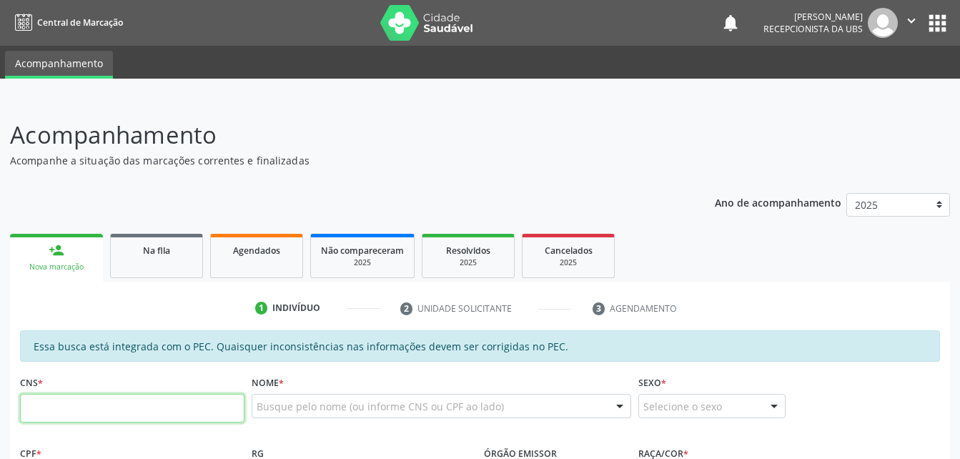
scroll to position [377, 0]
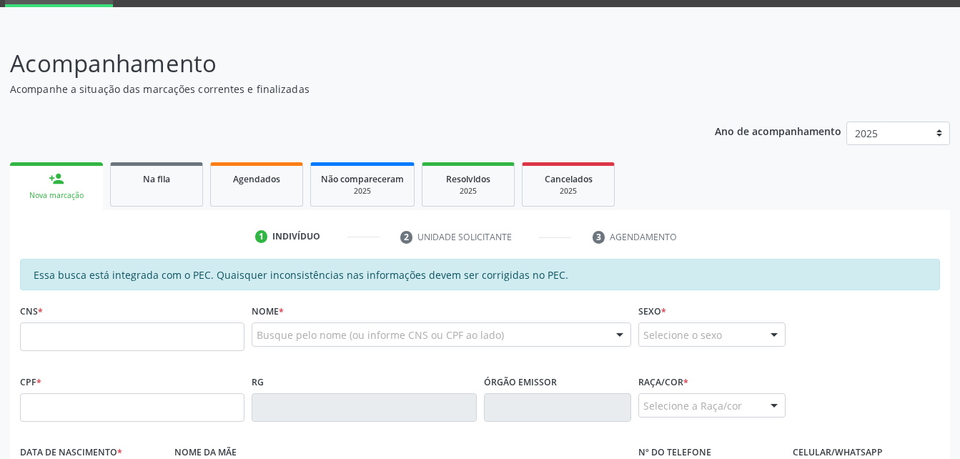
scroll to position [143, 0]
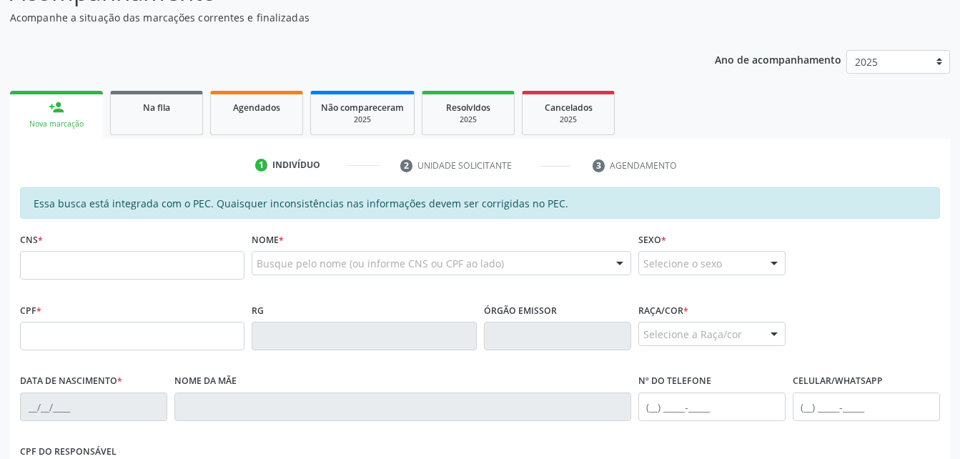
click at [139, 264] on input "text" at bounding box center [132, 265] width 224 height 29
type input "706 0058 6930 3749"
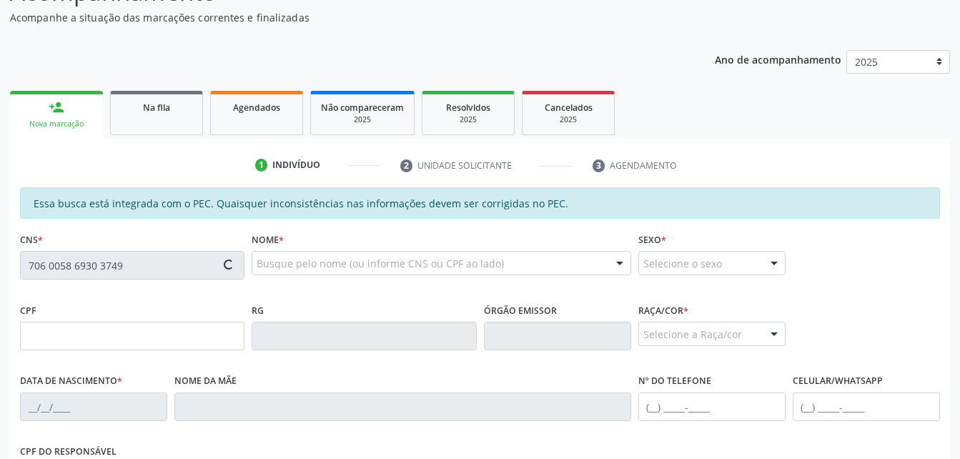
type input "150.396.514-73"
type input "[DATE]"
type input "[PERSON_NAME]"
type input "[PHONE_NUMBER]"
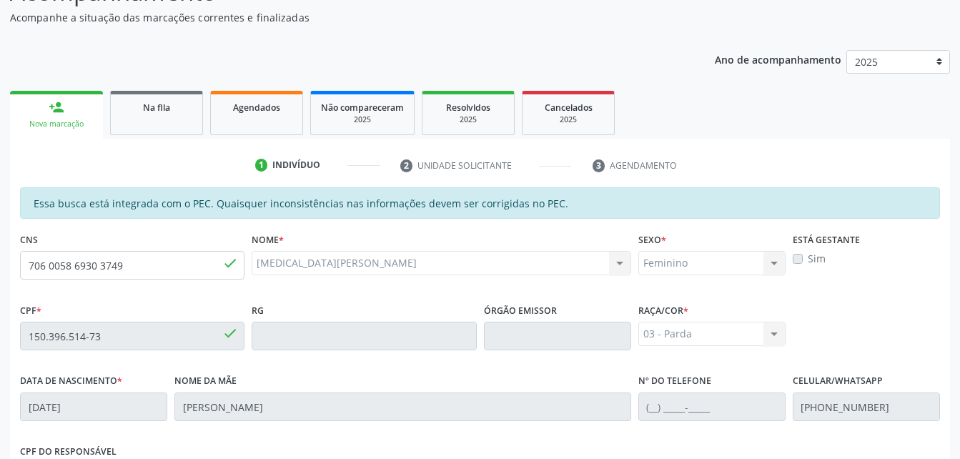
scroll to position [377, 0]
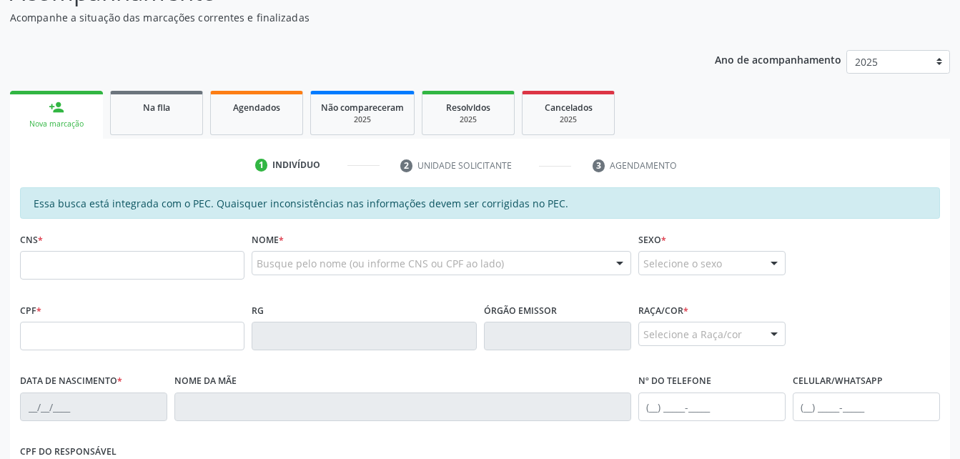
scroll to position [214, 0]
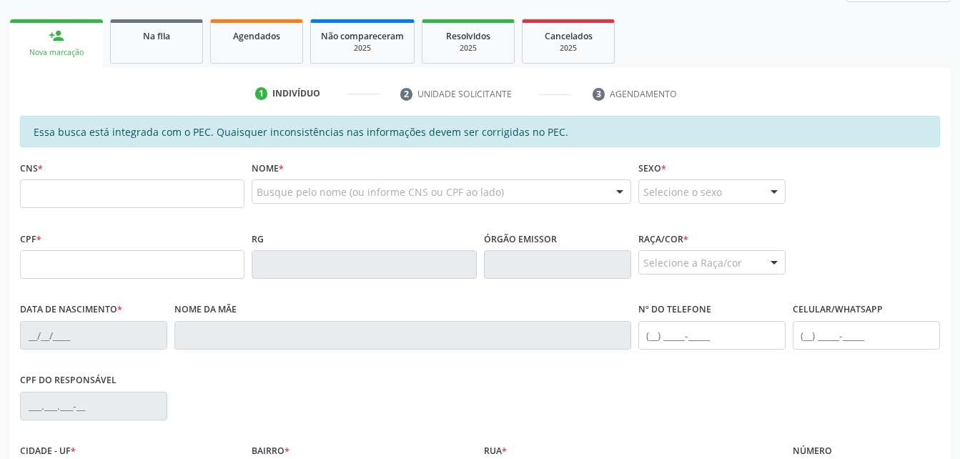
click at [188, 204] on input "text" at bounding box center [132, 193] width 224 height 29
type input "706 0058 6930 3749"
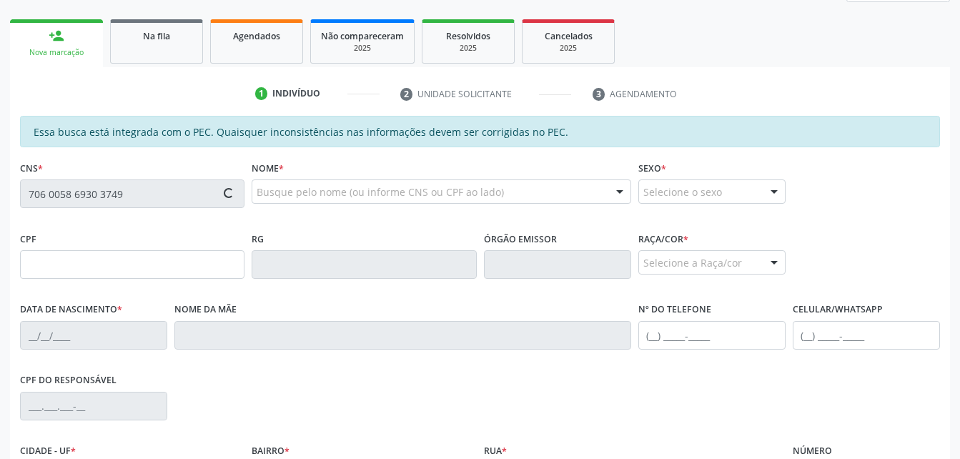
type input "150.396.514-73"
type input "[DATE]"
type input "[PERSON_NAME]"
type input "[PHONE_NUMBER]"
type input "S/N"
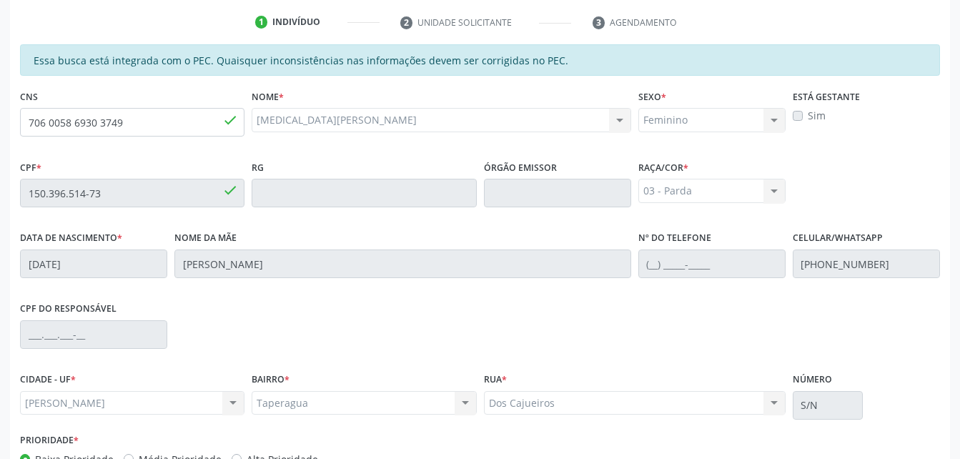
scroll to position [377, 0]
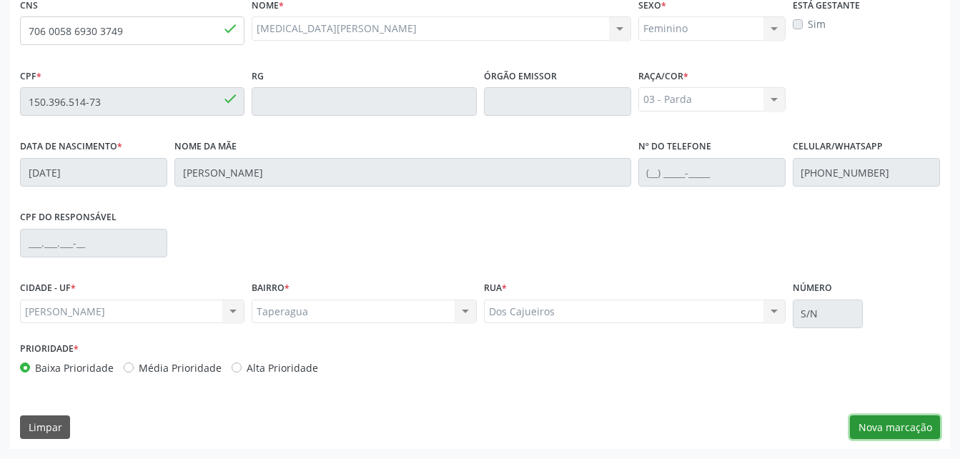
click at [863, 422] on button "Nova marcação" at bounding box center [895, 427] width 90 height 24
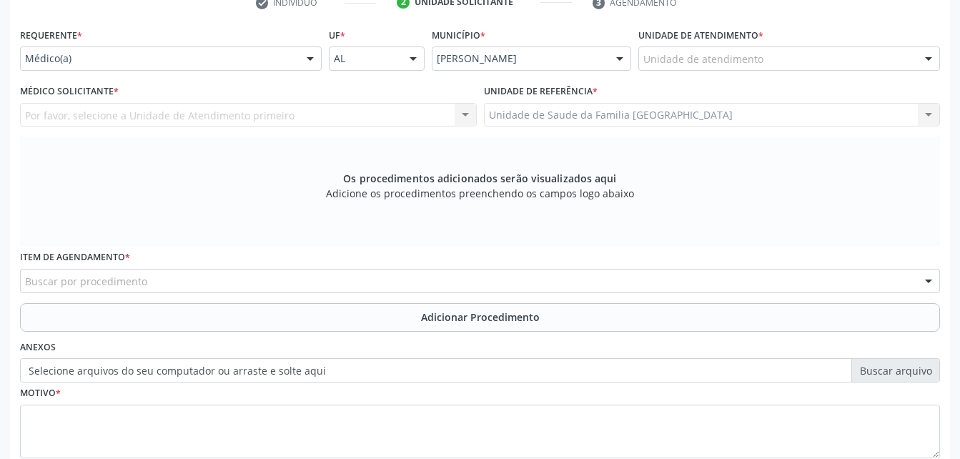
scroll to position [234, 0]
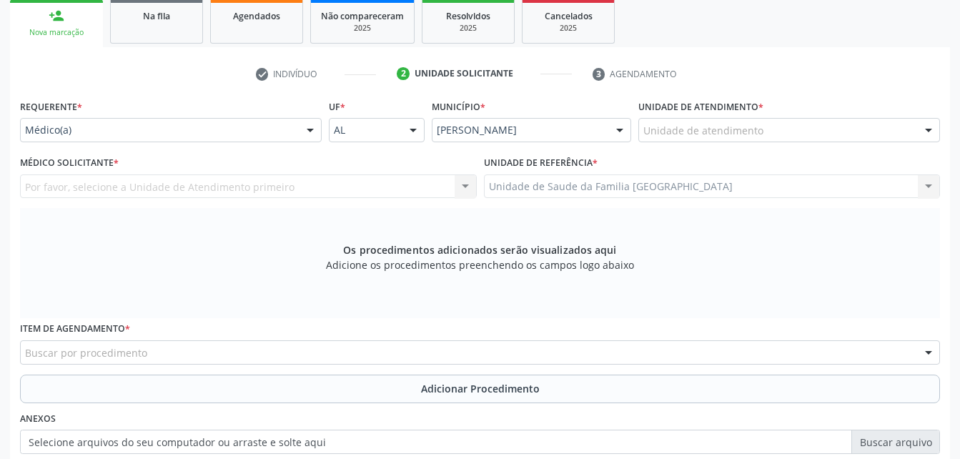
click at [274, 138] on div "Médico(a)" at bounding box center [171, 130] width 302 height 24
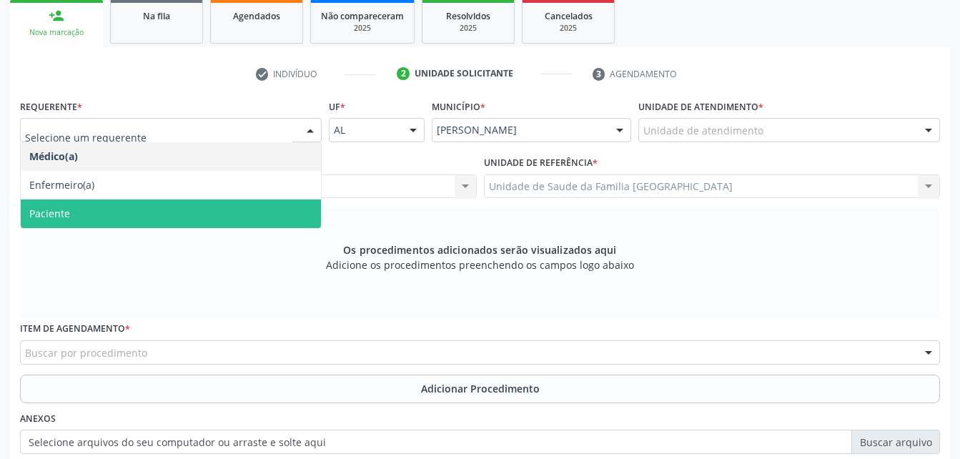
click at [269, 206] on span "Paciente" at bounding box center [171, 213] width 300 height 29
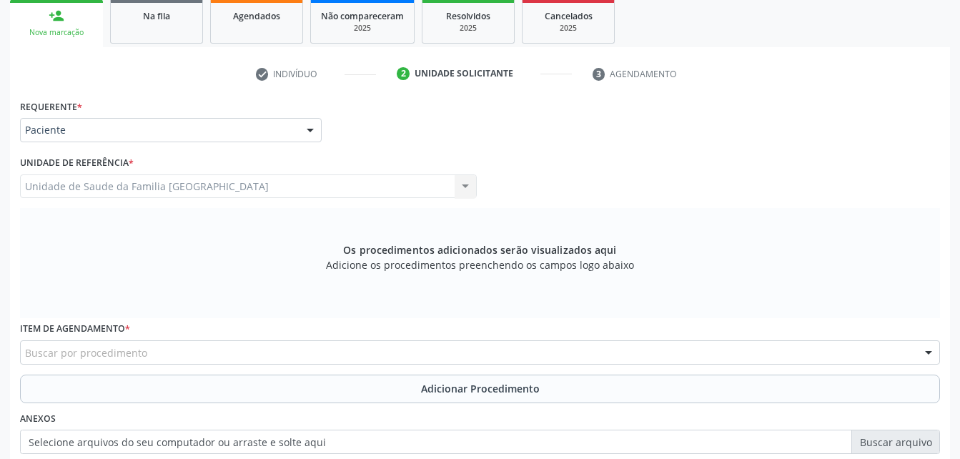
scroll to position [377, 0]
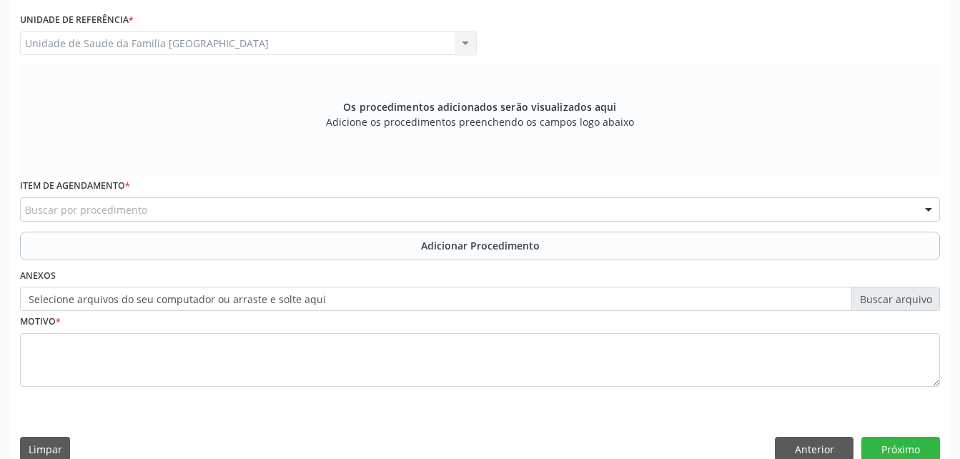
click at [283, 210] on div "Buscar por procedimento" at bounding box center [480, 209] width 920 height 24
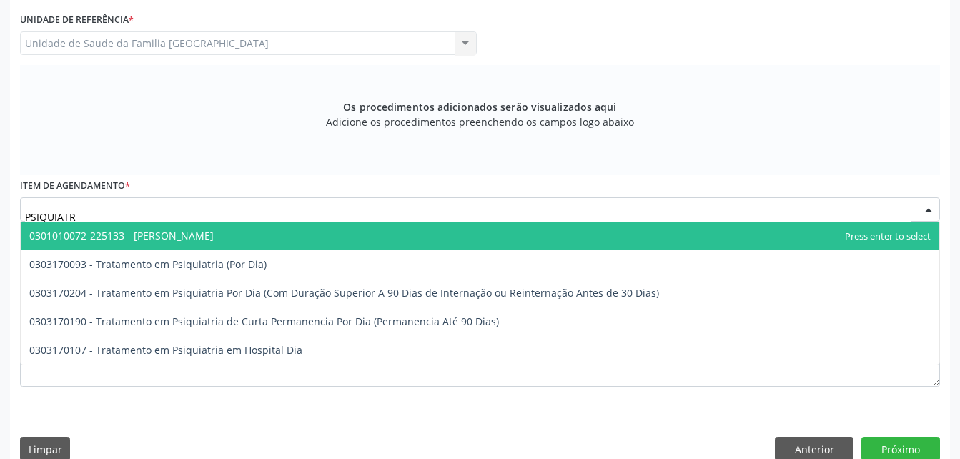
type input "PSIQUIATRA"
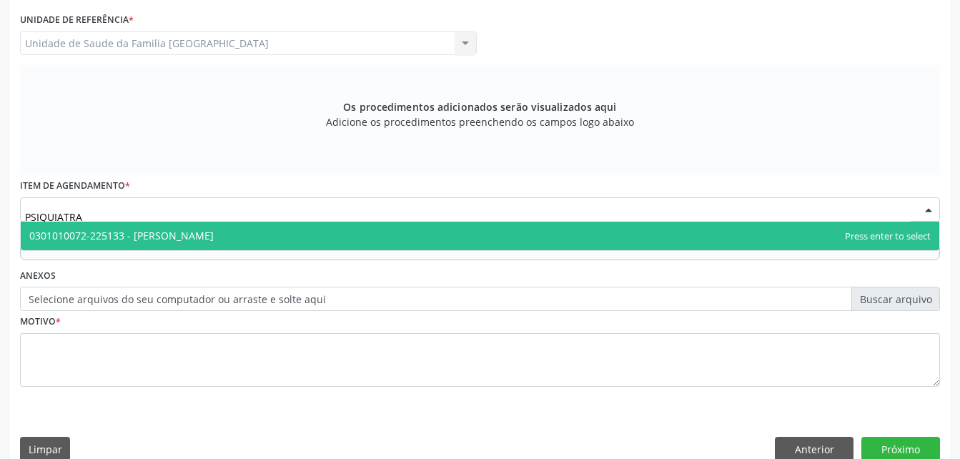
click at [300, 229] on span "0301010072-225133 - [PERSON_NAME]" at bounding box center [480, 236] width 918 height 29
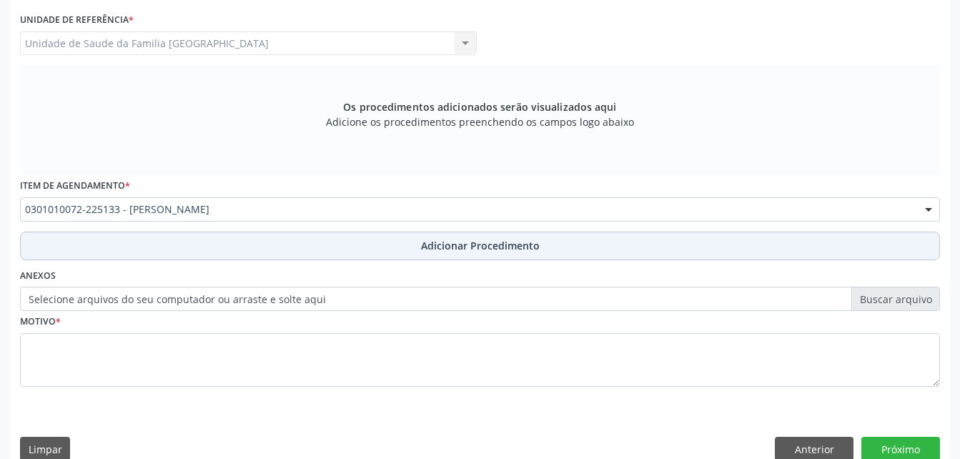
click at [322, 257] on button "Adicionar Procedimento" at bounding box center [480, 246] width 920 height 29
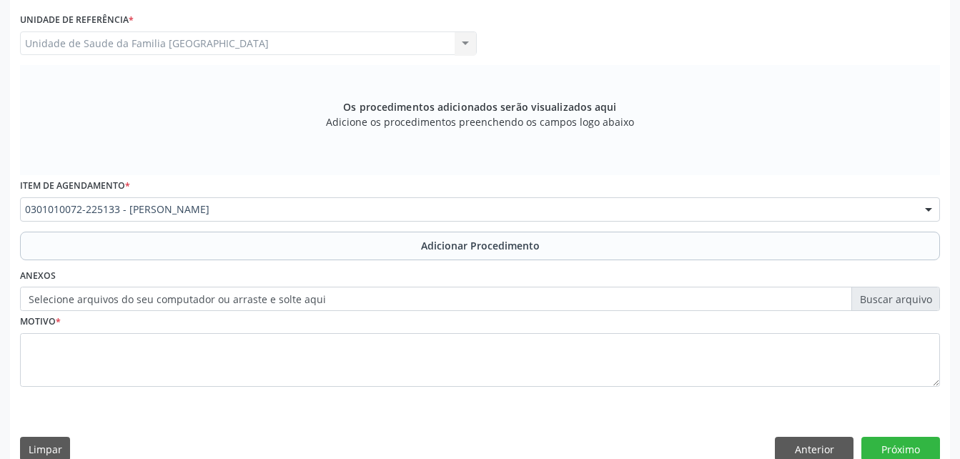
scroll to position [345, 0]
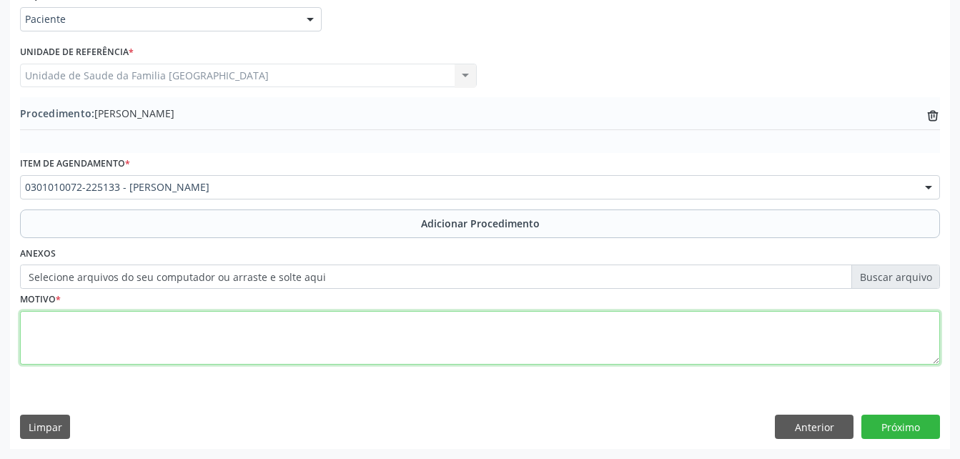
click at [340, 322] on textarea at bounding box center [480, 338] width 920 height 54
type textarea "SEM JUSTF"
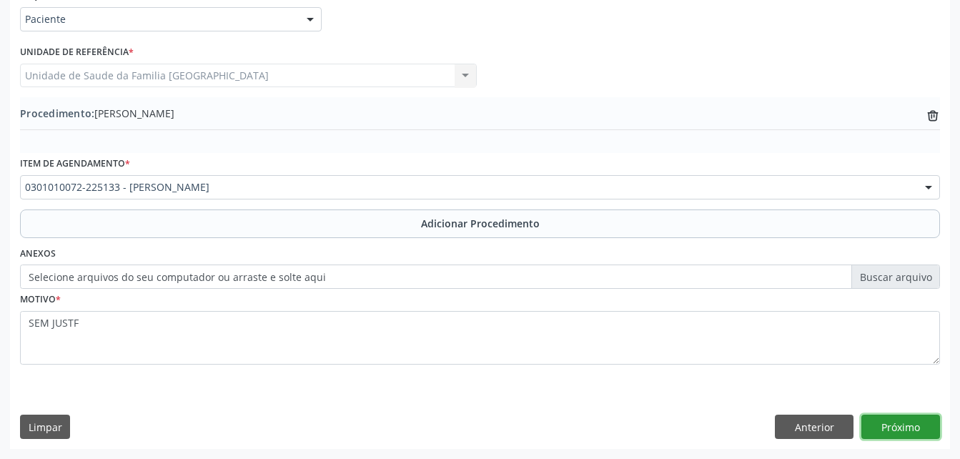
click at [900, 425] on button "Próximo" at bounding box center [900, 427] width 79 height 24
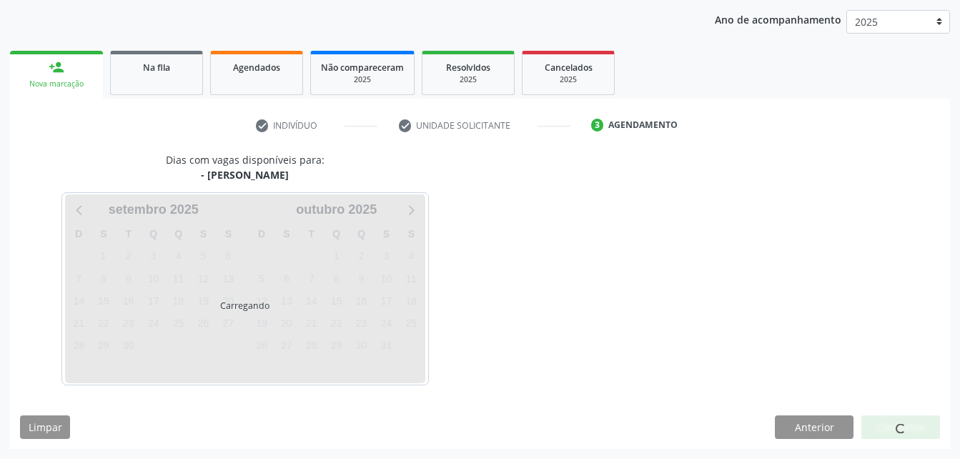
scroll to position [225, 0]
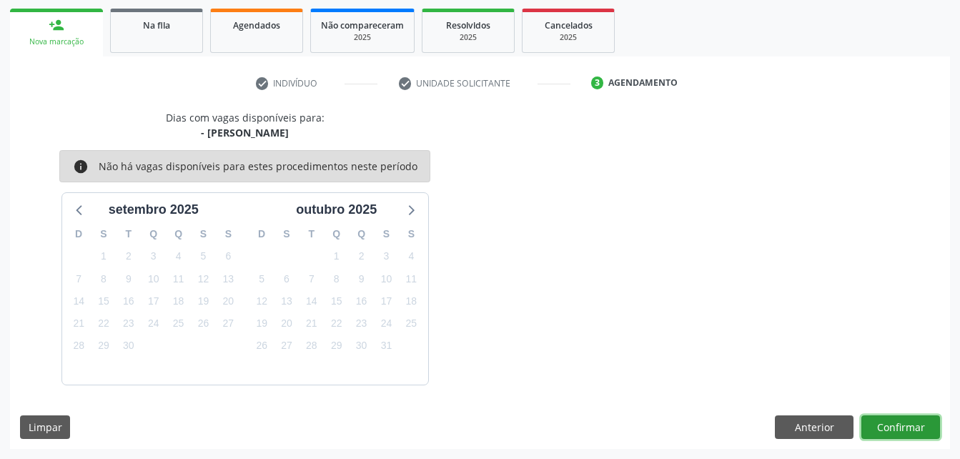
click at [918, 429] on button "Confirmar" at bounding box center [900, 427] width 79 height 24
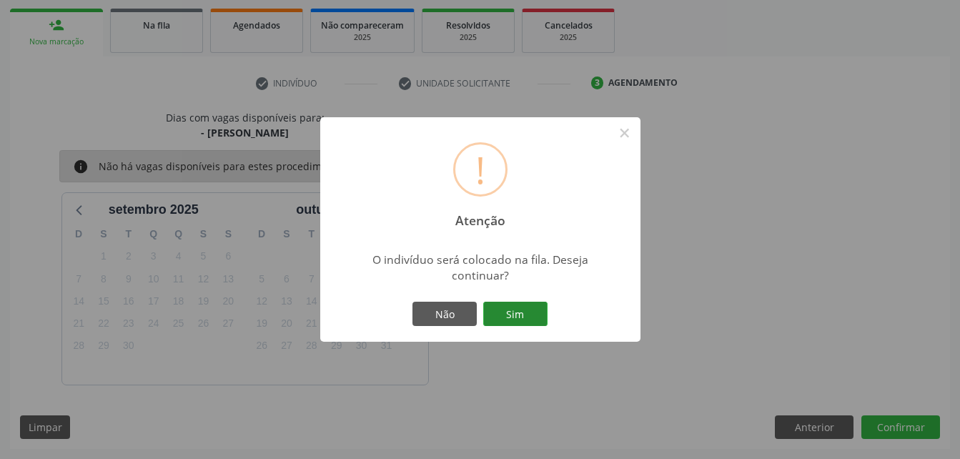
click at [534, 313] on button "Sim" at bounding box center [515, 314] width 64 height 24
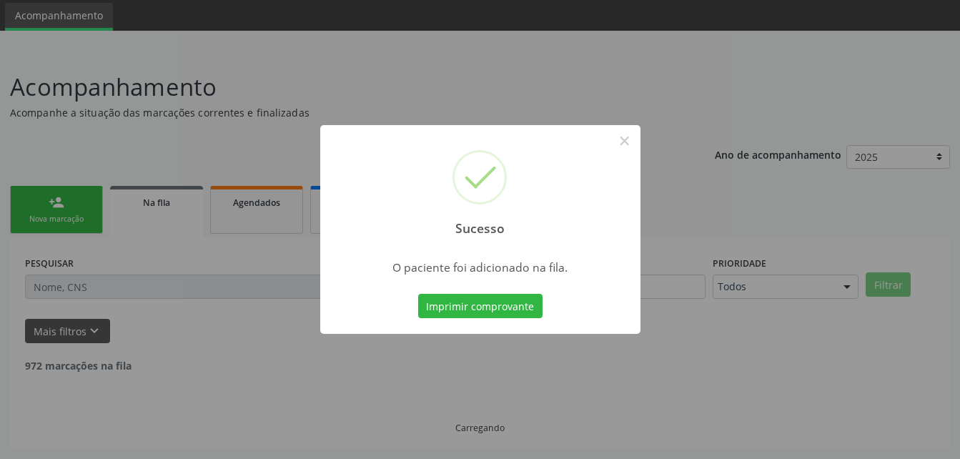
scroll to position [33, 0]
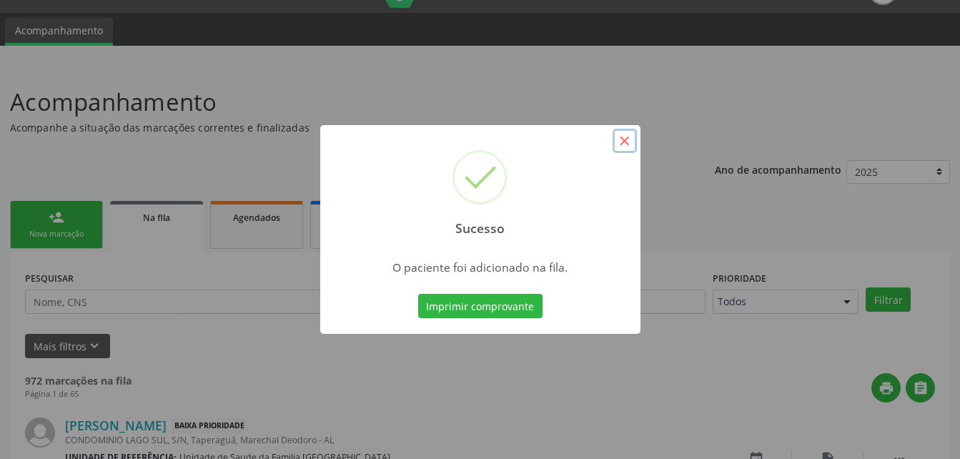
click at [625, 141] on button "×" at bounding box center [625, 141] width 24 height 24
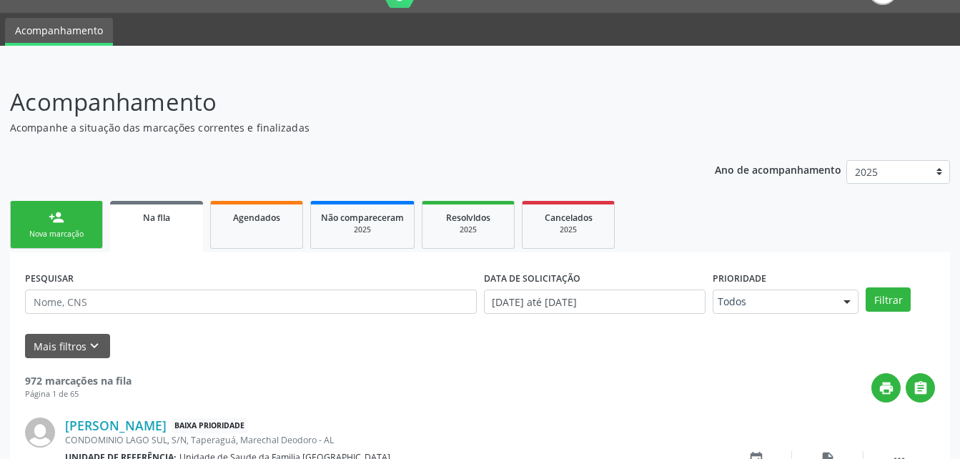
click at [89, 221] on link "person_add Nova marcação" at bounding box center [56, 225] width 93 height 48
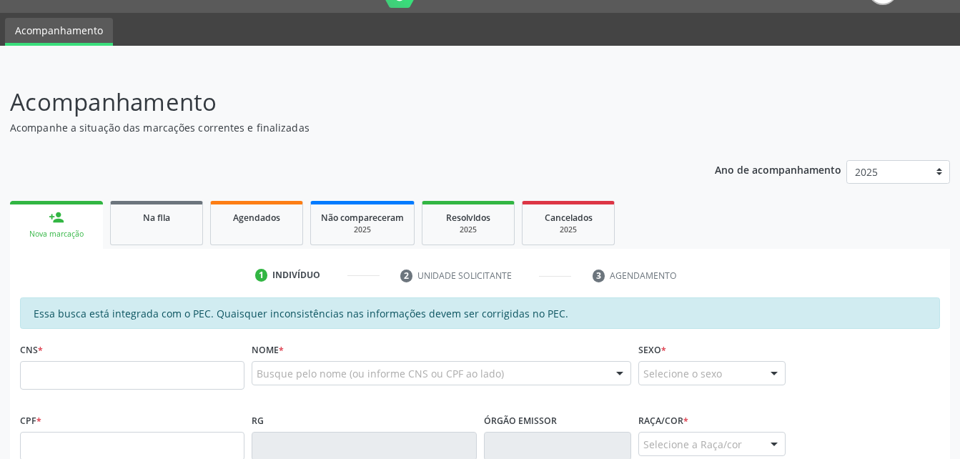
scroll to position [247, 0]
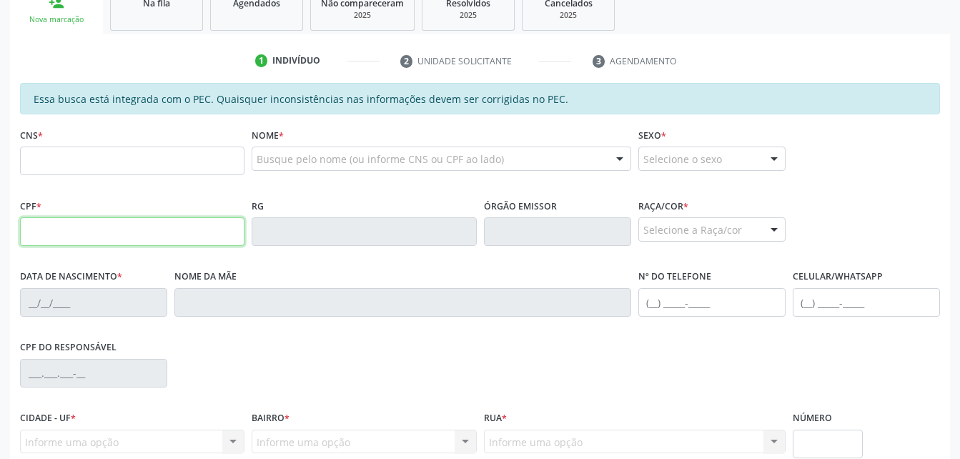
click at [109, 235] on input "text" at bounding box center [132, 231] width 224 height 29
type input "149.777.914-60"
type input "700 6079 0234 8170"
type input "2[DATE]"
type input "[PERSON_NAME]"
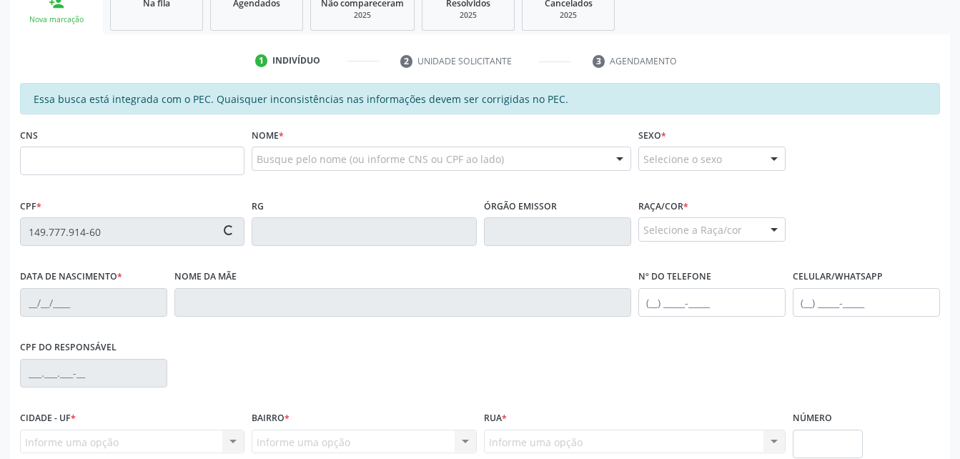
type input "[PHONE_NUMBER]"
type input "S/N"
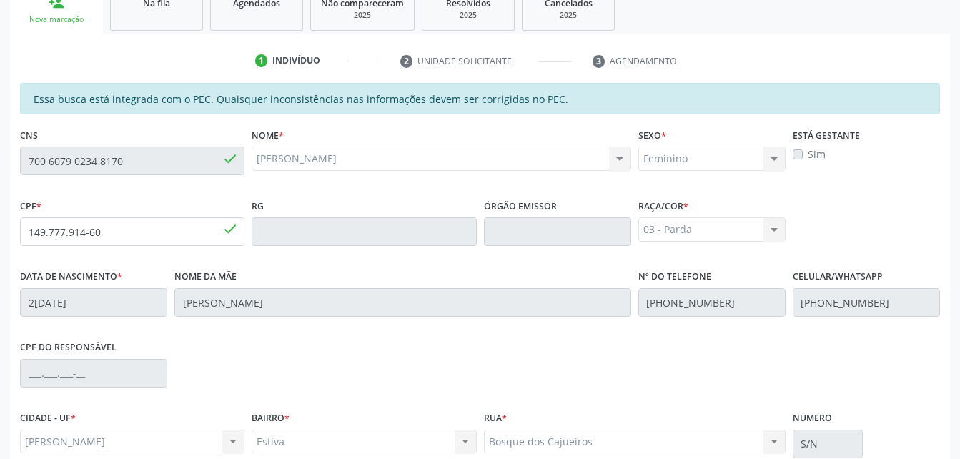
scroll to position [377, 0]
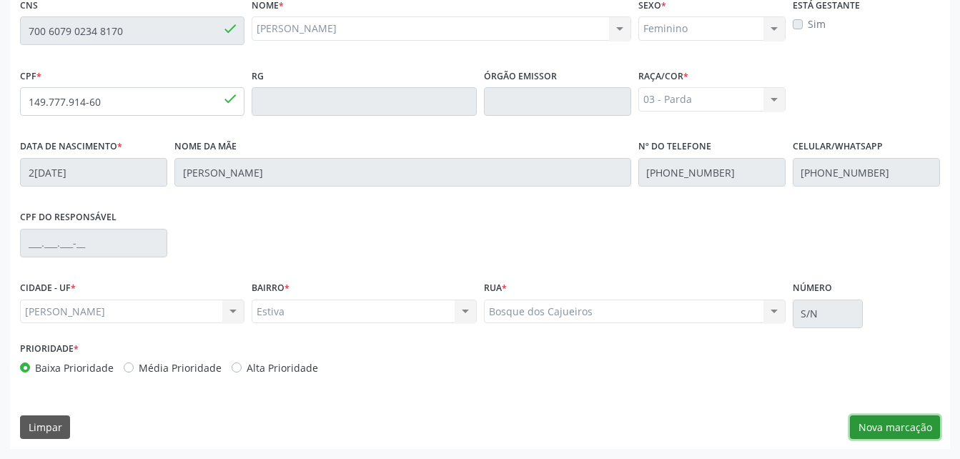
click at [911, 432] on button "Nova marcação" at bounding box center [895, 427] width 90 height 24
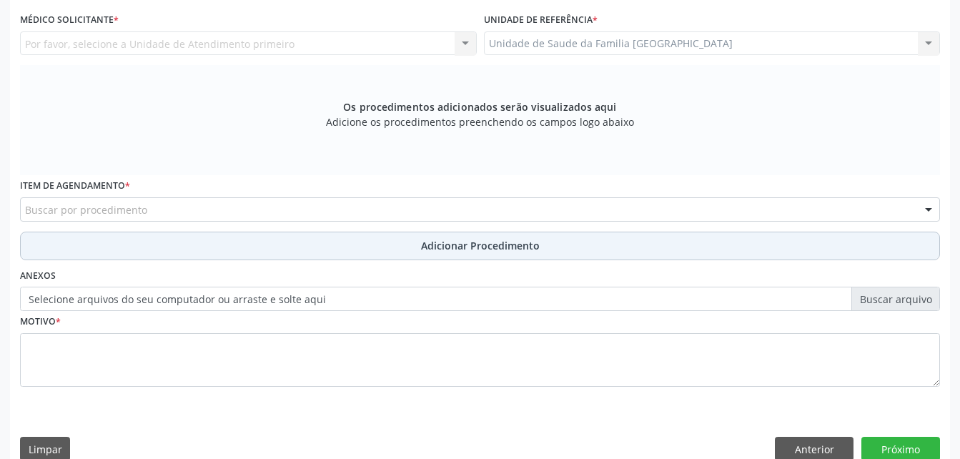
scroll to position [306, 0]
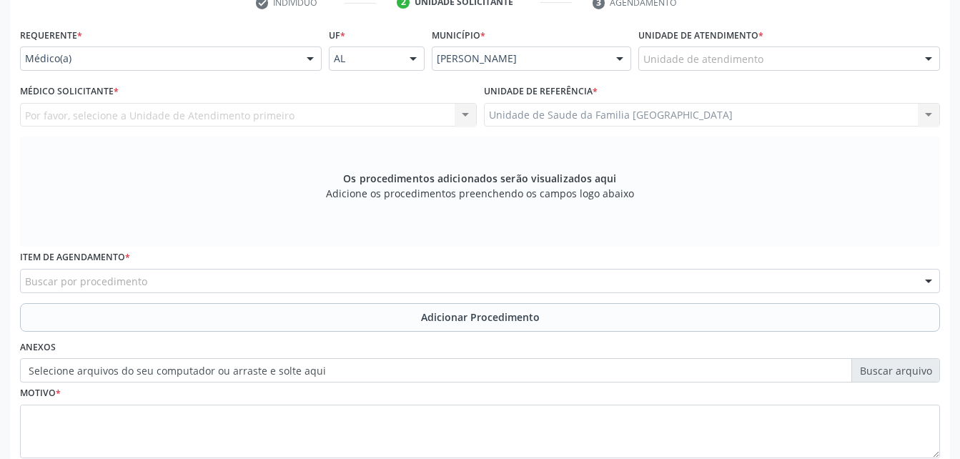
drag, startPoint x: 667, startPoint y: 61, endPoint x: 693, endPoint y: 49, distance: 29.4
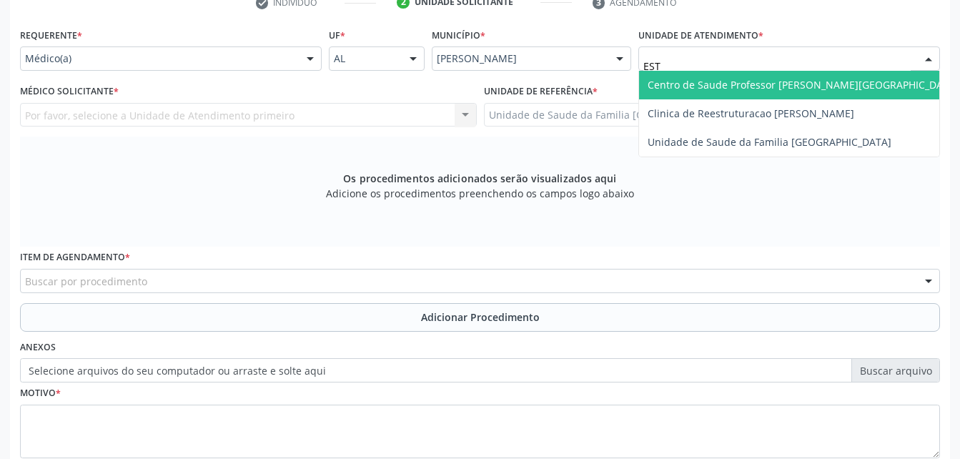
type input "ESTI"
click at [883, 76] on span "Unidade de Saude da Familia [GEOGRAPHIC_DATA]" at bounding box center [789, 85] width 300 height 29
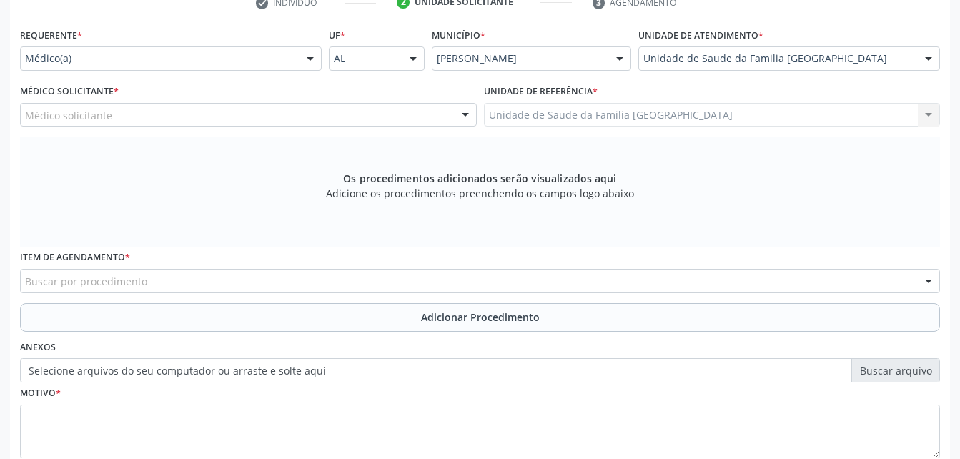
click at [347, 113] on div "Médico solicitante" at bounding box center [248, 115] width 457 height 24
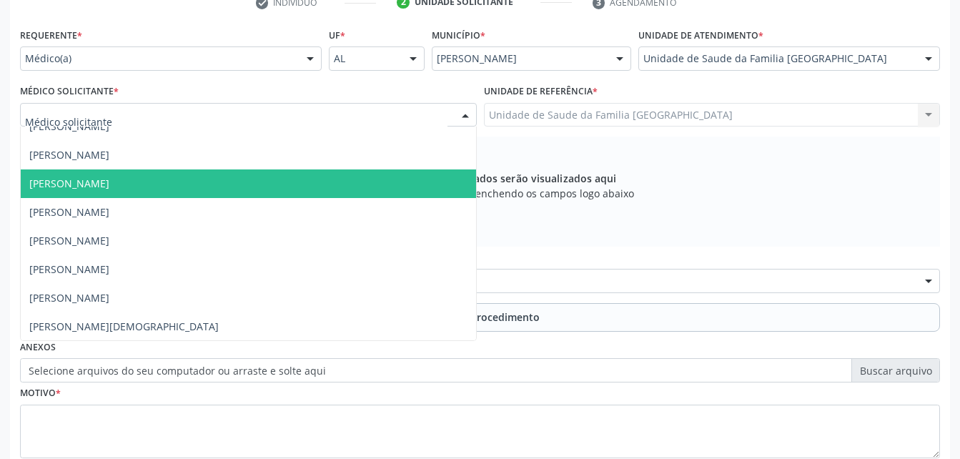
scroll to position [272, 0]
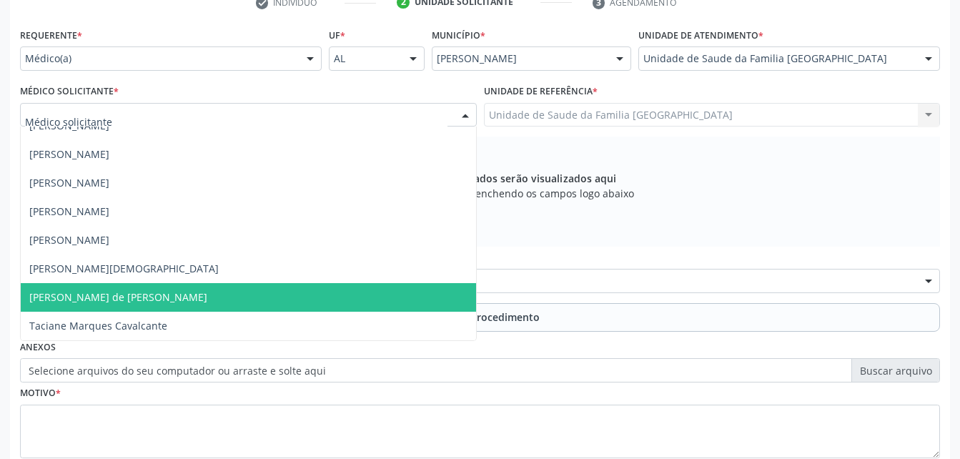
click at [236, 293] on span "[PERSON_NAME] de [PERSON_NAME]" at bounding box center [248, 297] width 455 height 29
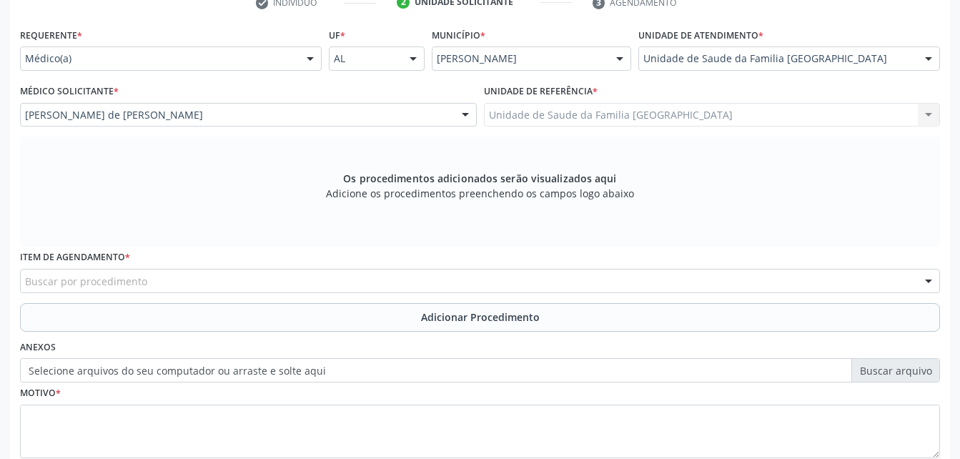
click at [338, 277] on div "Buscar por procedimento" at bounding box center [480, 281] width 920 height 24
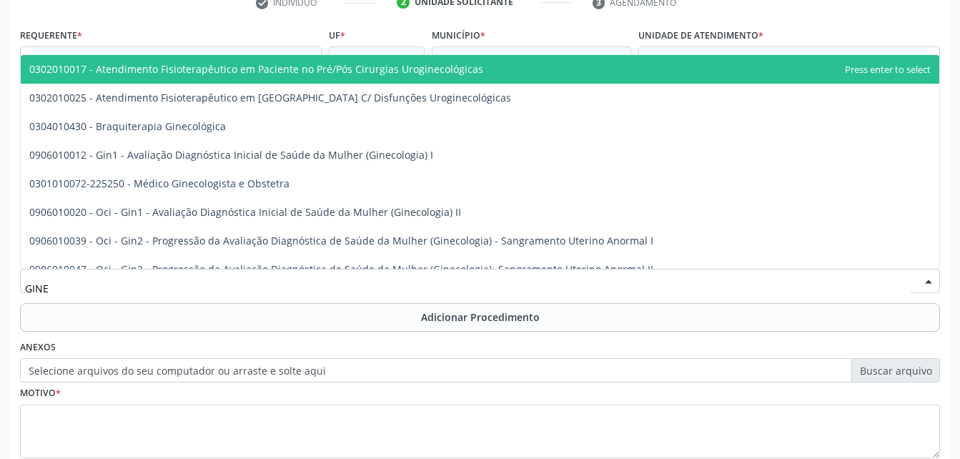
type input "GINEC"
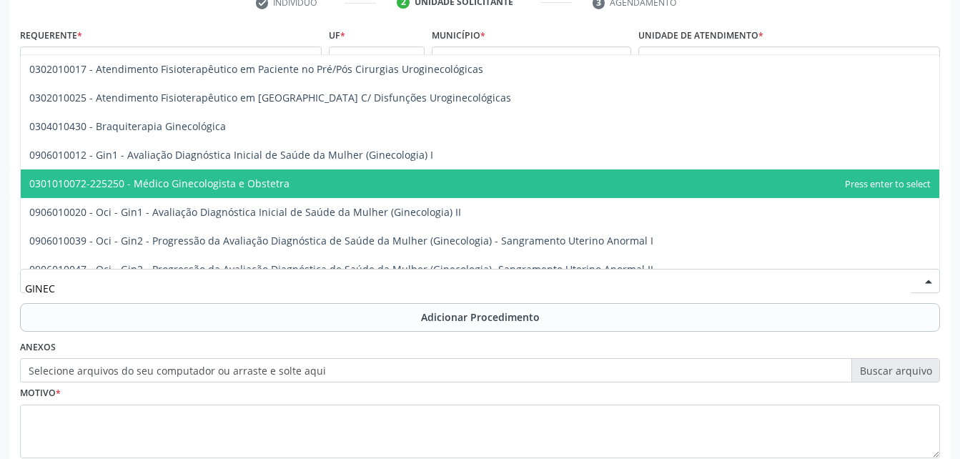
click at [266, 187] on span "0301010072-225250 - Médico Ginecologista e Obstetra" at bounding box center [159, 184] width 260 height 14
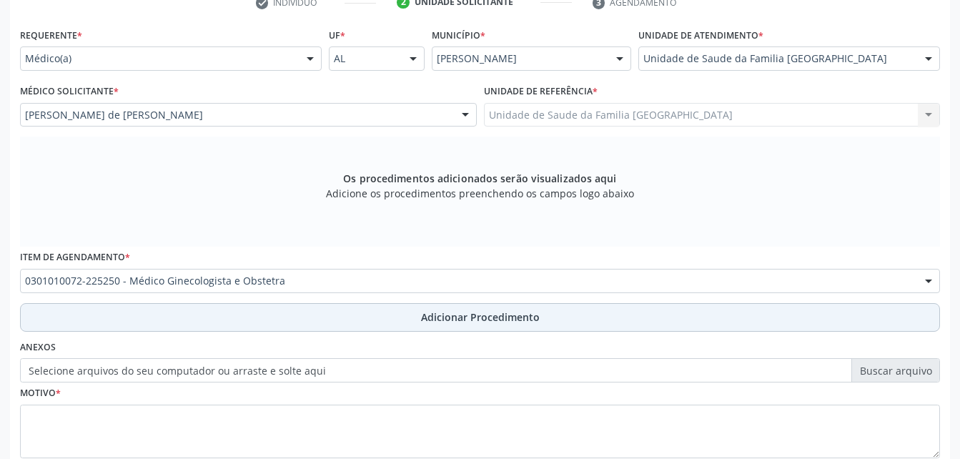
click at [332, 312] on button "Adicionar Procedimento" at bounding box center [480, 317] width 920 height 29
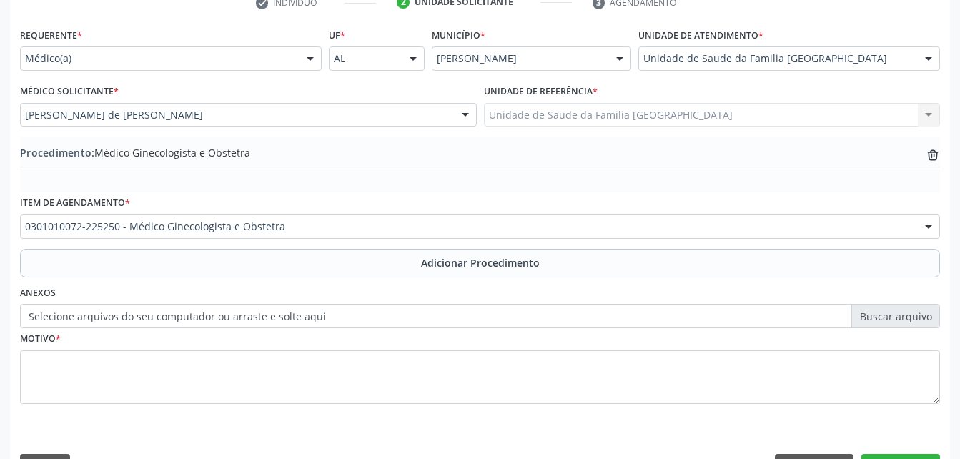
scroll to position [345, 0]
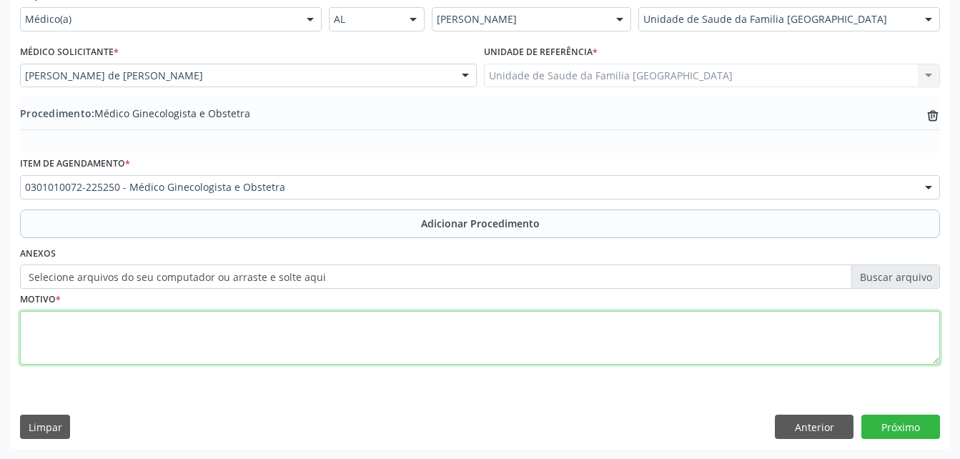
click at [545, 340] on textarea at bounding box center [480, 338] width 920 height 54
type textarea "AMENORRÉIA"
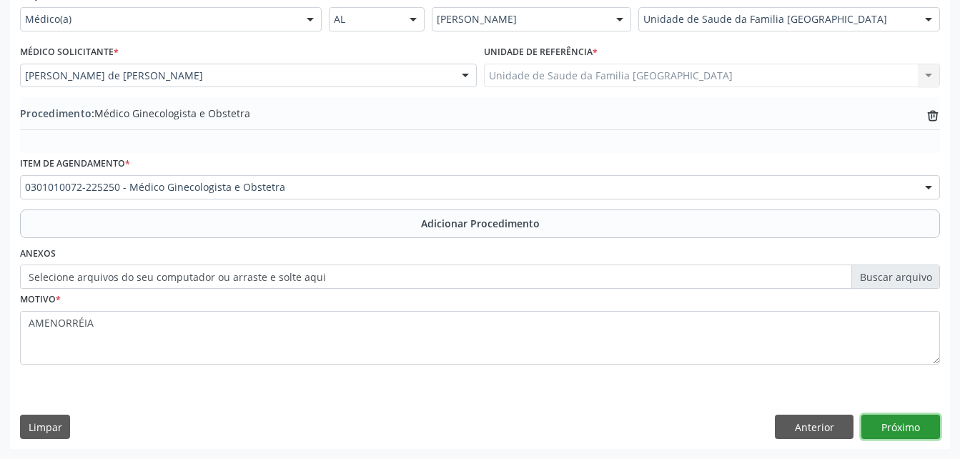
click at [901, 427] on button "Próximo" at bounding box center [900, 427] width 79 height 24
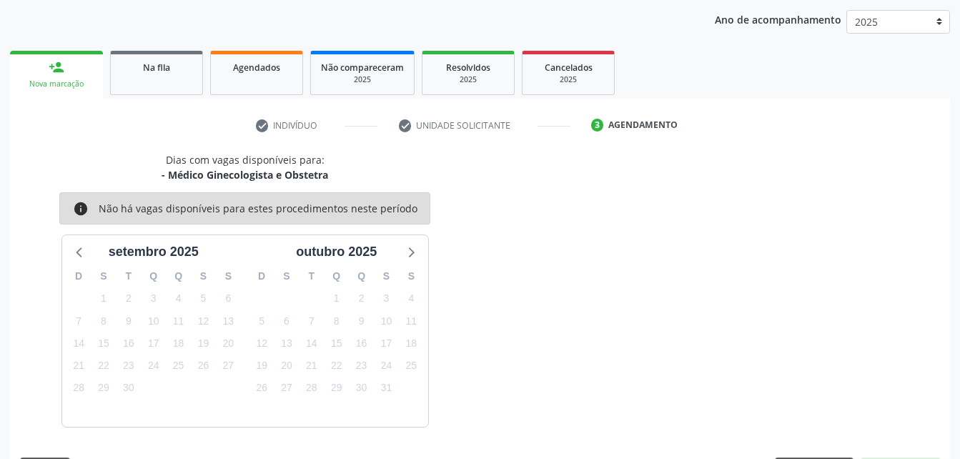
scroll to position [225, 0]
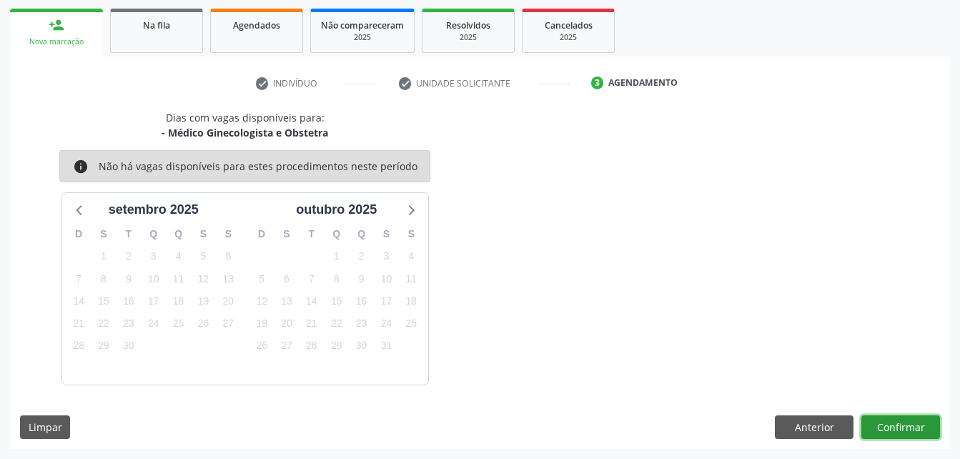
click at [909, 434] on button "Confirmar" at bounding box center [900, 427] width 79 height 24
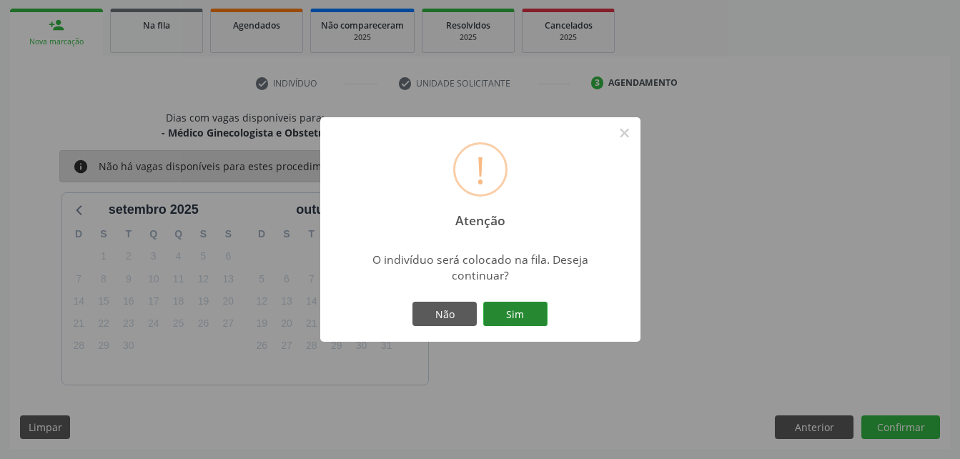
click at [514, 308] on button "Sim" at bounding box center [515, 314] width 64 height 24
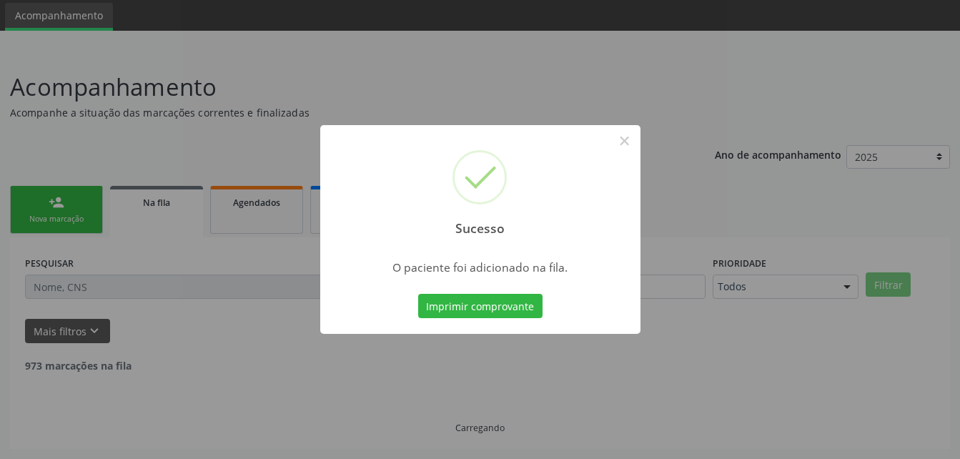
scroll to position [33, 0]
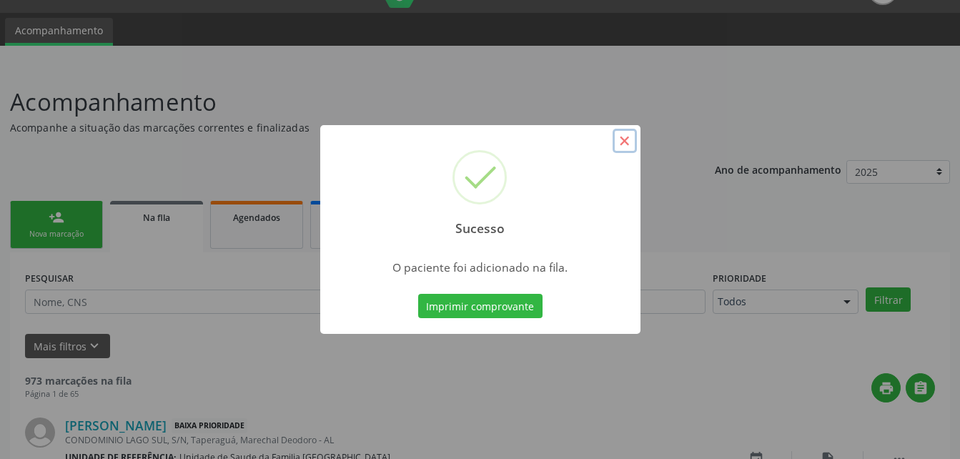
click at [631, 149] on button "×" at bounding box center [625, 141] width 24 height 24
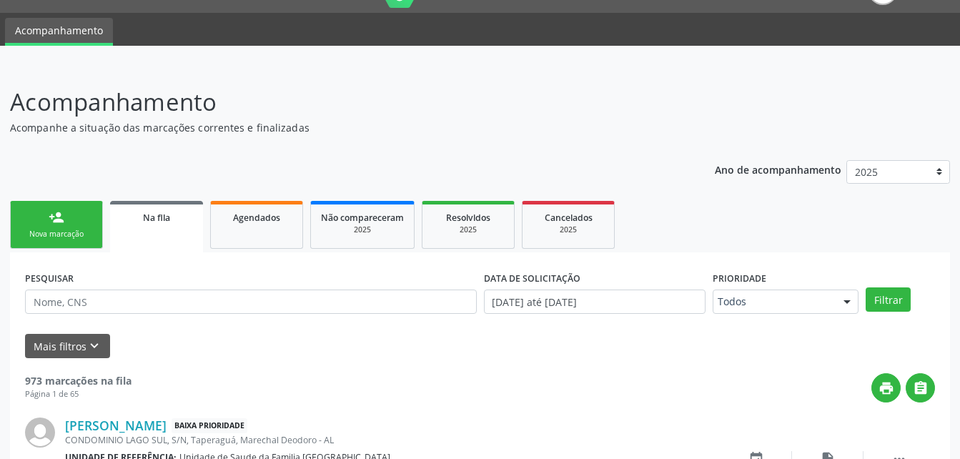
scroll to position [176, 0]
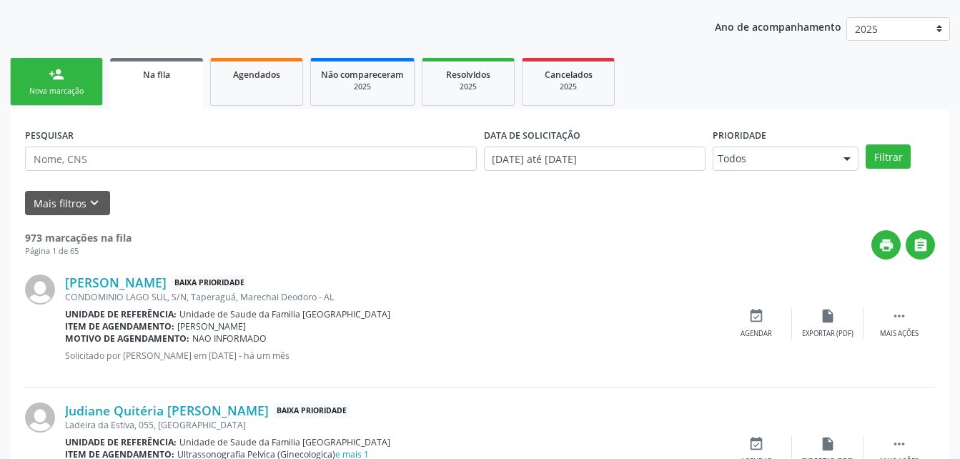
click at [59, 74] on div "person_add" at bounding box center [57, 74] width 16 height 16
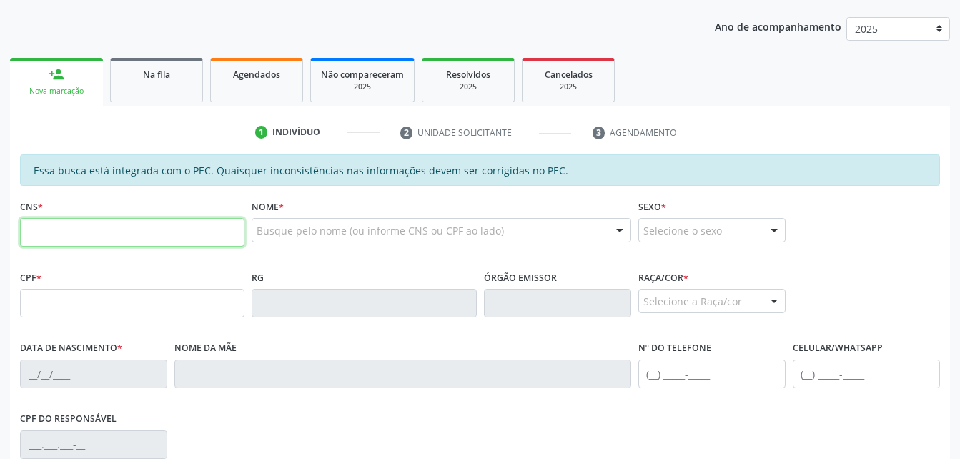
click at [194, 224] on input "text" at bounding box center [132, 232] width 224 height 29
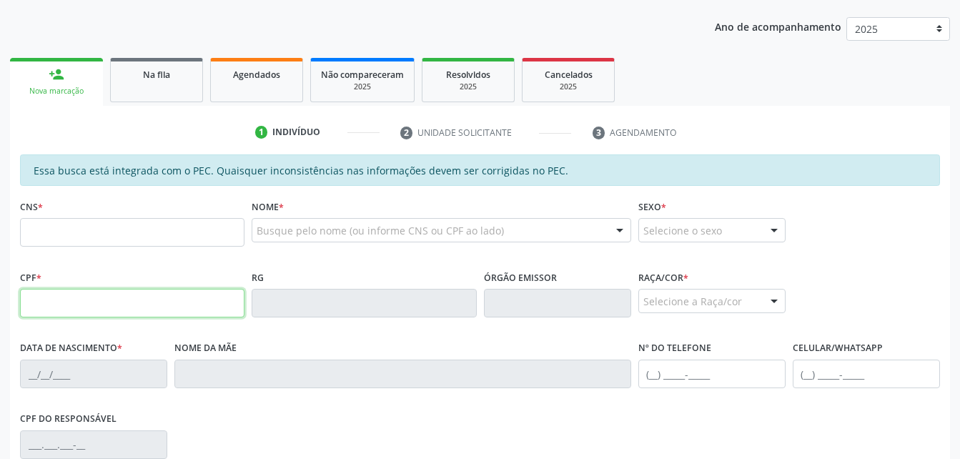
click at [38, 302] on input "text" at bounding box center [132, 303] width 224 height 29
type input "156.367.254-50"
type input "898 0058 6634 9819"
type input "[DATE]"
type input "[PERSON_NAME]"
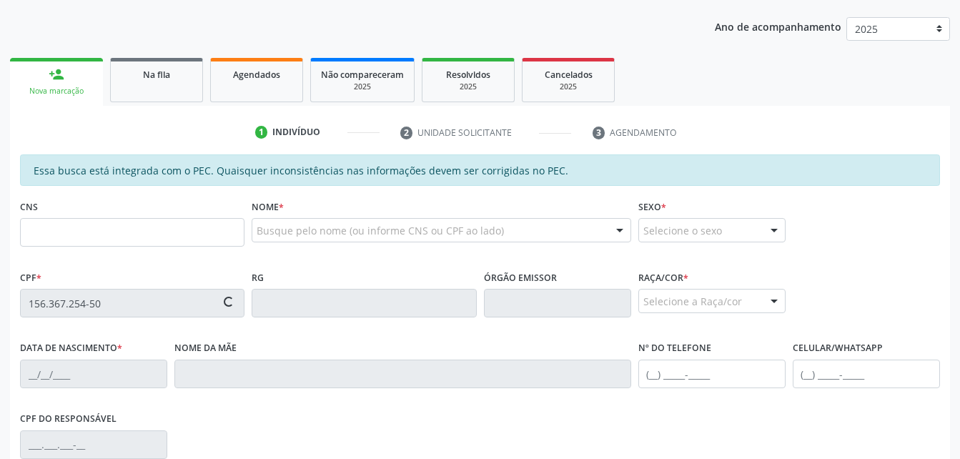
type input "[PHONE_NUMBER]"
type input "166"
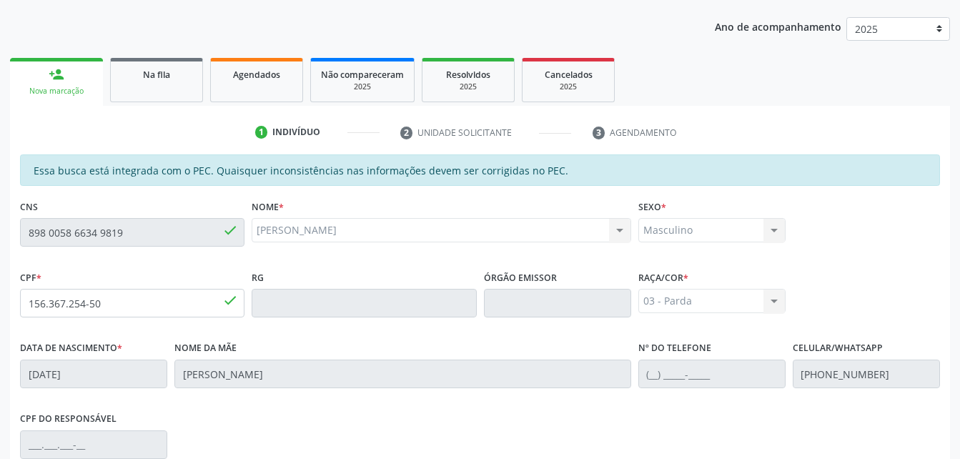
scroll to position [377, 0]
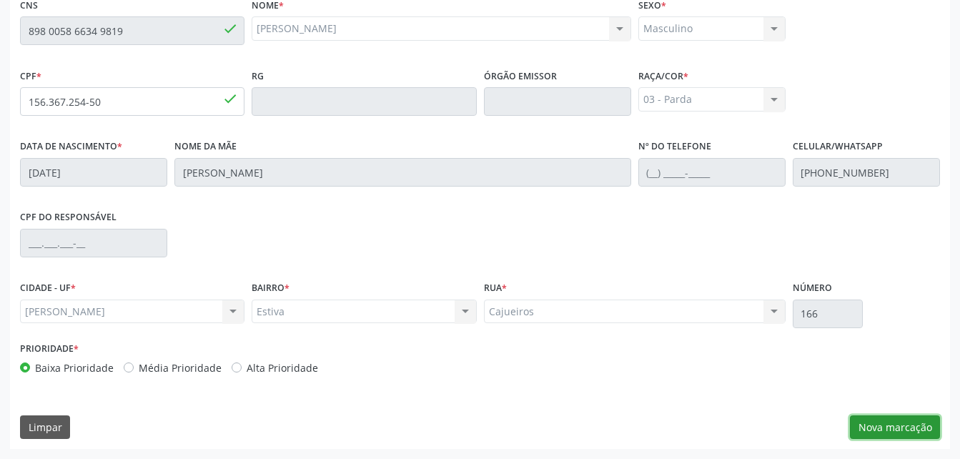
click at [881, 432] on button "Nova marcação" at bounding box center [895, 427] width 90 height 24
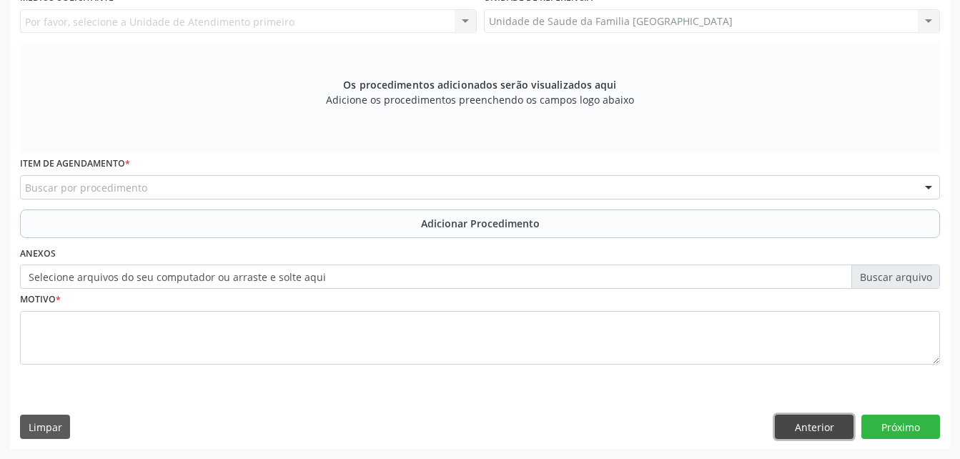
click at [791, 420] on button "Anterior" at bounding box center [814, 427] width 79 height 24
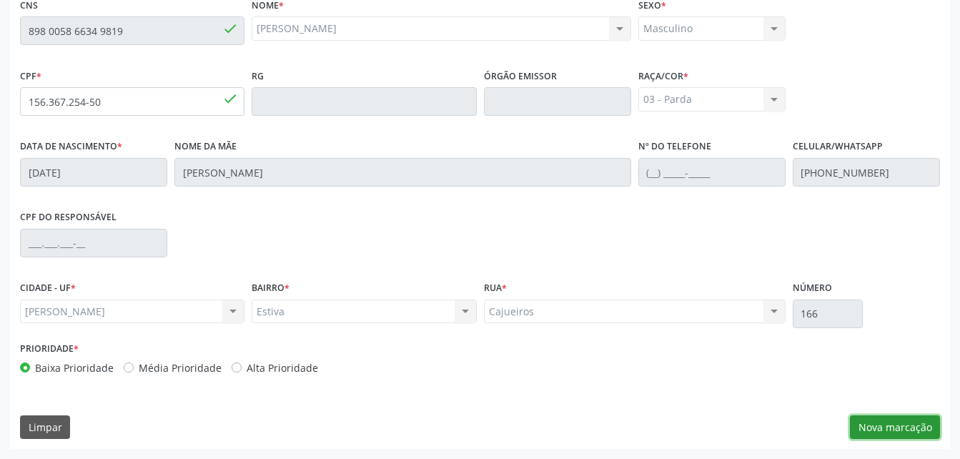
click at [911, 427] on button "Nova marcação" at bounding box center [895, 427] width 90 height 24
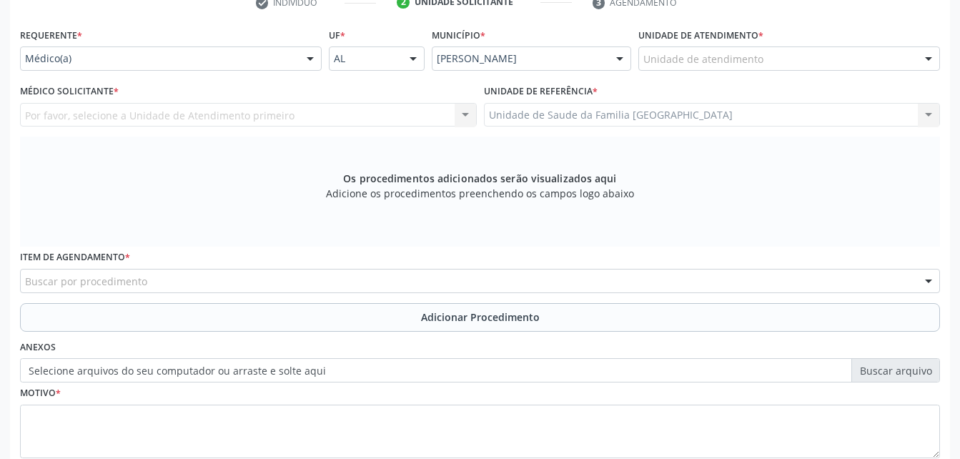
scroll to position [234, 0]
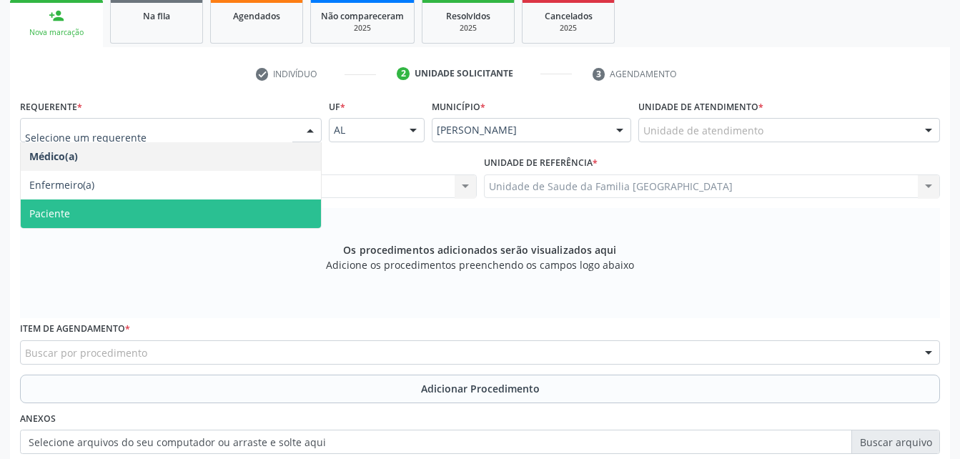
click at [293, 210] on span "Paciente" at bounding box center [171, 213] width 300 height 29
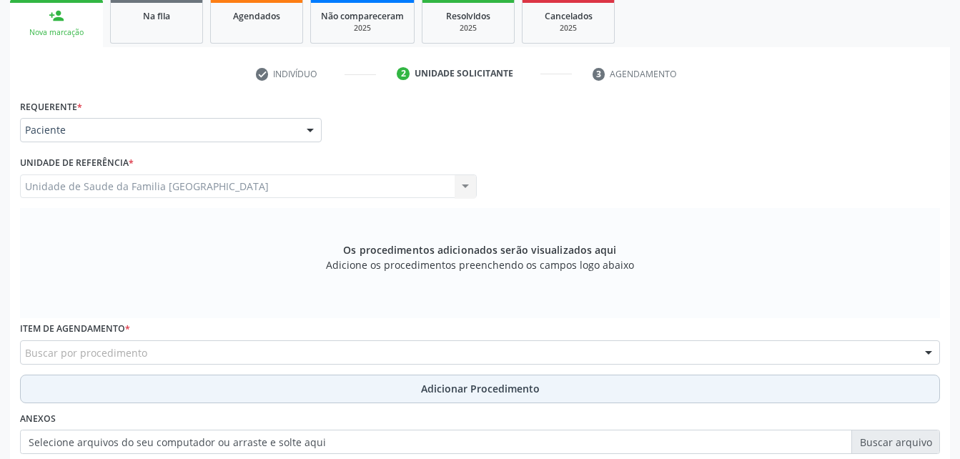
scroll to position [306, 0]
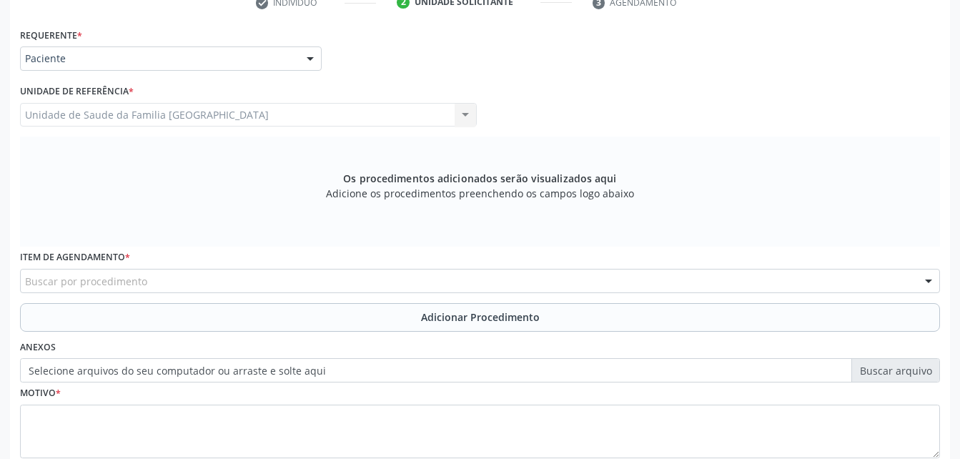
click at [250, 284] on div "Buscar por procedimento" at bounding box center [480, 281] width 920 height 24
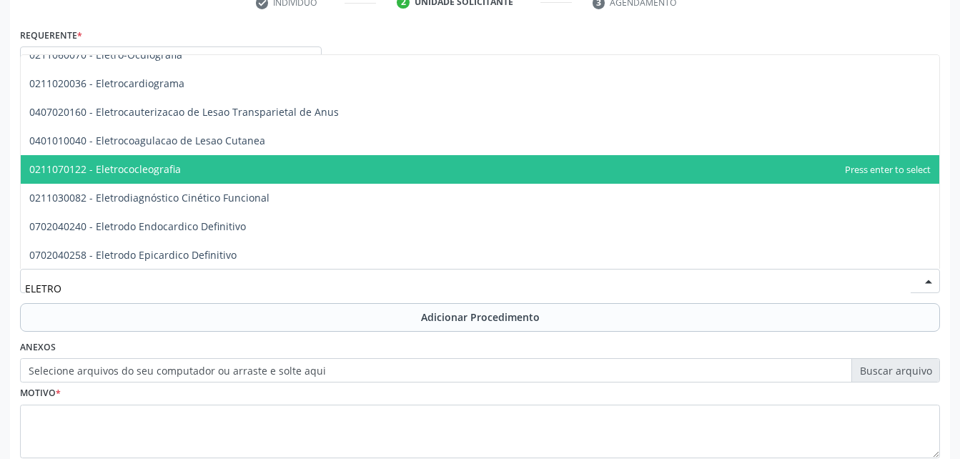
scroll to position [143, 0]
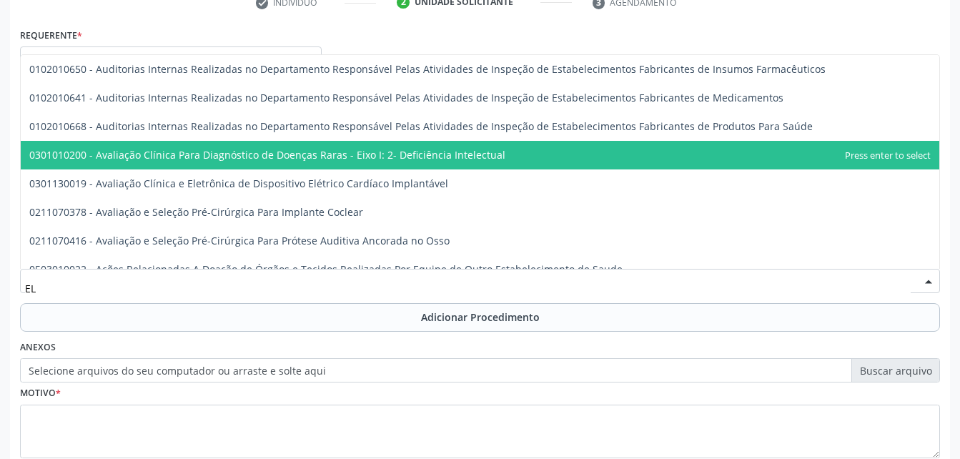
type input "E"
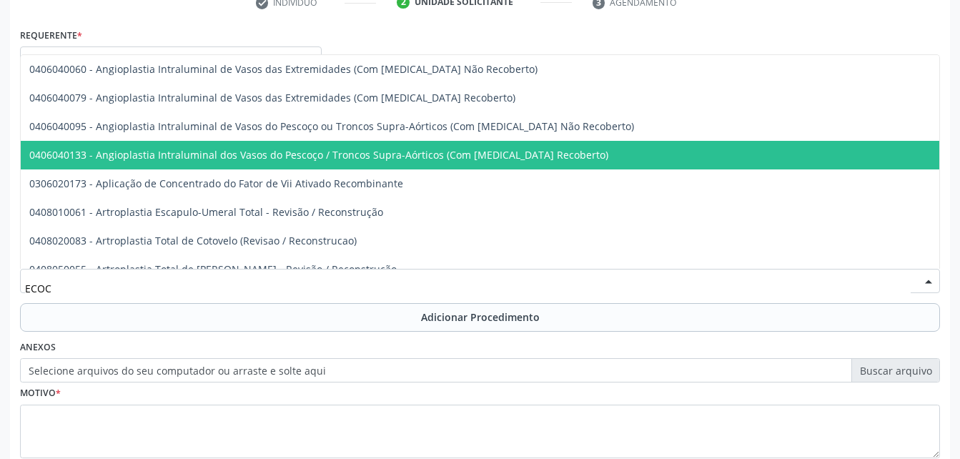
scroll to position [0, 0]
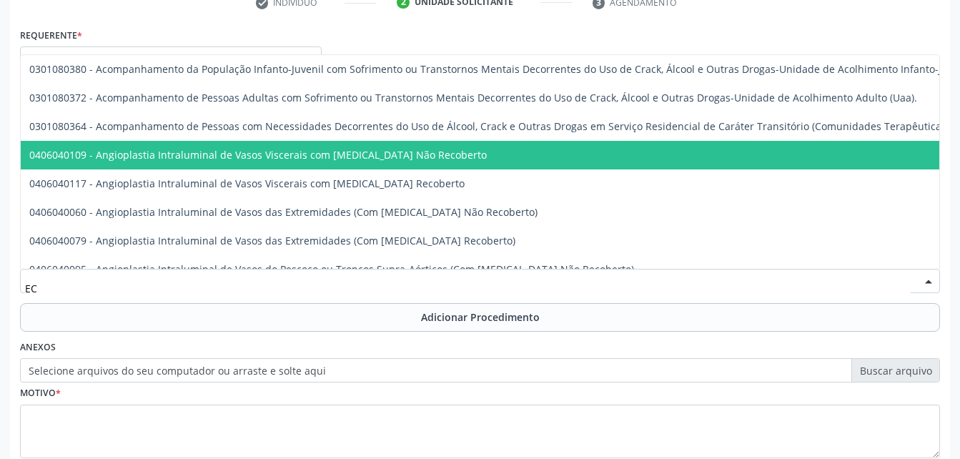
type input "E"
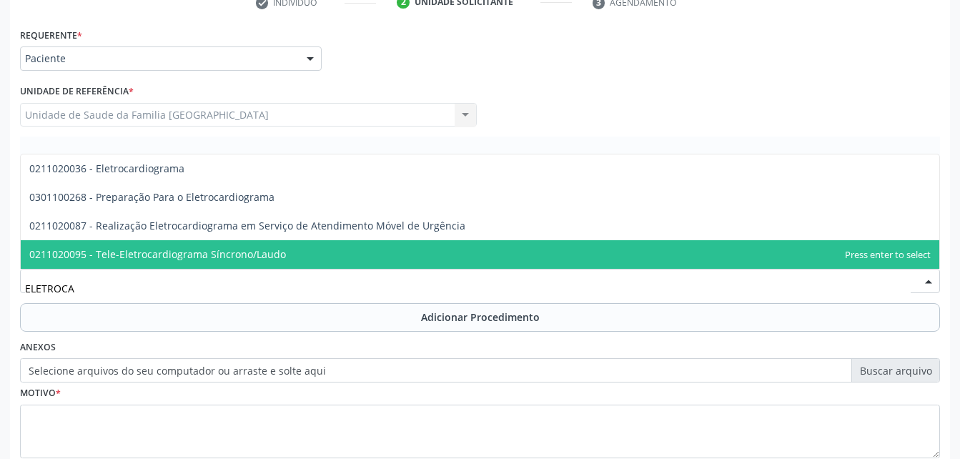
type input "ELETROCAR"
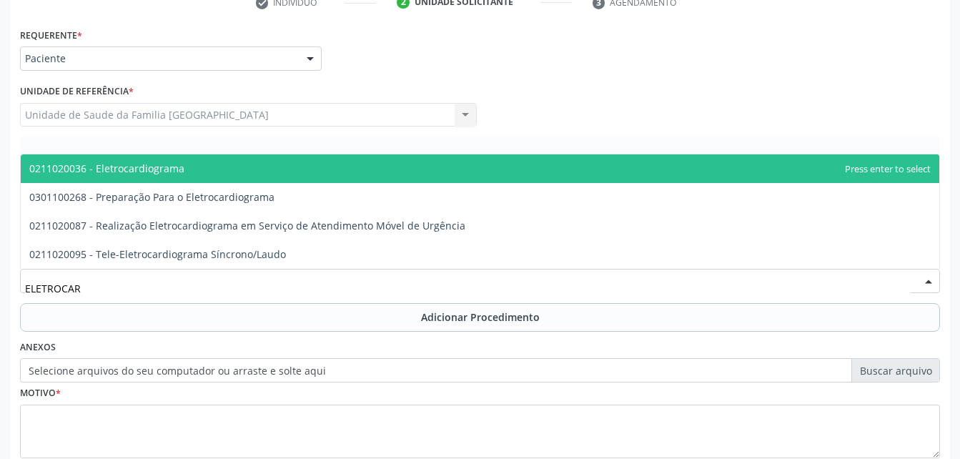
click at [280, 171] on span "0211020036 - Eletrocardiograma" at bounding box center [480, 168] width 918 height 29
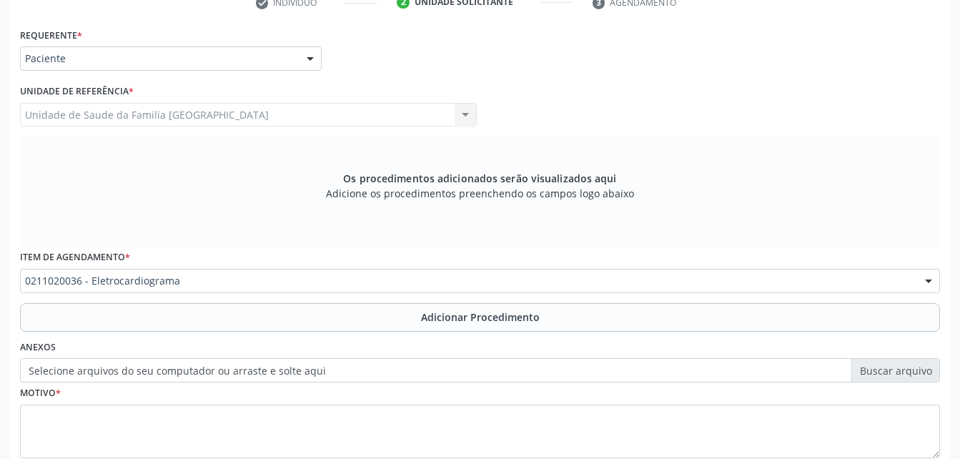
click at [369, 317] on button "Adicionar Procedimento" at bounding box center [480, 317] width 920 height 29
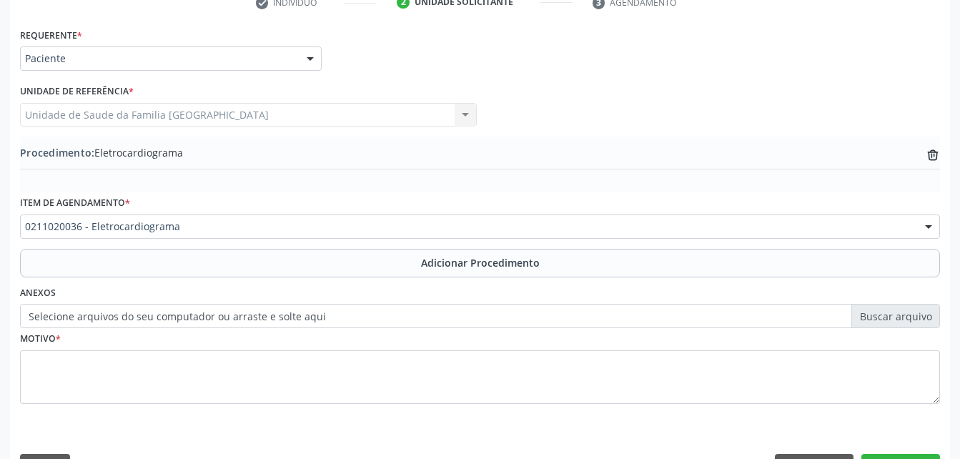
scroll to position [345, 0]
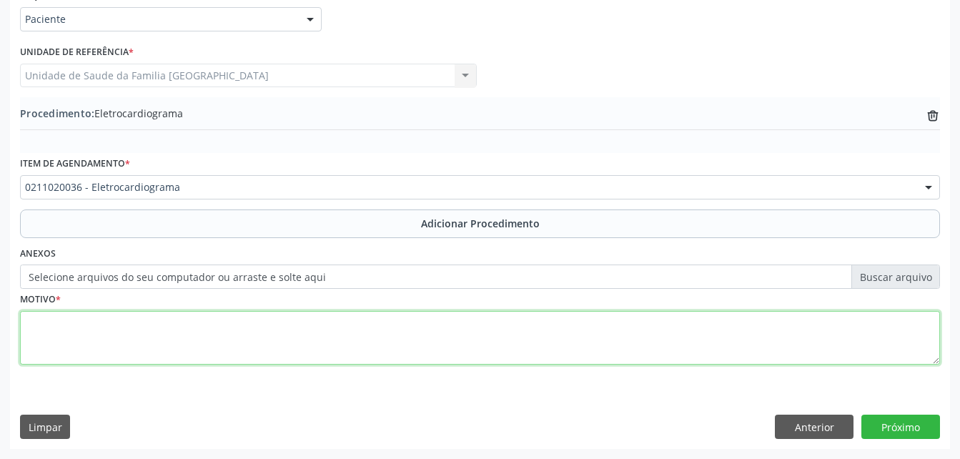
click at [282, 336] on textarea at bounding box center [480, 338] width 920 height 54
type textarea "SEM ENTENDER A JUSTF"
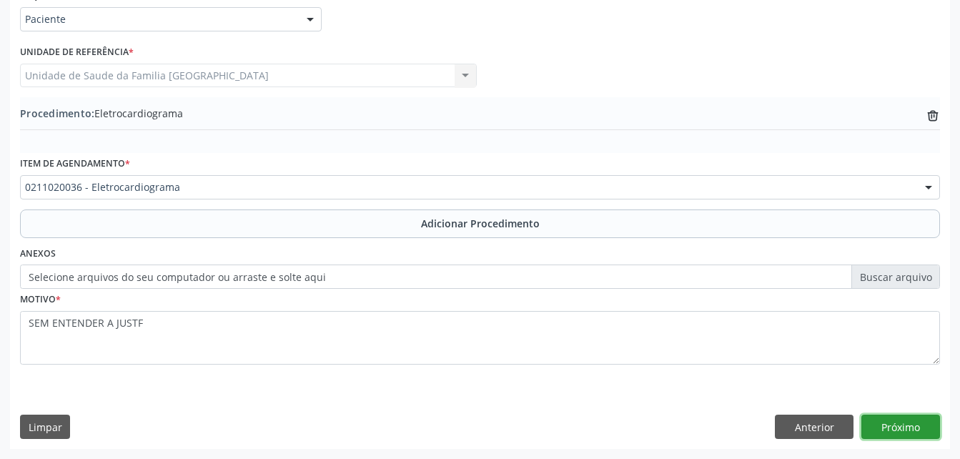
click at [907, 421] on button "Próximo" at bounding box center [900, 427] width 79 height 24
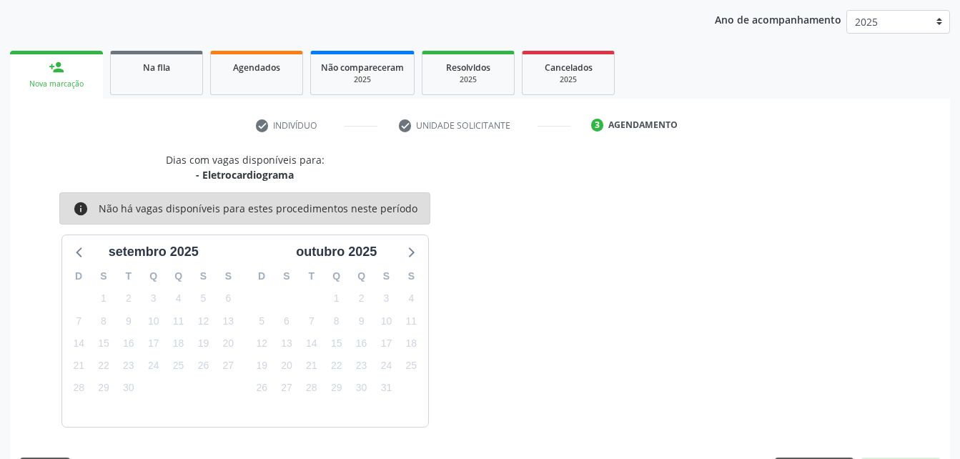
scroll to position [225, 0]
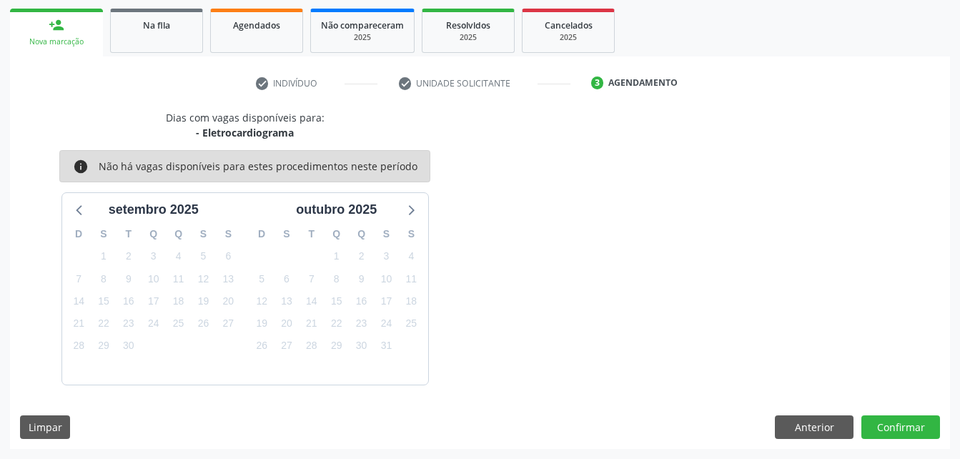
click at [951, 427] on div "Acompanhamento Acompanhe a situação das marcações correntes e finalizadas Relat…" at bounding box center [480, 165] width 960 height 585
click at [906, 420] on button "Confirmar" at bounding box center [900, 427] width 79 height 24
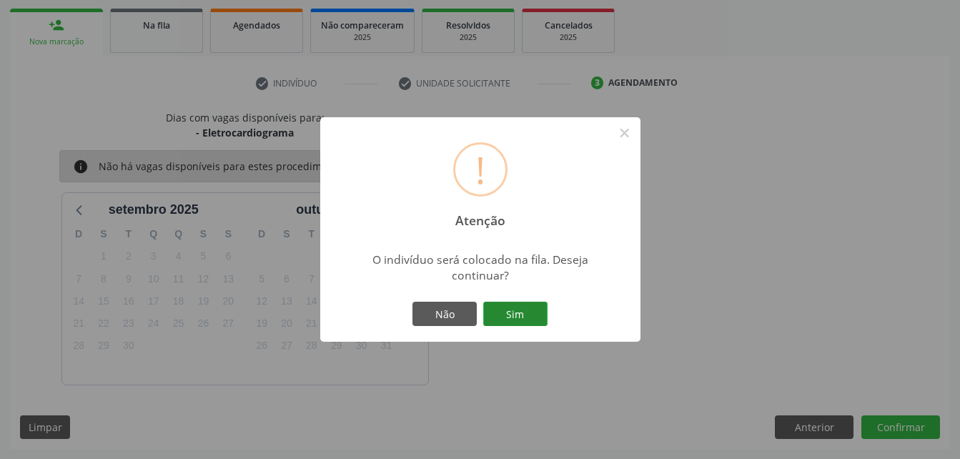
click at [507, 314] on button "Sim" at bounding box center [515, 314] width 64 height 24
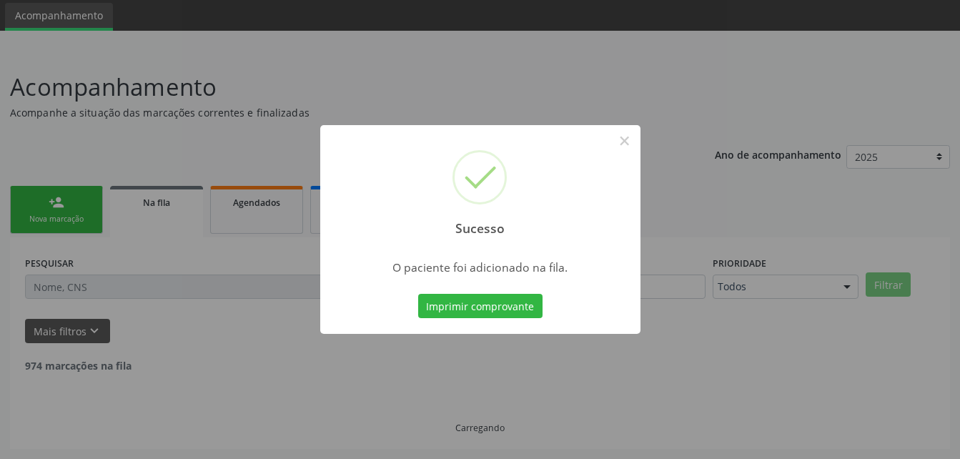
scroll to position [33, 0]
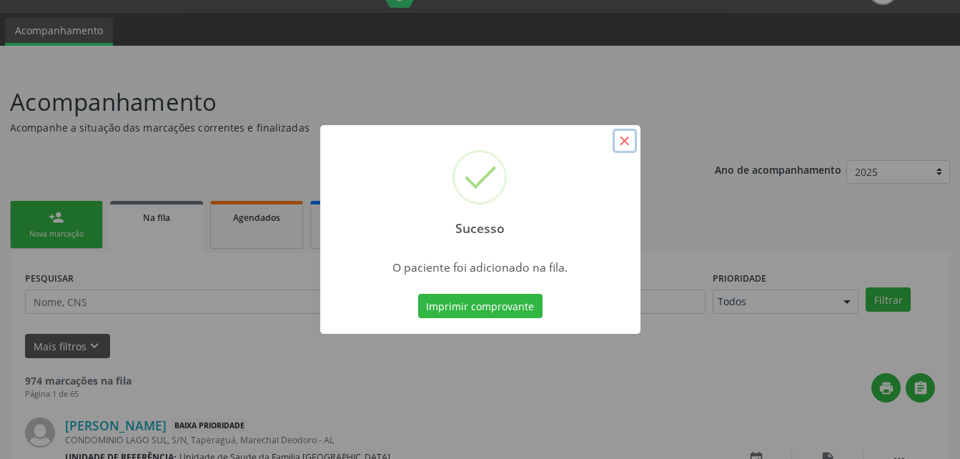
click at [623, 137] on button "×" at bounding box center [625, 141] width 24 height 24
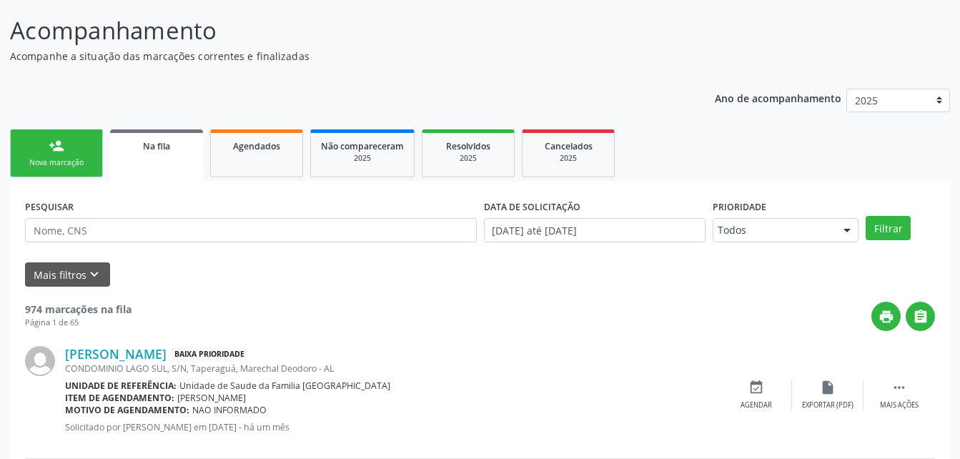
scroll to position [176, 0]
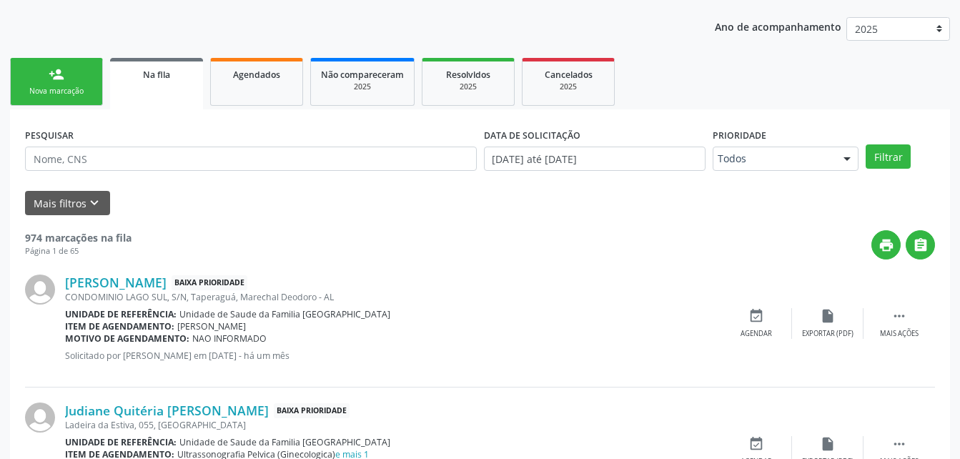
click at [66, 83] on link "person_add Nova marcação" at bounding box center [56, 82] width 93 height 48
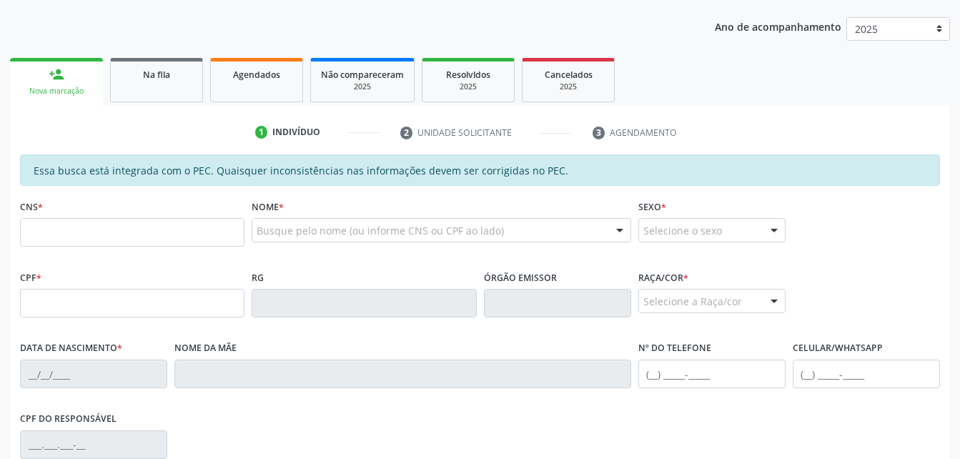
scroll to position [319, 0]
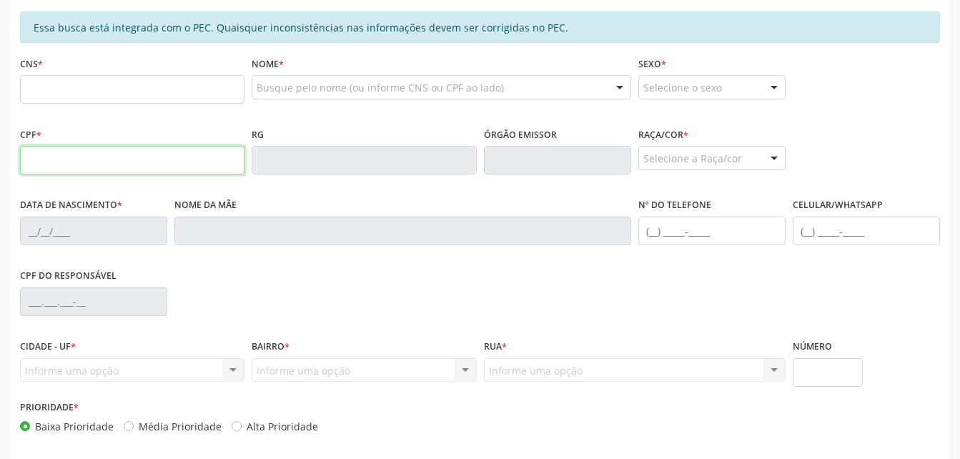
click at [148, 162] on input "text" at bounding box center [132, 160] width 224 height 29
type input "516.224.244-68"
type input "702 1078 3706 3570"
type input "[DATE]"
type input "Eurides [PERSON_NAME]"
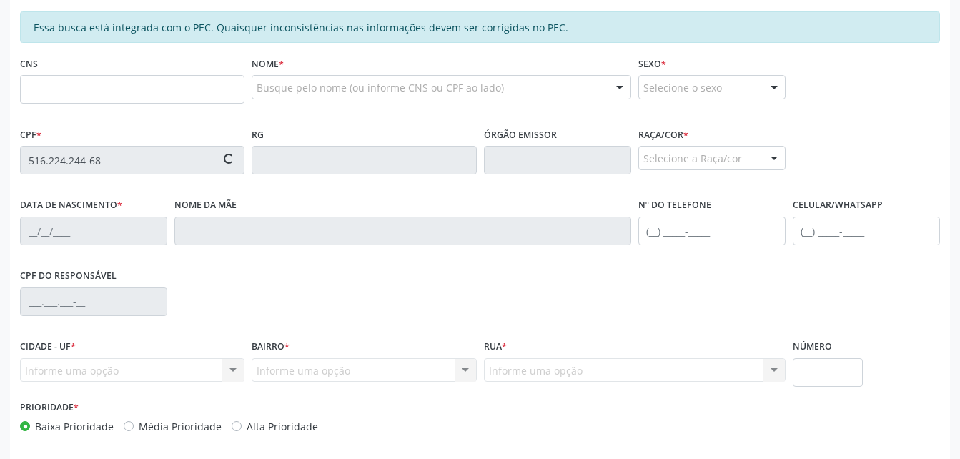
type input "[PHONE_NUMBER]"
type input "250"
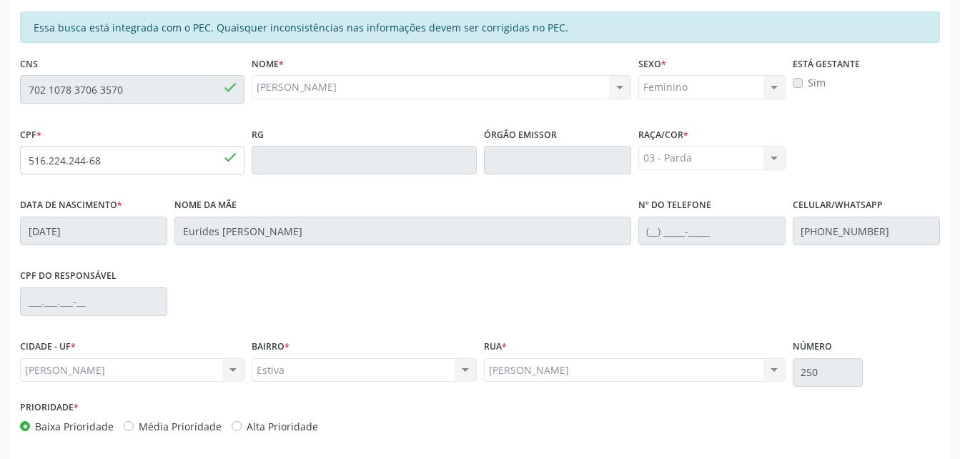
scroll to position [377, 0]
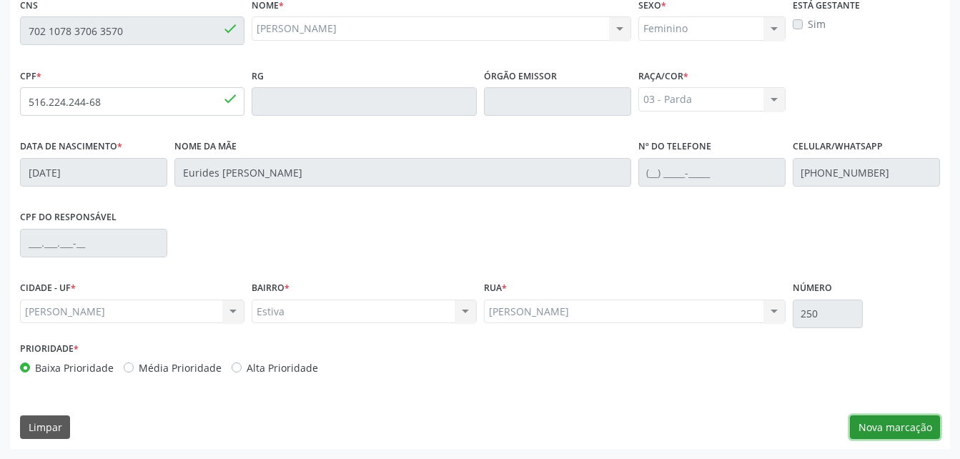
click at [907, 436] on button "Nova marcação" at bounding box center [895, 427] width 90 height 24
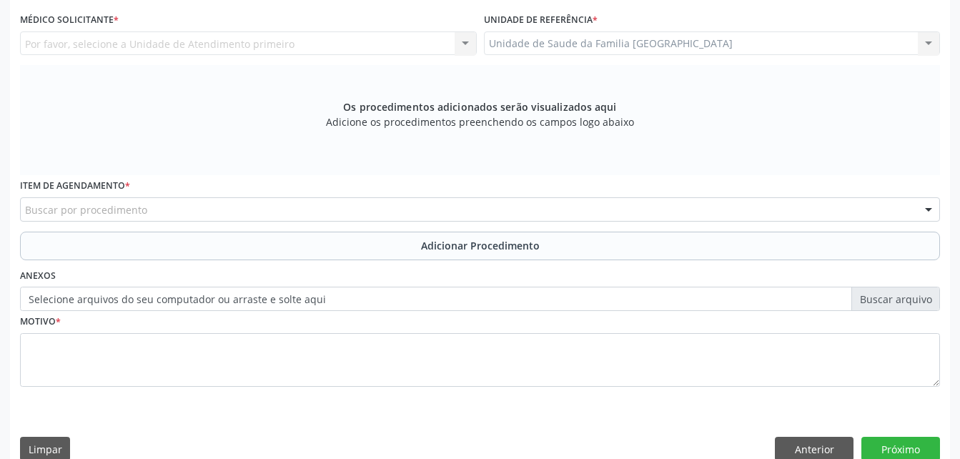
scroll to position [306, 0]
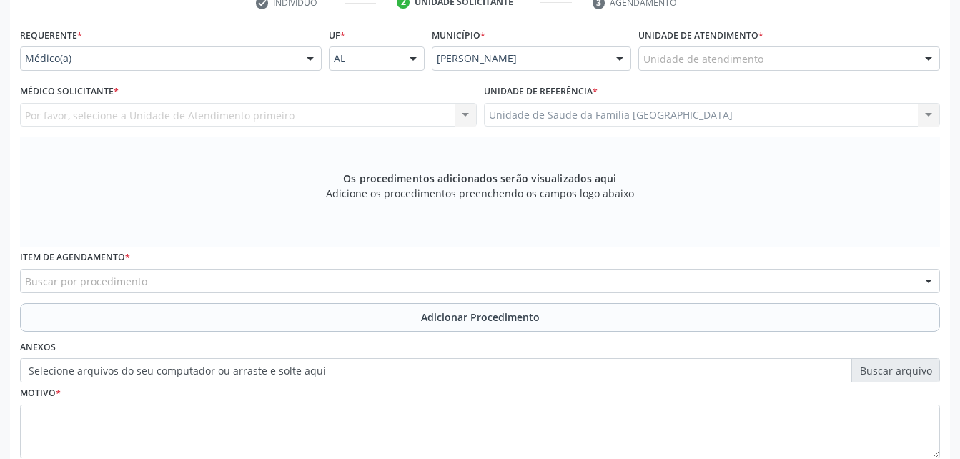
click at [801, 59] on div "Unidade de atendimento" at bounding box center [789, 58] width 302 height 24
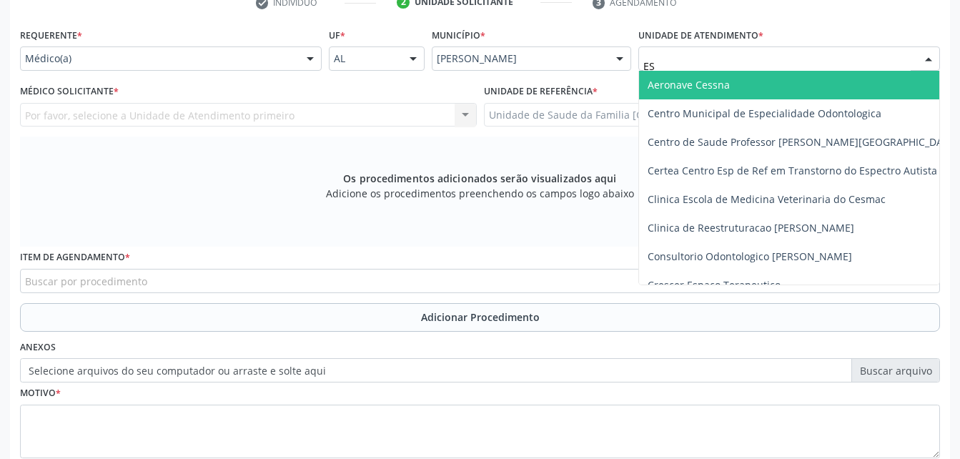
type input "EST"
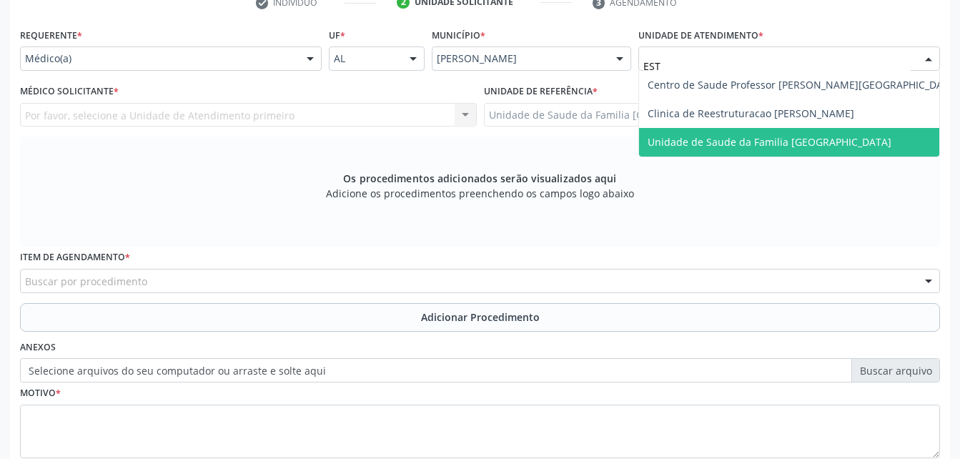
click at [821, 132] on span "Unidade de Saude da Familia [GEOGRAPHIC_DATA]" at bounding box center [803, 142] width 328 height 29
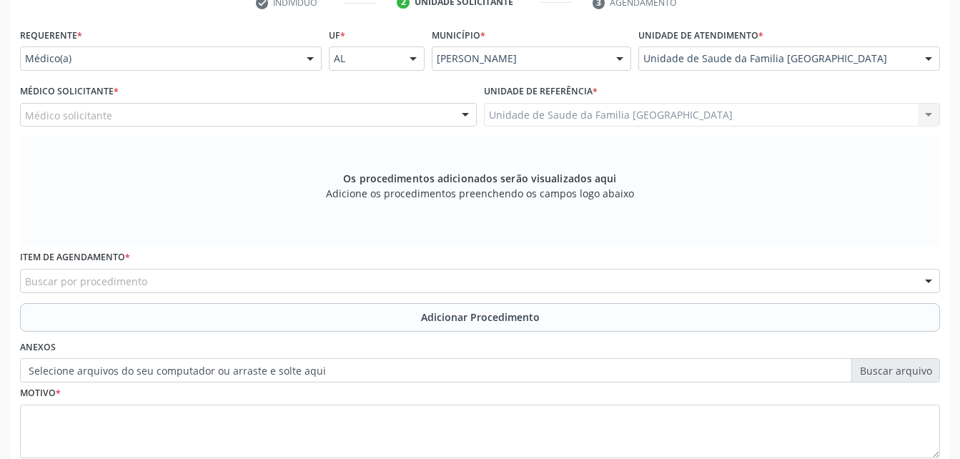
click at [235, 113] on div "Médico solicitante" at bounding box center [248, 115] width 457 height 24
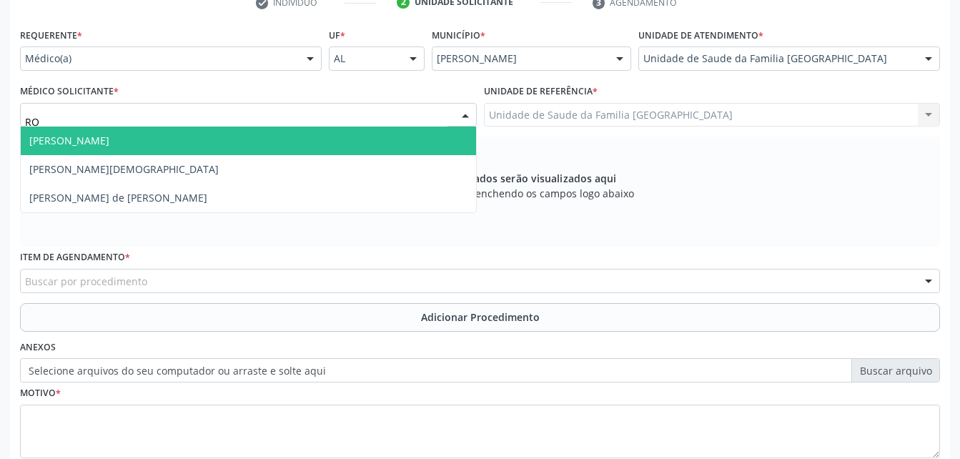
type input "ROD"
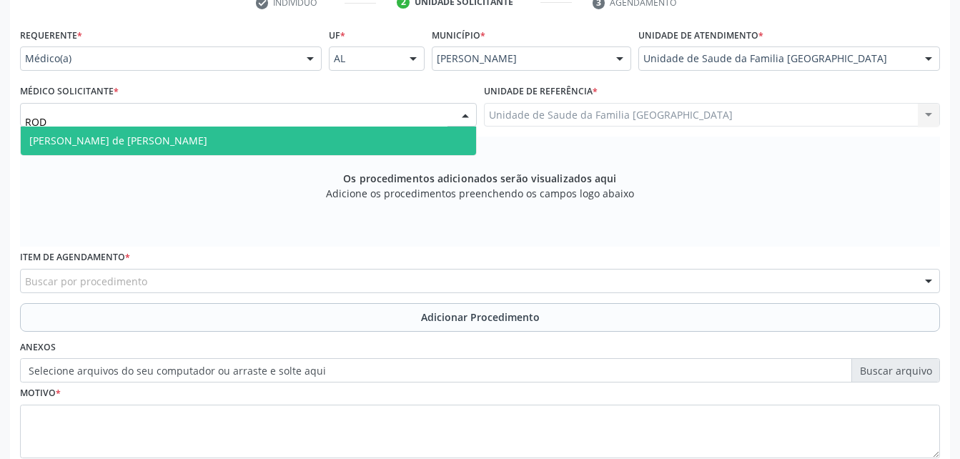
click at [341, 137] on span "[PERSON_NAME] de [PERSON_NAME]" at bounding box center [248, 141] width 455 height 29
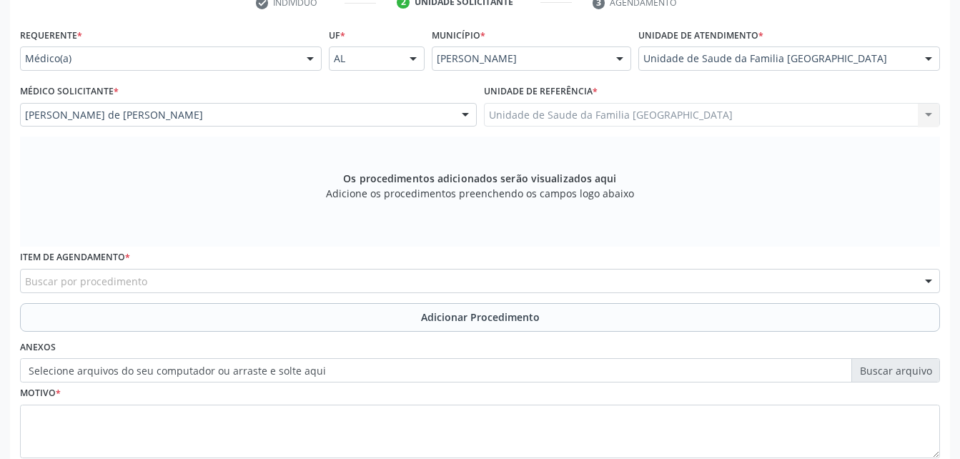
click at [342, 278] on div "Buscar por procedimento" at bounding box center [480, 281] width 920 height 24
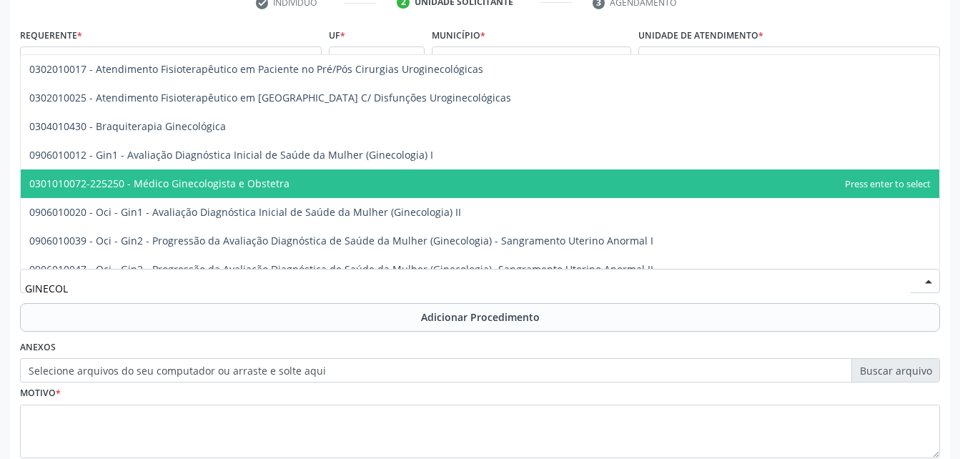
type input "GINECOLO"
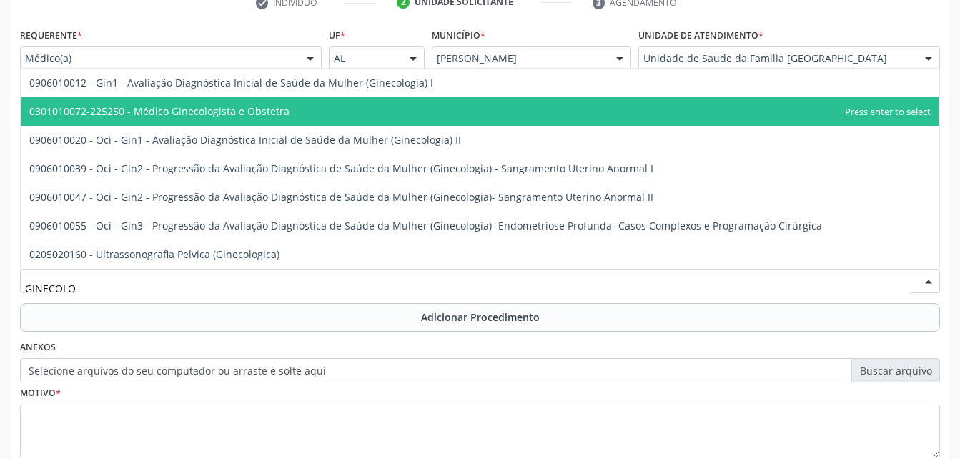
click at [342, 111] on span "0301010072-225250 - Médico Ginecologista e Obstetra" at bounding box center [480, 111] width 918 height 29
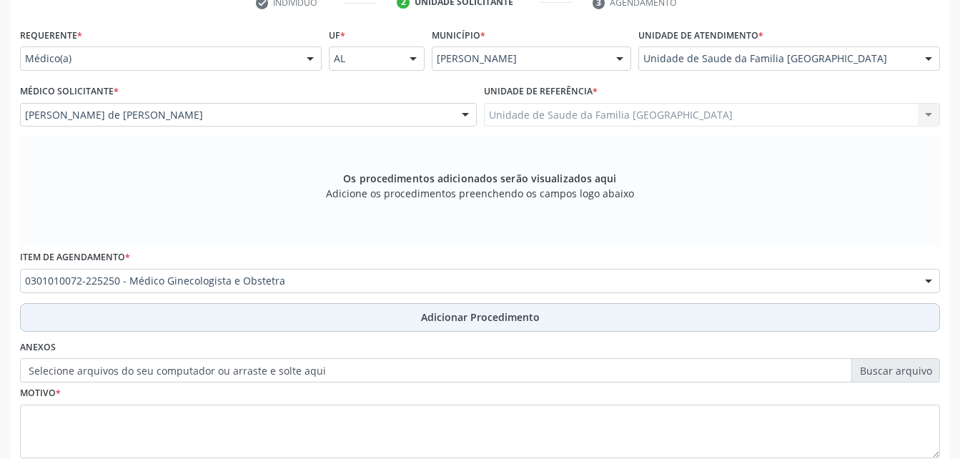
click at [482, 314] on span "Adicionar Procedimento" at bounding box center [480, 316] width 119 height 15
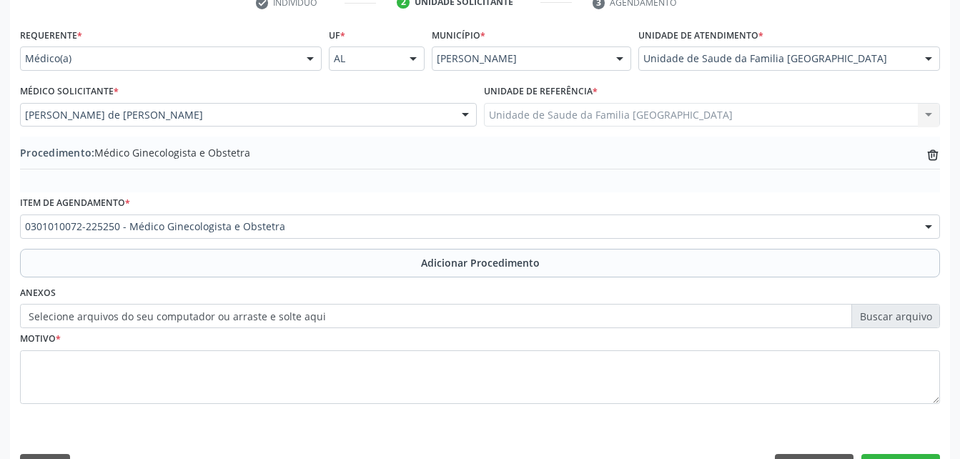
scroll to position [345, 0]
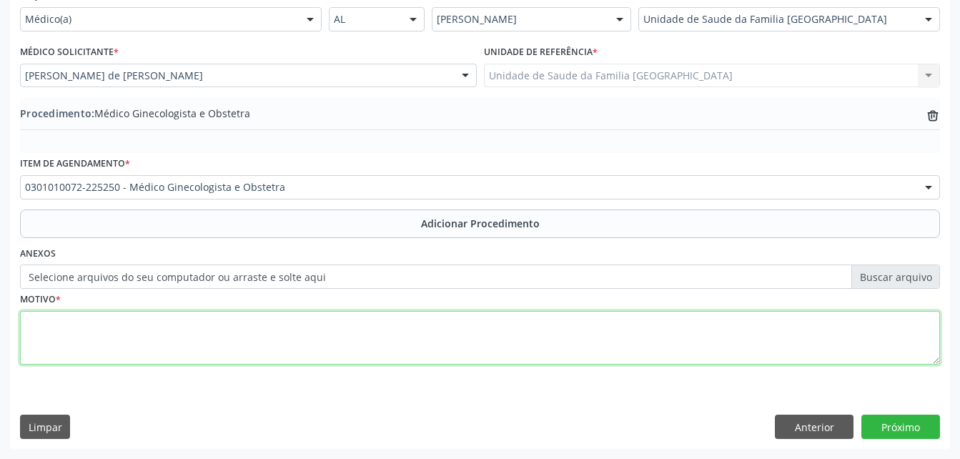
click at [304, 348] on textarea at bounding box center [480, 338] width 920 height 54
type textarea "TRANSTORNOS NÃO INFLAMATORIOS"
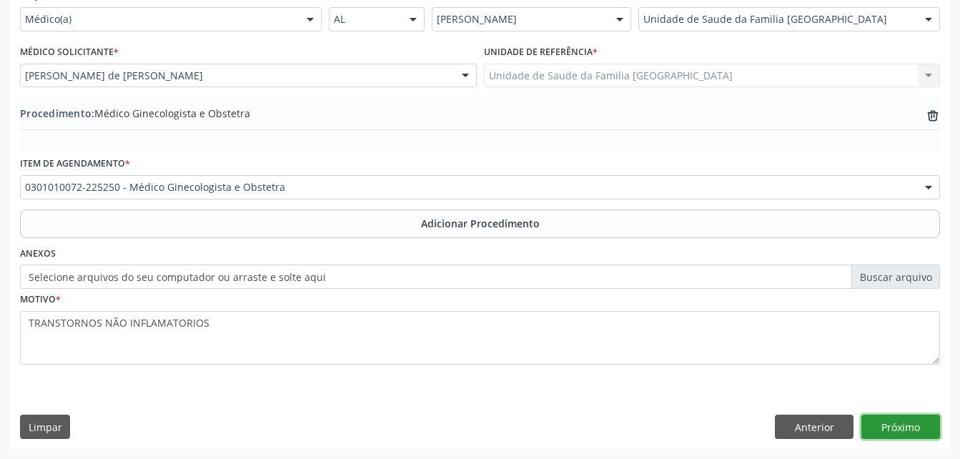
click at [878, 432] on button "Próximo" at bounding box center [900, 427] width 79 height 24
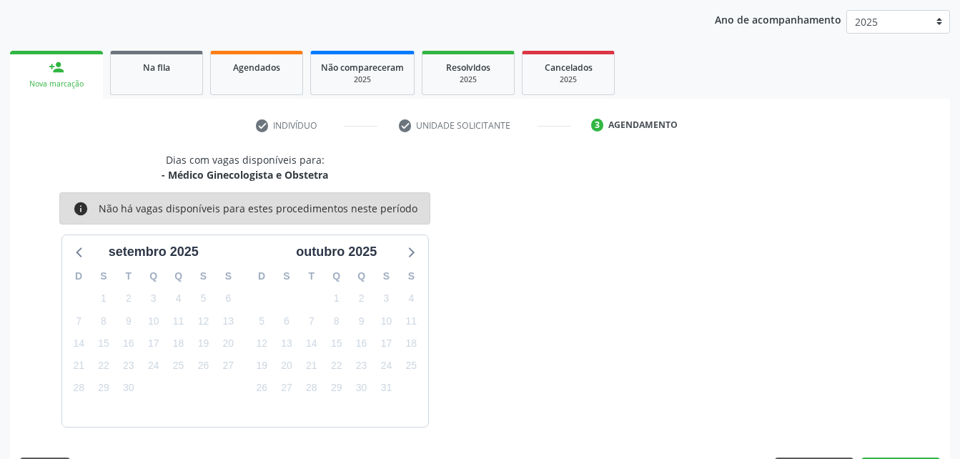
scroll to position [225, 0]
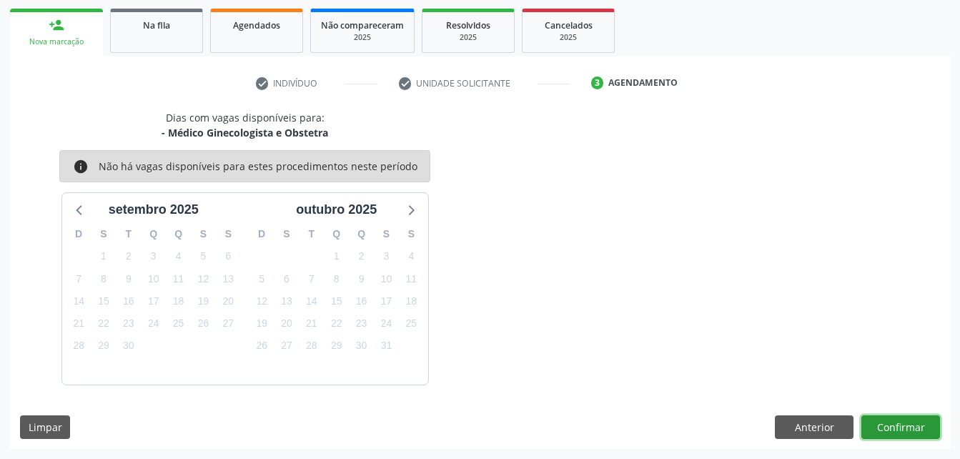
click at [888, 418] on button "Confirmar" at bounding box center [900, 427] width 79 height 24
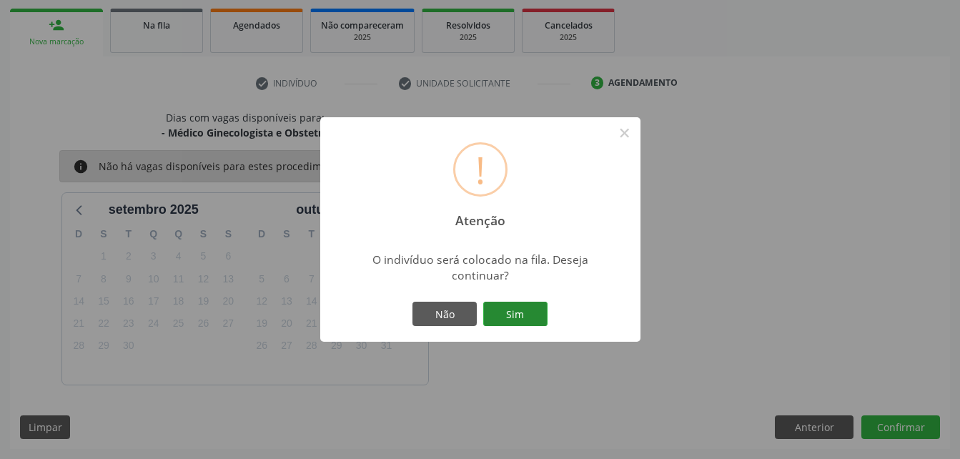
click at [500, 317] on button "Sim" at bounding box center [515, 314] width 64 height 24
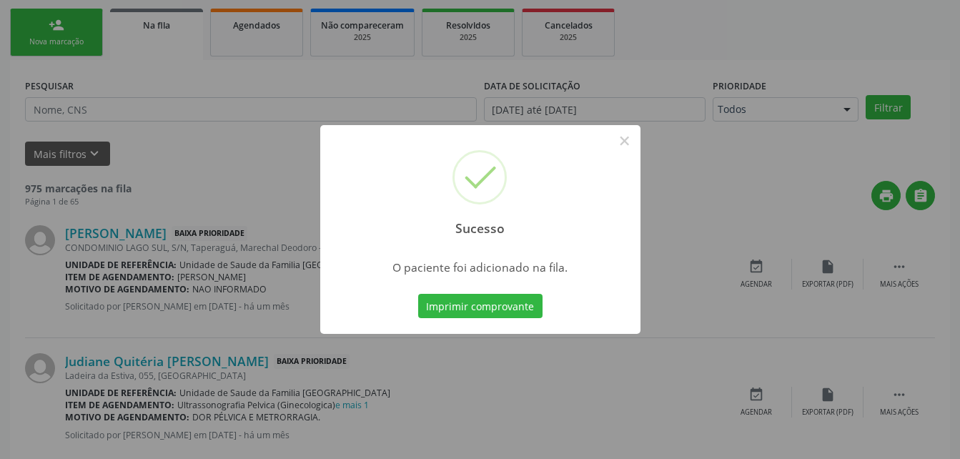
scroll to position [33, 0]
